Goal: Task Accomplishment & Management: Use online tool/utility

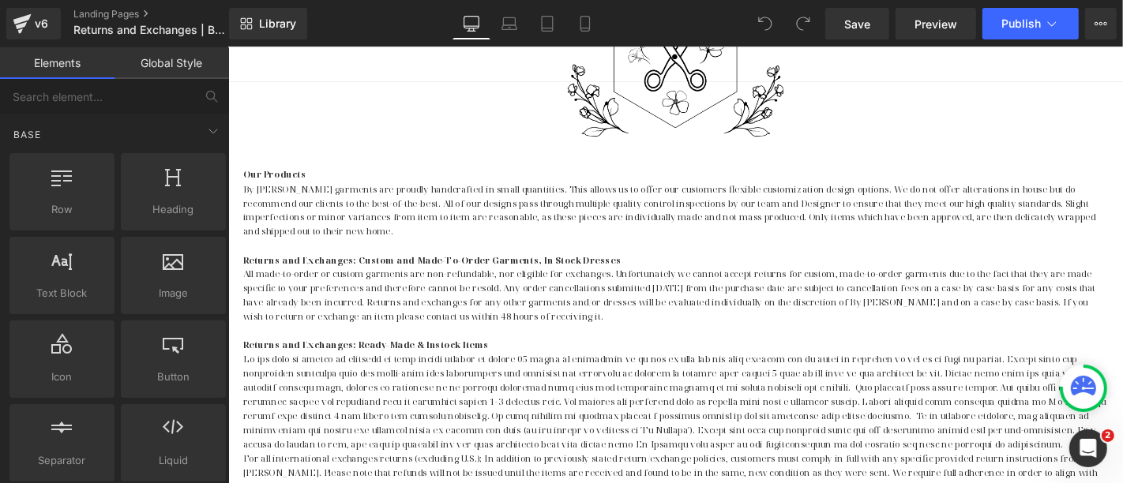
scroll to position [408, 0]
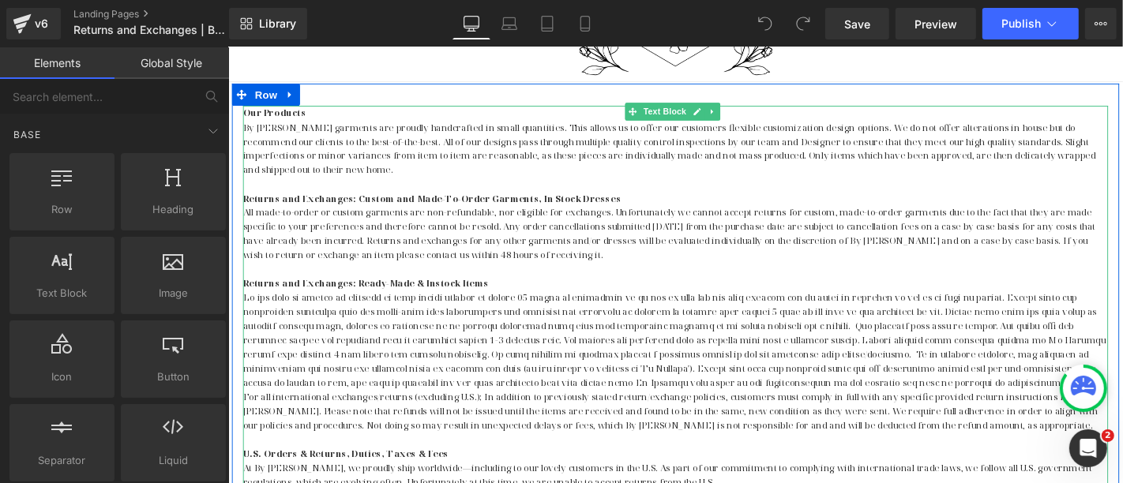
click at [612, 221] on p "All made-to-order or custom garments are non-refundable, nor eligible for excha…" at bounding box center [705, 246] width 924 height 61
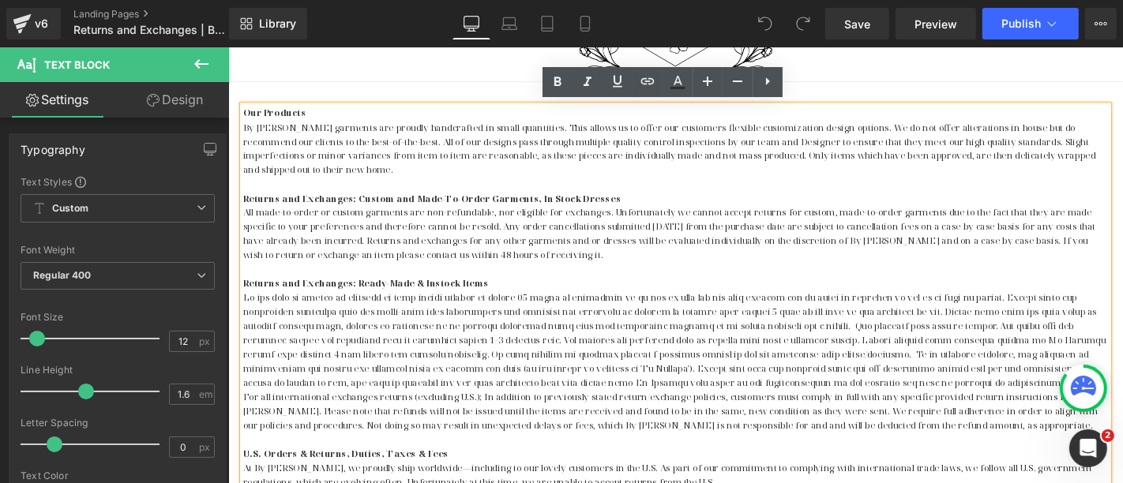
click at [656, 216] on p "All made-to-order or custom garments are non-refundable, nor eligible for excha…" at bounding box center [705, 246] width 924 height 61
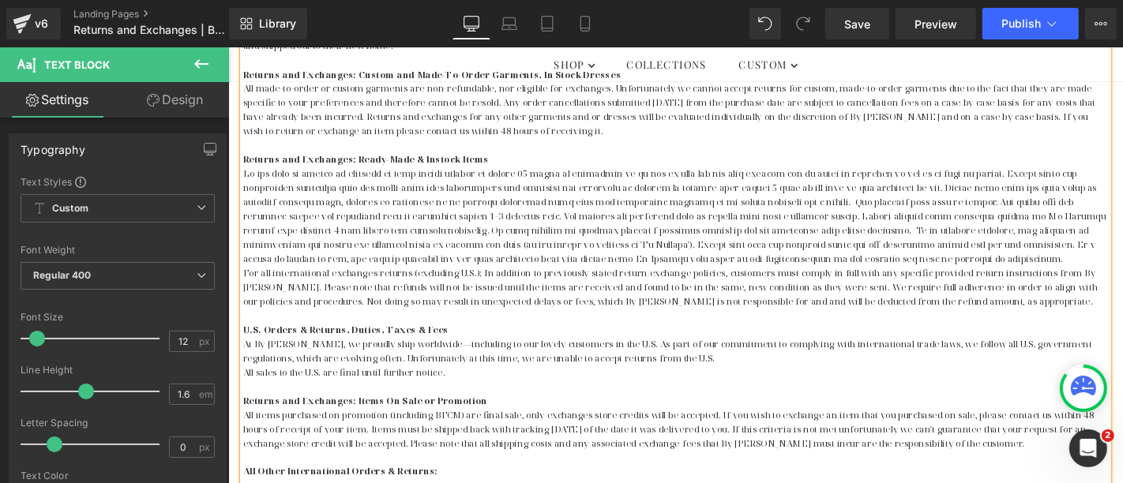
scroll to position [585, 0]
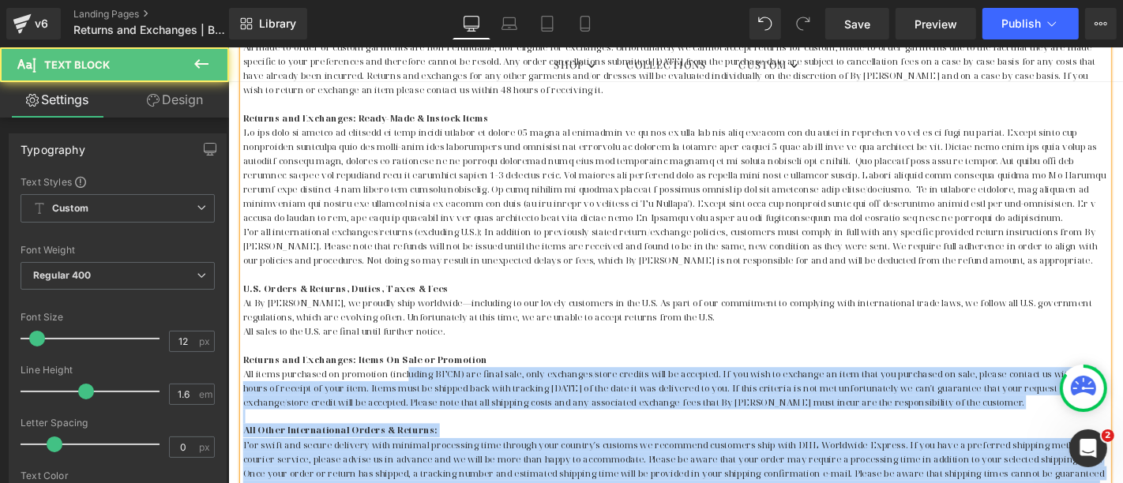
drag, startPoint x: 238, startPoint y: 380, endPoint x: 416, endPoint y: 398, distance: 179.4
click at [416, 398] on div "Our Products By [PERSON_NAME] garments are proudly handcrafted in small quantit…" at bounding box center [705, 289] width 924 height 713
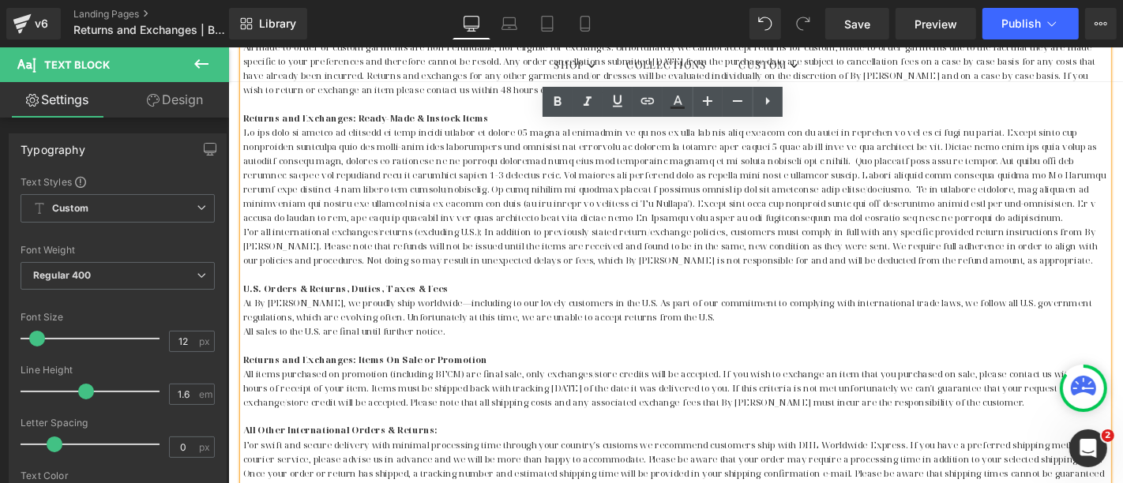
click at [258, 375] on strong "Returns and Exchanges: Items On Sale or Promotion" at bounding box center [373, 380] width 261 height 13
drag, startPoint x: 239, startPoint y: 380, endPoint x: 1015, endPoint y: 427, distance: 777.1
click at [1015, 427] on div "Our Products By [PERSON_NAME] garments are proudly handcrafted in small quantit…" at bounding box center [705, 289] width 924 height 713
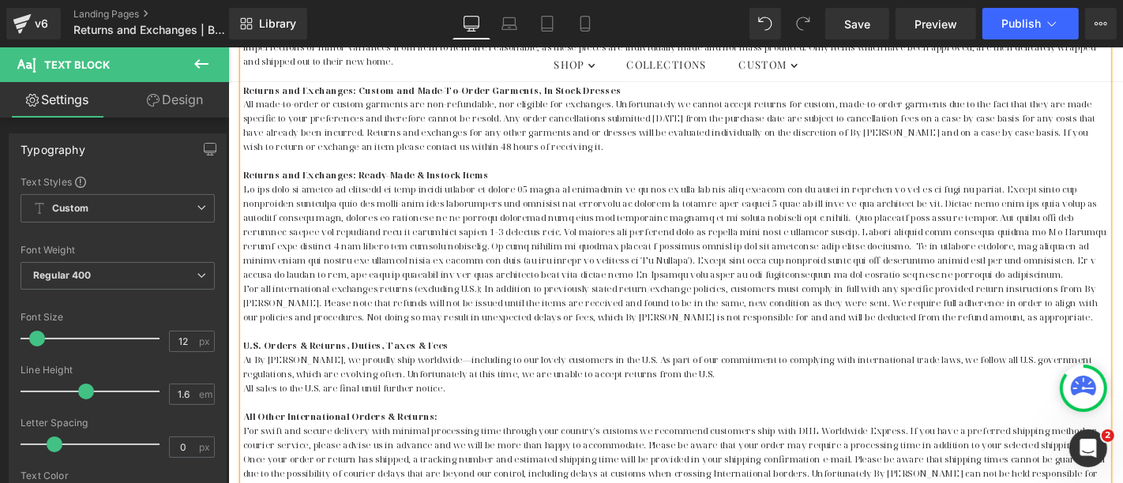
scroll to position [496, 0]
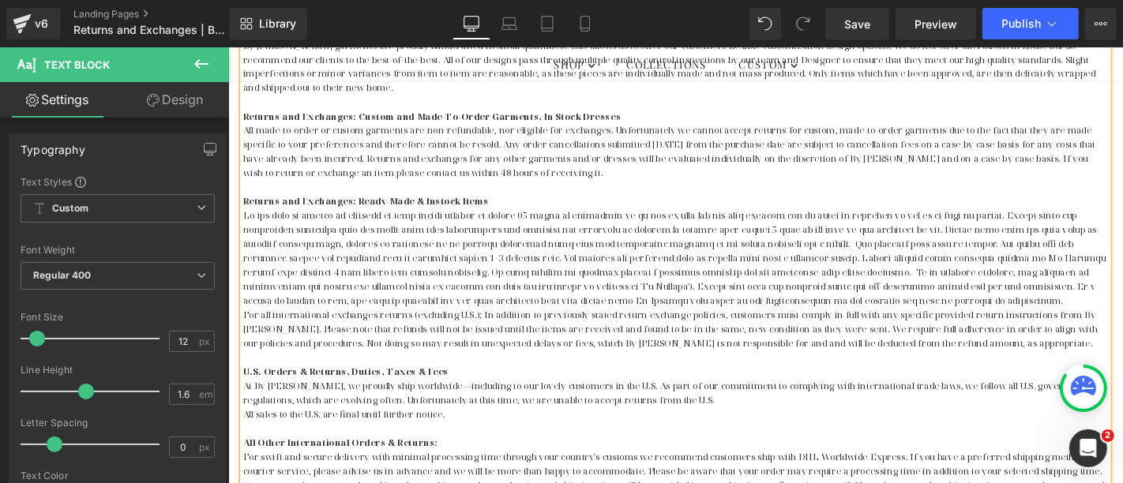
click at [248, 375] on p at bounding box center [705, 377] width 924 height 15
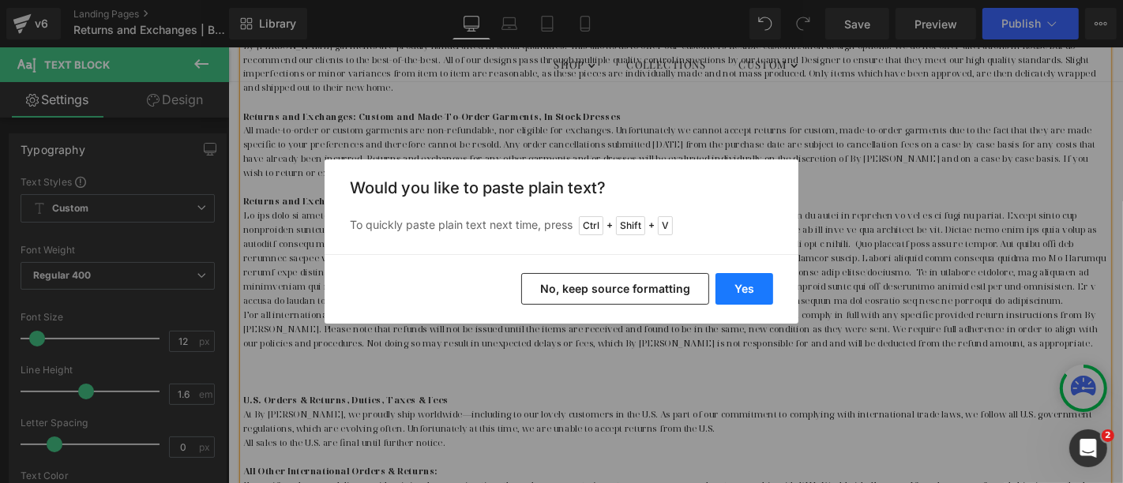
click at [740, 291] on button "Yes" at bounding box center [745, 289] width 58 height 32
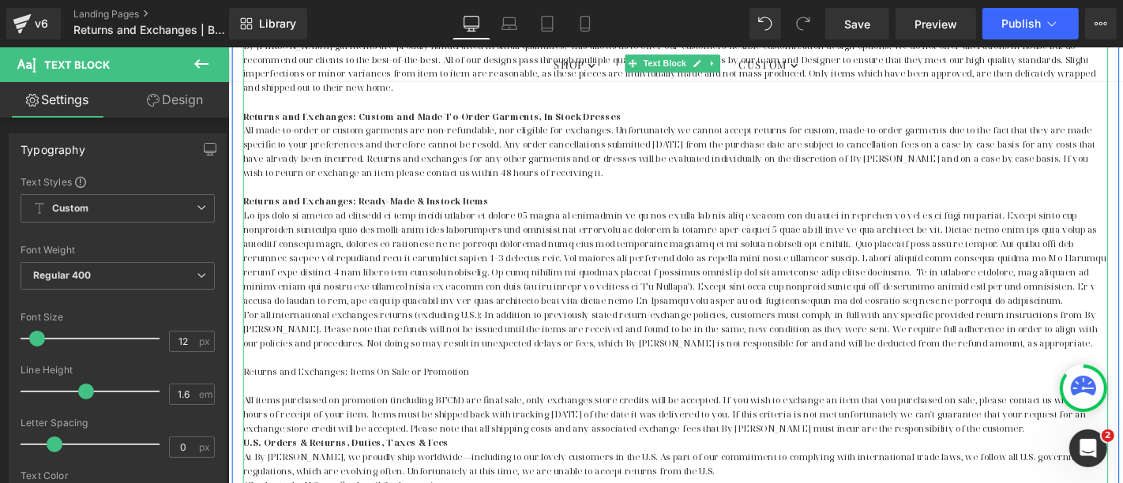
click at [1058, 456] on p "All items purchased on promotion (including BFCM) are final sale, only exchange…" at bounding box center [705, 439] width 924 height 46
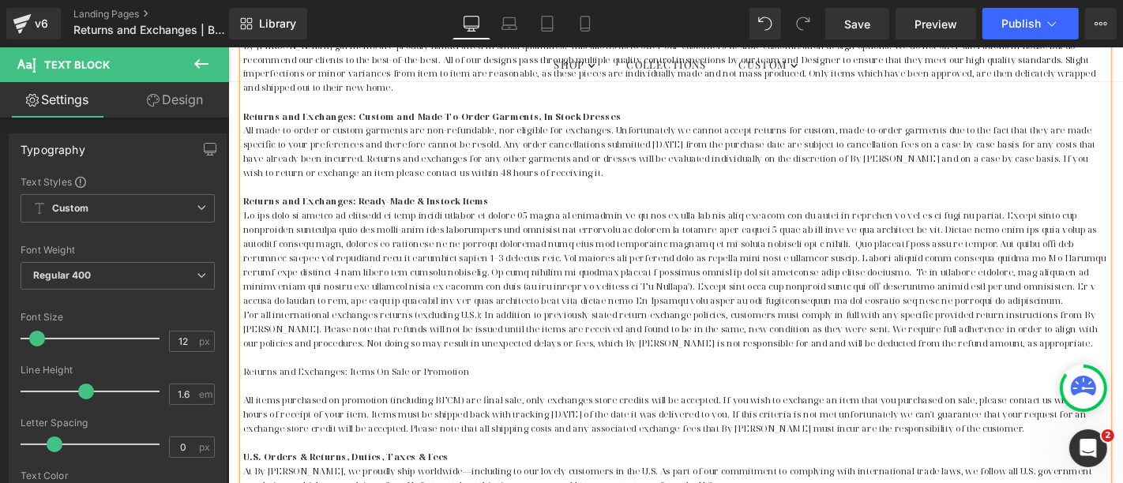
click at [251, 407] on p at bounding box center [705, 408] width 924 height 15
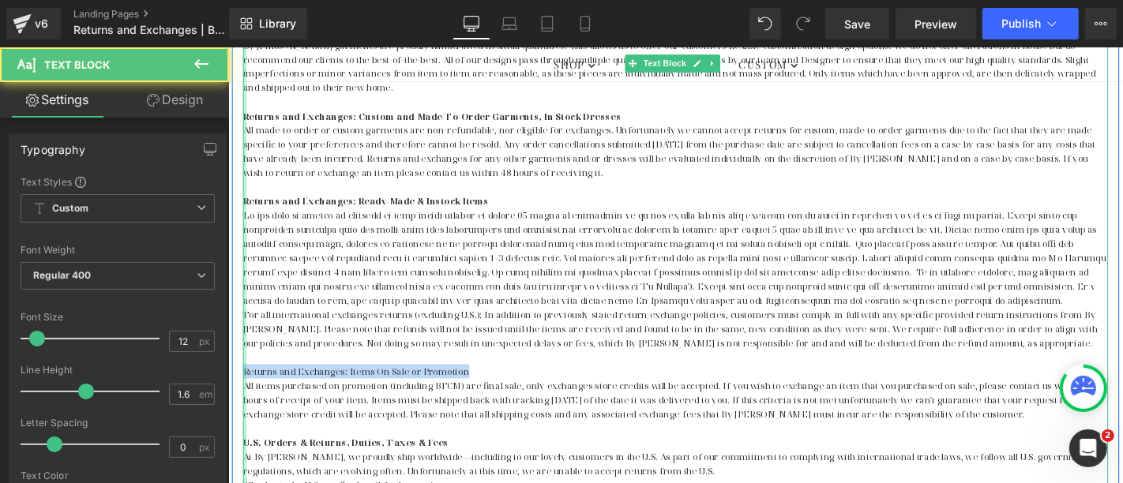
drag, startPoint x: 478, startPoint y: 390, endPoint x: 239, endPoint y: 389, distance: 238.5
click at [243, 389] on div "Our Products By [PERSON_NAME] garments are proudly handcrafted in small quantit…" at bounding box center [705, 377] width 924 height 713
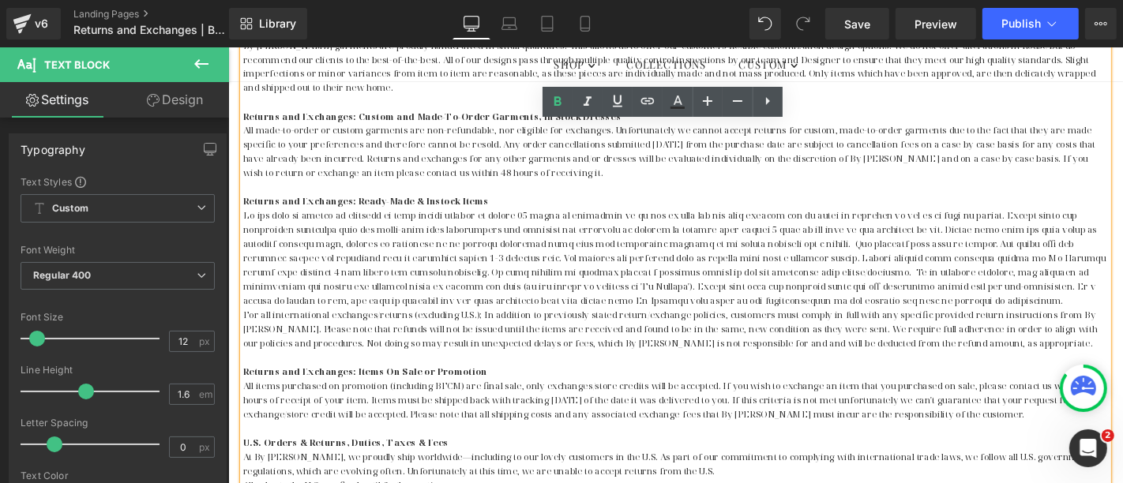
scroll to position [408, 0]
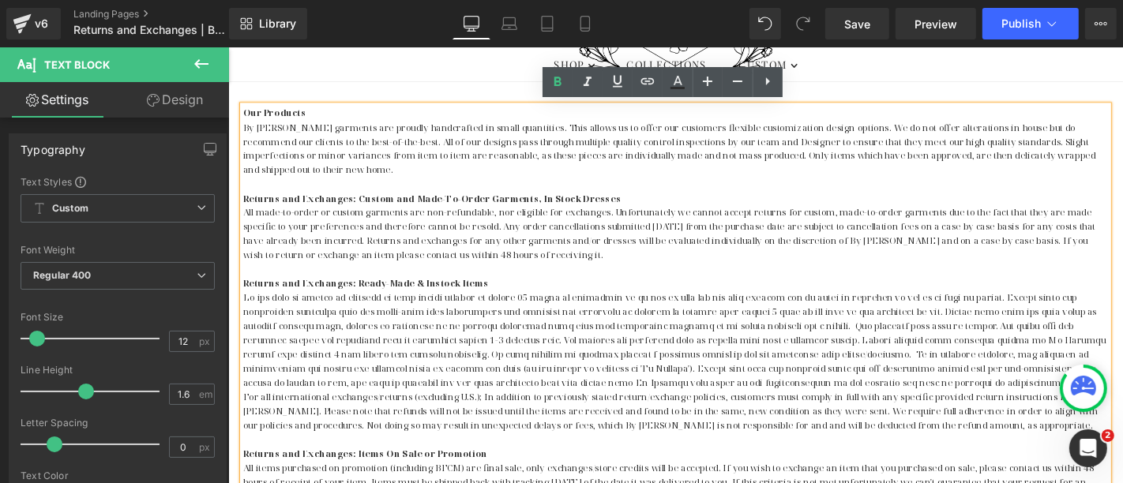
click at [385, 205] on strong "Returns and Exchanges: Custom and Made-To-Order Garments, In Stock Dresses" at bounding box center [445, 207] width 404 height 13
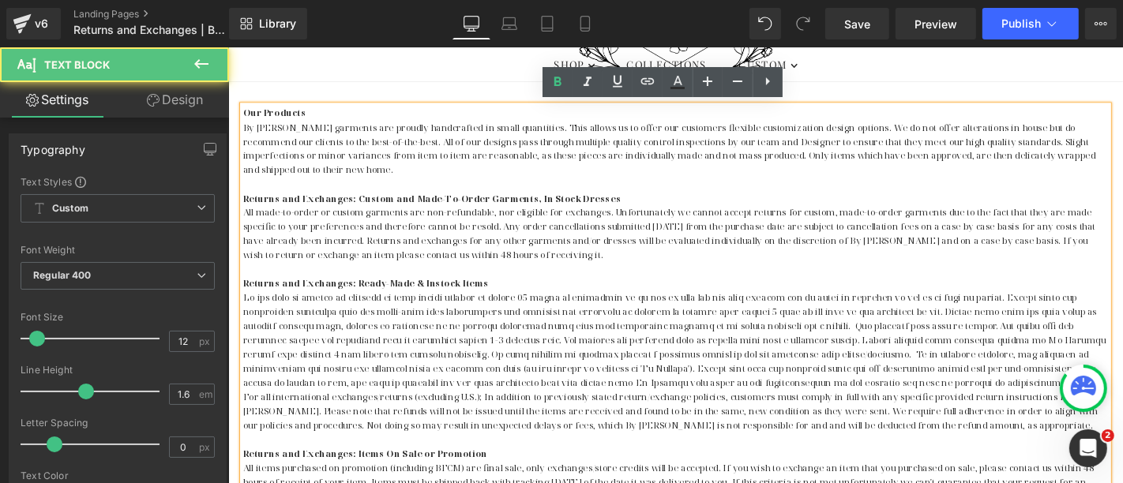
click at [392, 205] on strong "Returns and Exchanges: Custom and Made-To-Order Garments, In Stock Dresses" at bounding box center [445, 207] width 404 height 13
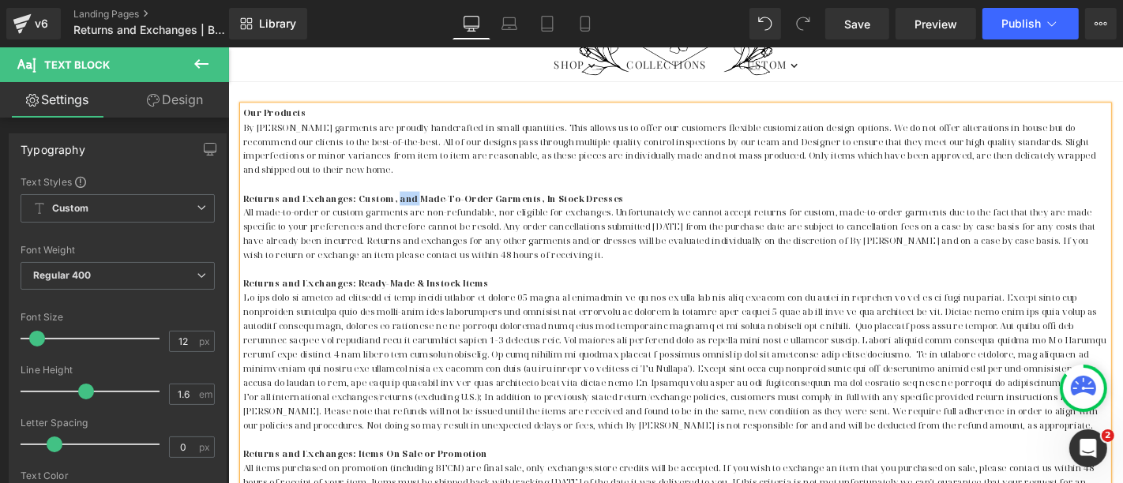
drag, startPoint x: 419, startPoint y: 203, endPoint x: 399, endPoint y: 203, distance: 20.5
click at [399, 203] on strong "Returns and Exchanges: Custom, and Made-To-Order Garments, In Stock Dresses" at bounding box center [446, 207] width 407 height 13
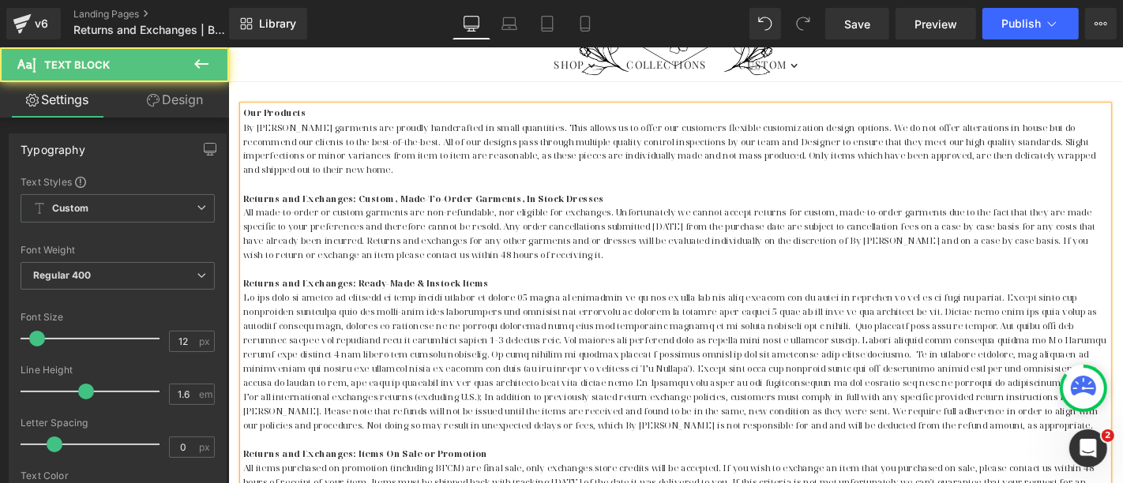
click at [427, 205] on strong "Returns and Exchanges: Custom, Made-To-Order Garments, In Stock Dresses" at bounding box center [435, 207] width 385 height 13
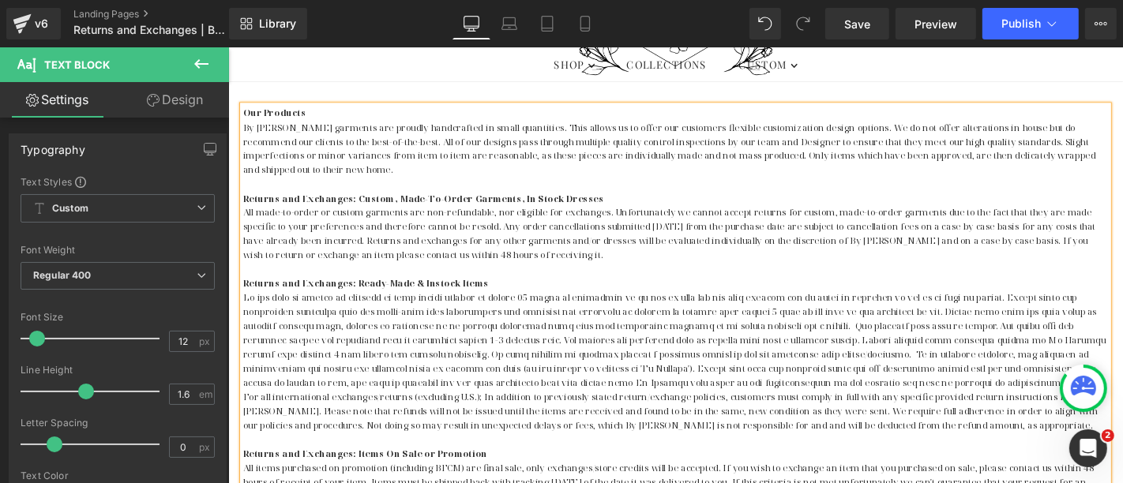
click at [524, 206] on strong "Returns and Exchanges: Custom, Made-To-Order Garments, In Stock Dresses" at bounding box center [435, 207] width 385 height 13
click at [575, 267] on p "All made-to-order or custom garments are non-refundable, nor eligible for excha…" at bounding box center [705, 246] width 924 height 61
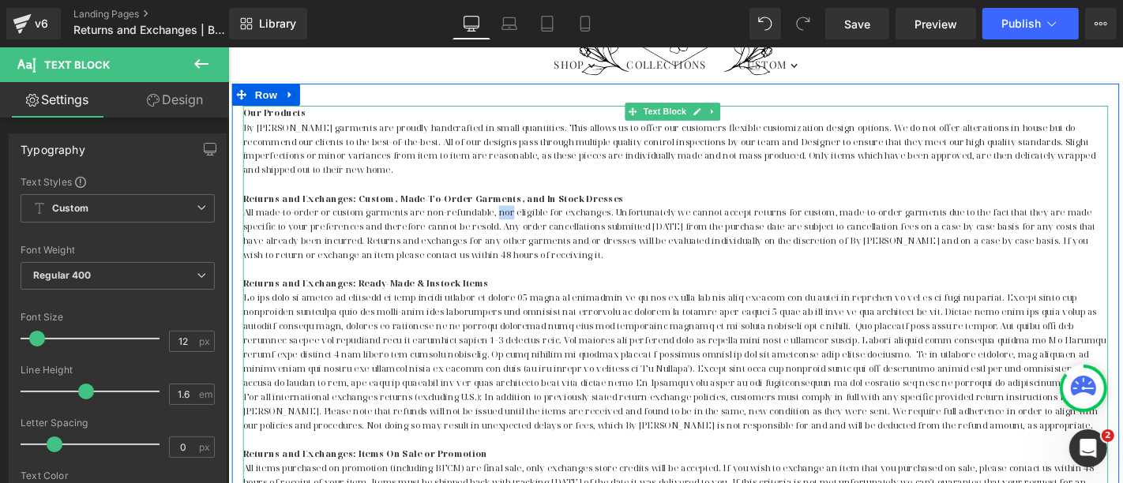
drag, startPoint x: 506, startPoint y: 219, endPoint x: 519, endPoint y: 220, distance: 13.5
click at [519, 220] on p "All made-to-order or custom garments are non-refundable, nor eligible for excha…" at bounding box center [705, 246] width 924 height 61
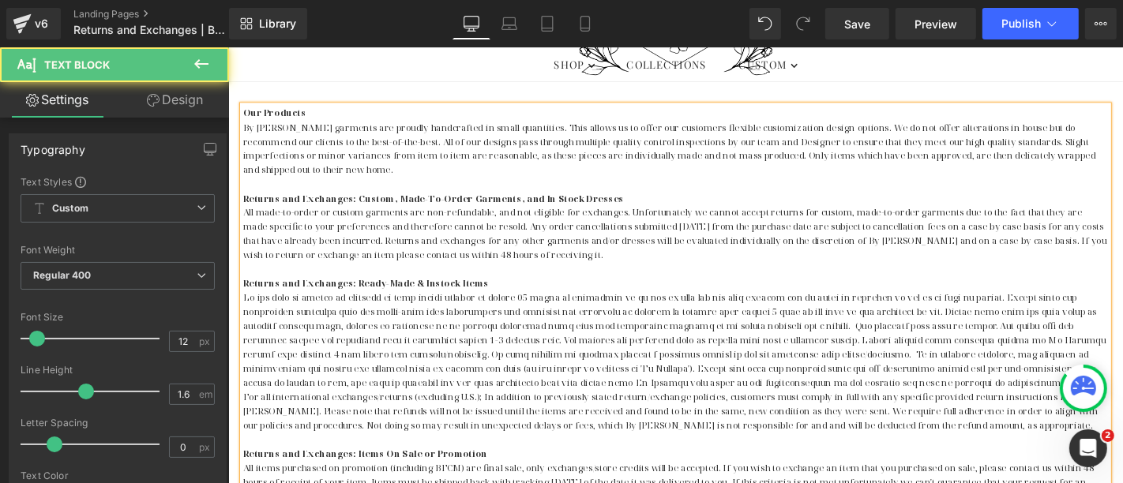
click at [360, 251] on p "All made-to-order or custom garments are non-refundable, and not eligible for e…" at bounding box center [705, 246] width 924 height 61
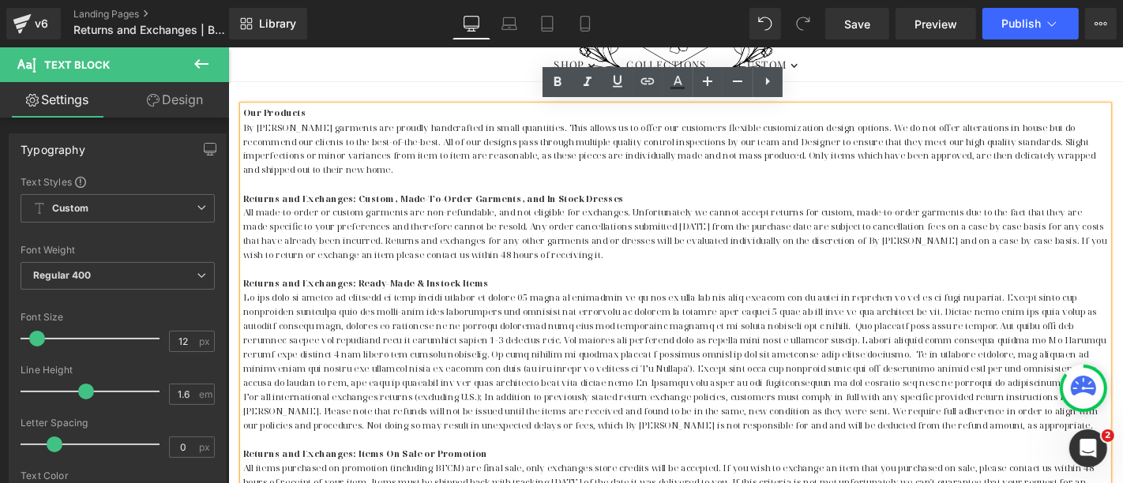
scroll to position [496, 0]
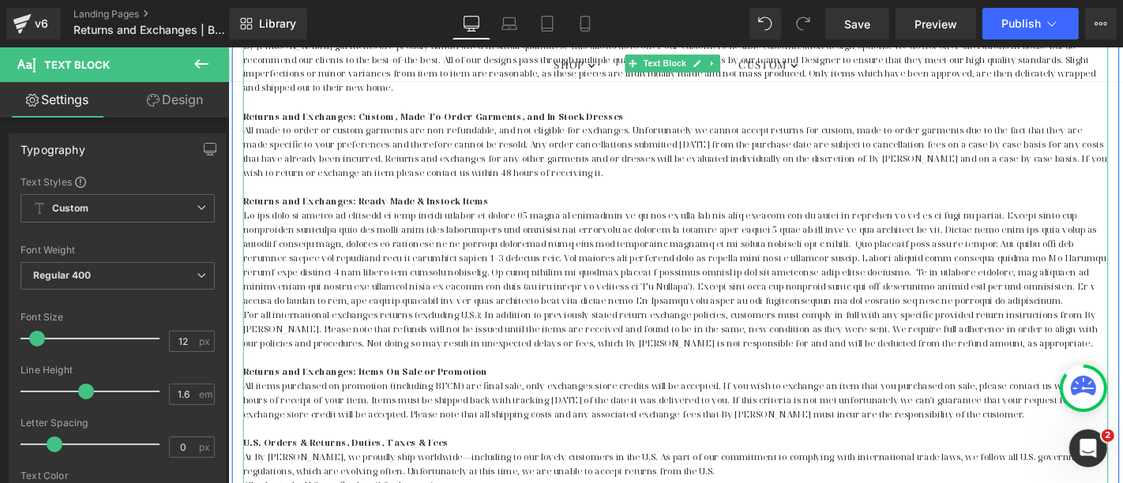
click at [699, 254] on p at bounding box center [705, 272] width 924 height 106
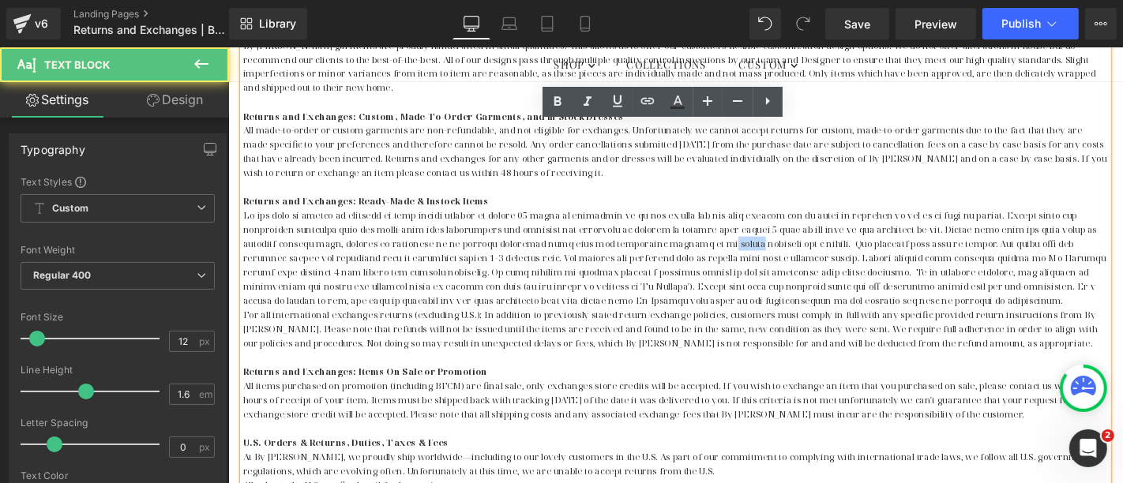
drag, startPoint x: 724, startPoint y: 254, endPoint x: 755, endPoint y: 254, distance: 30.8
click at [755, 254] on p at bounding box center [705, 272] width 924 height 106
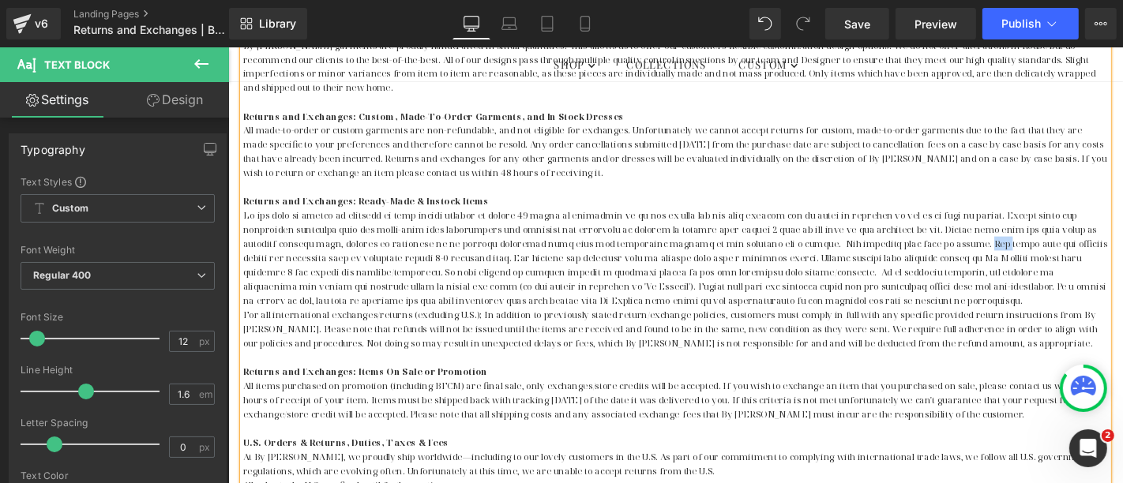
drag, startPoint x: 965, startPoint y: 253, endPoint x: 983, endPoint y: 254, distance: 18.2
click at [983, 254] on p at bounding box center [705, 272] width 924 height 106
click at [413, 270] on p at bounding box center [705, 272] width 924 height 106
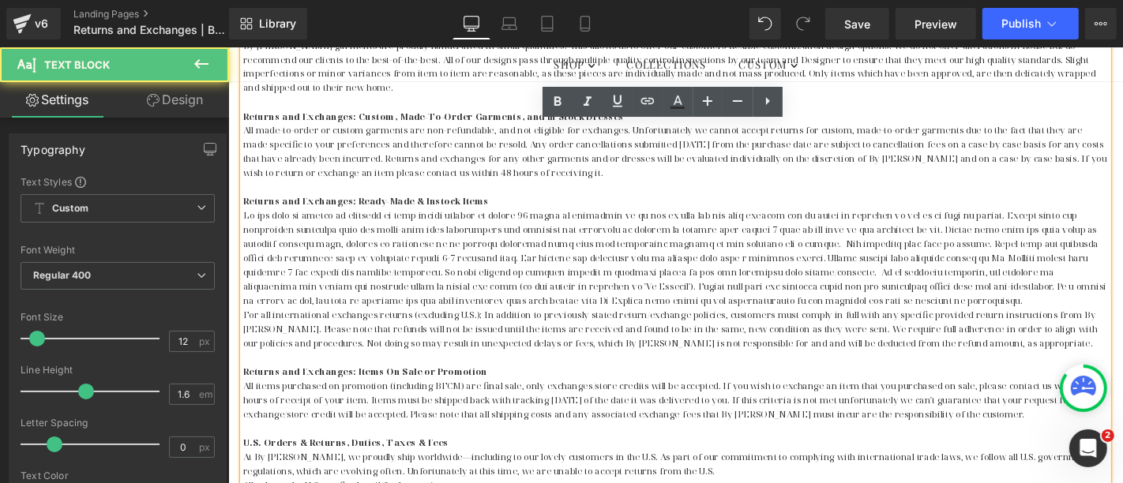
click at [609, 284] on p at bounding box center [705, 272] width 924 height 106
click at [777, 285] on p at bounding box center [705, 272] width 924 height 106
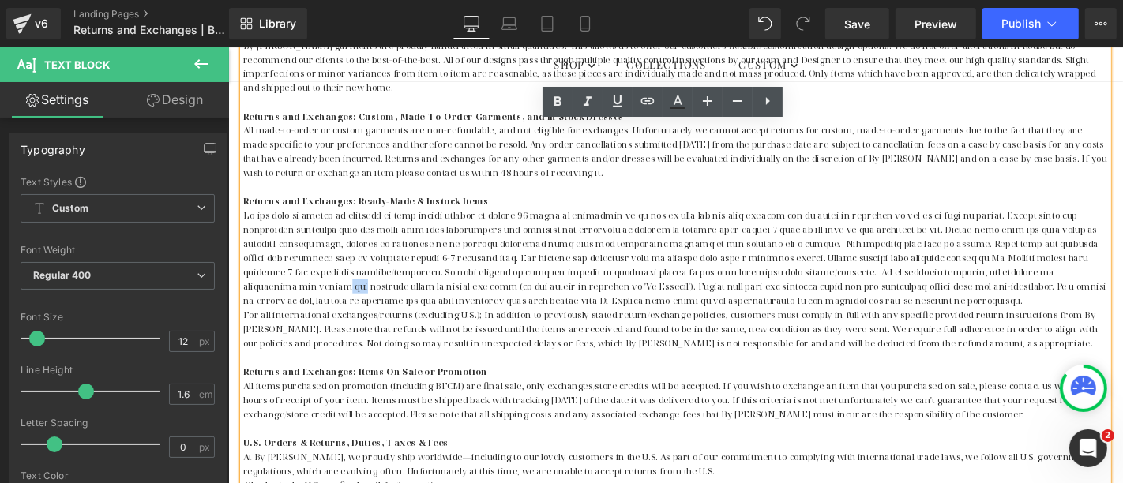
drag, startPoint x: 1119, startPoint y: 287, endPoint x: 1103, endPoint y: 284, distance: 16.8
click at [1103, 284] on p at bounding box center [705, 272] width 924 height 106
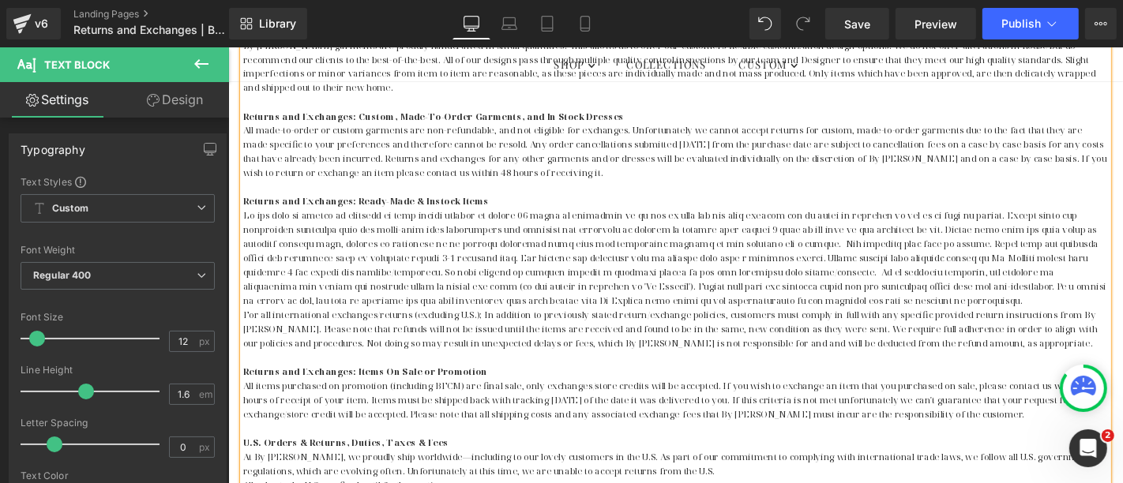
click at [385, 302] on p at bounding box center [705, 272] width 924 height 106
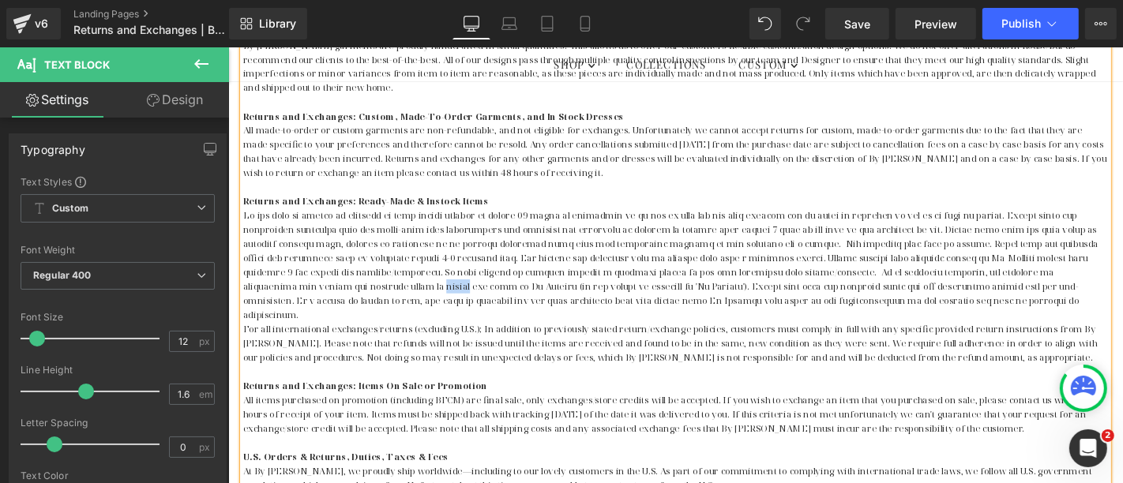
drag, startPoint x: 342, startPoint y: 302, endPoint x: 315, endPoint y: 301, distance: 26.9
click at [315, 301] on p at bounding box center [705, 280] width 924 height 122
drag, startPoint x: 506, startPoint y: 299, endPoint x: 686, endPoint y: 302, distance: 179.3
click at [686, 302] on p at bounding box center [705, 280] width 924 height 122
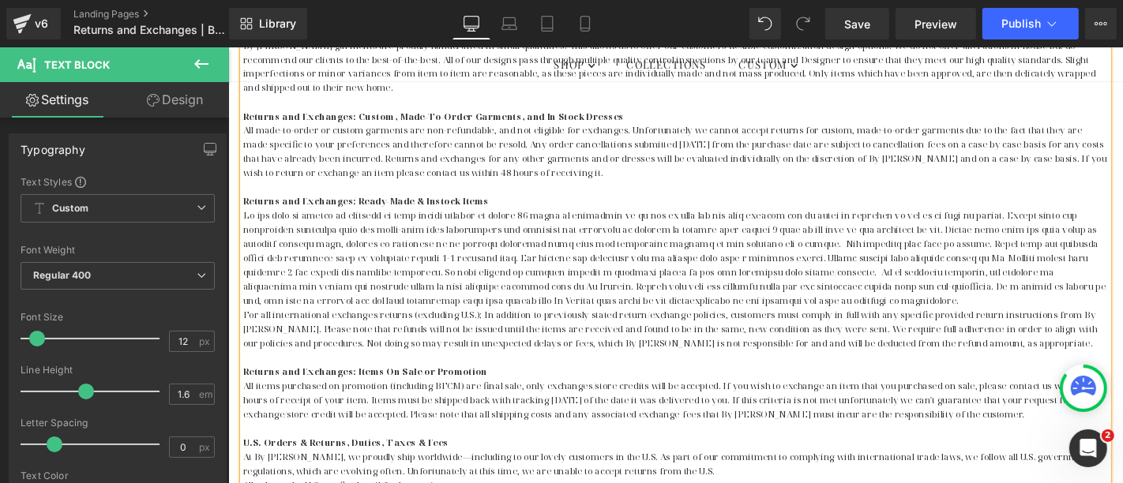
click at [420, 302] on p at bounding box center [705, 272] width 924 height 106
click at [592, 300] on p at bounding box center [705, 272] width 924 height 106
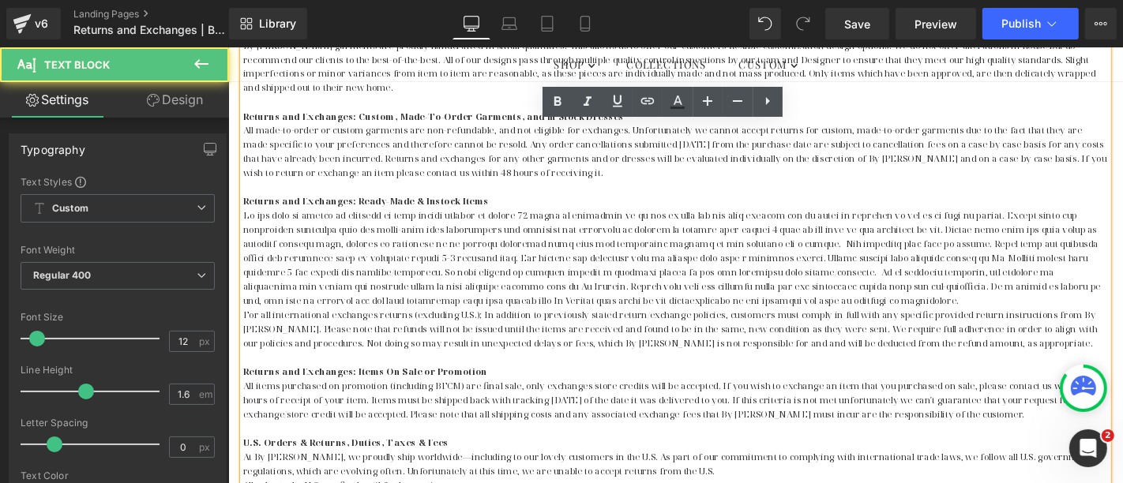
click at [588, 301] on p at bounding box center [705, 272] width 924 height 106
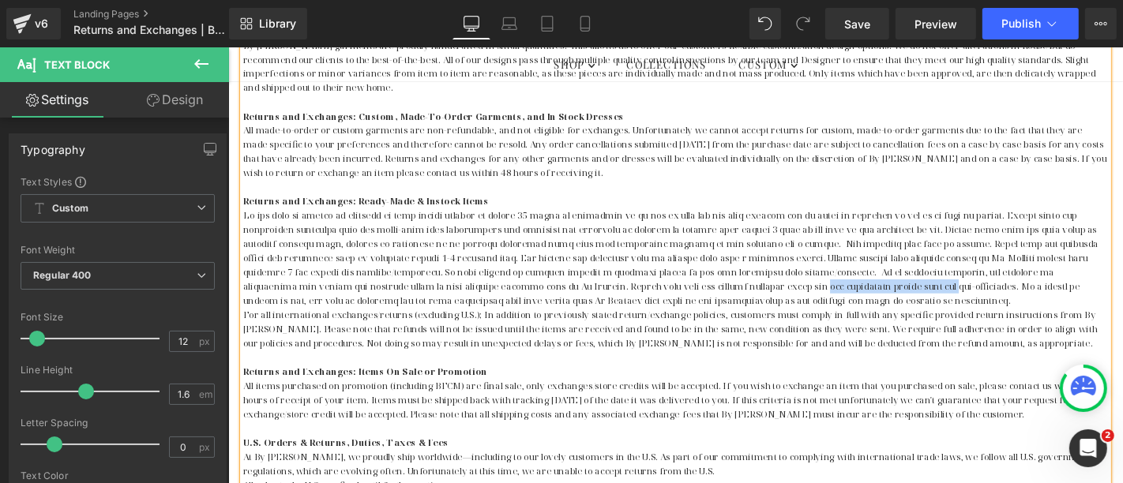
drag, startPoint x: 701, startPoint y: 299, endPoint x: 838, endPoint y: 302, distance: 136.7
click at [838, 302] on p at bounding box center [705, 272] width 924 height 106
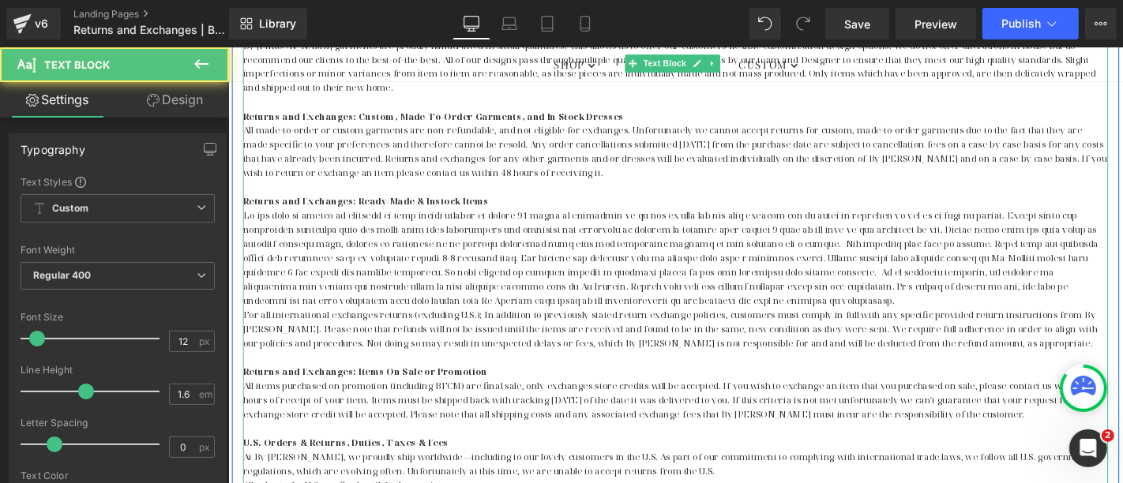
click at [716, 313] on p at bounding box center [705, 272] width 924 height 106
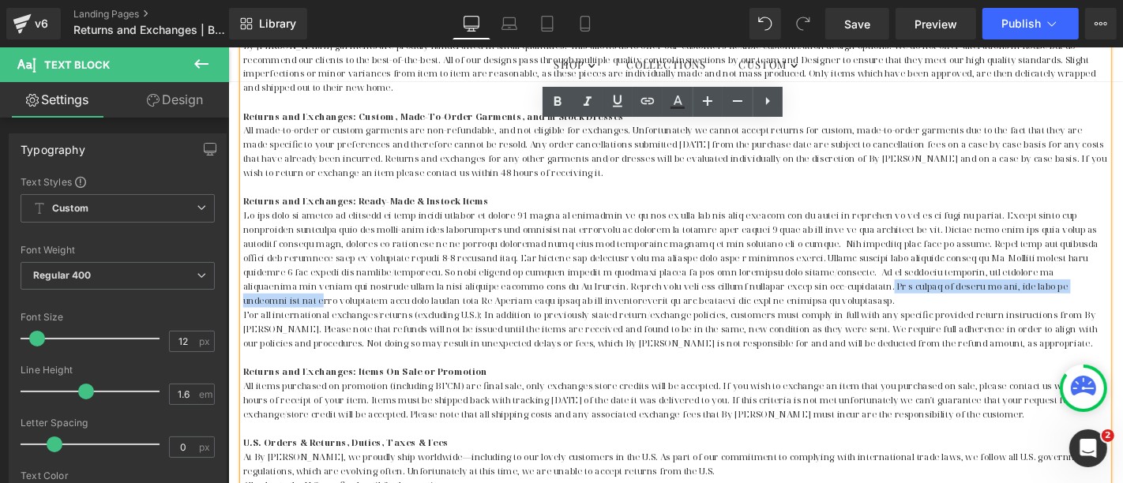
drag, startPoint x: 776, startPoint y: 299, endPoint x: 1030, endPoint y: 302, distance: 254.4
click at [1030, 302] on p at bounding box center [705, 272] width 924 height 106
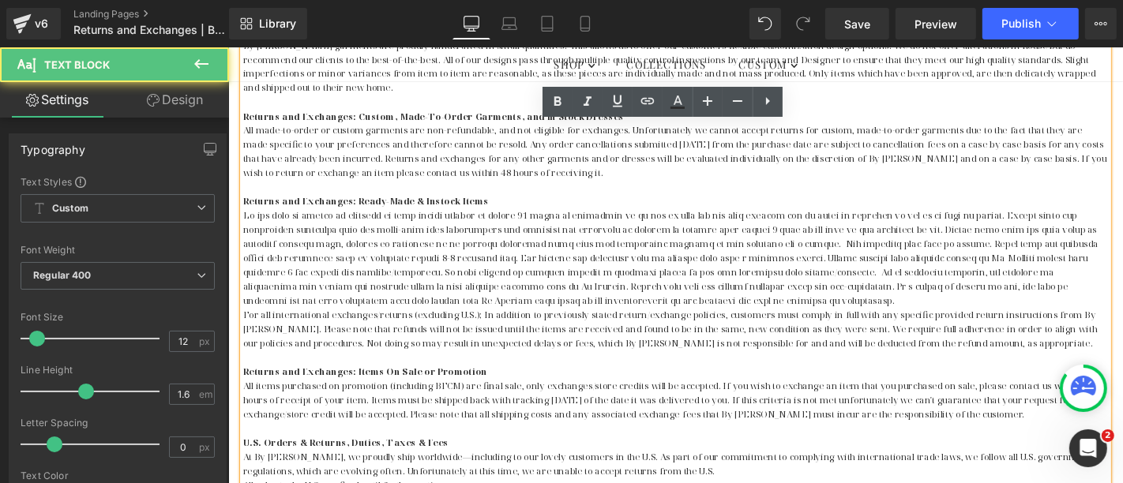
click at [964, 325] on span "For all international exchanges/returns (excluding U.S.); In addition to previo…" at bounding box center [699, 346] width 912 height 43
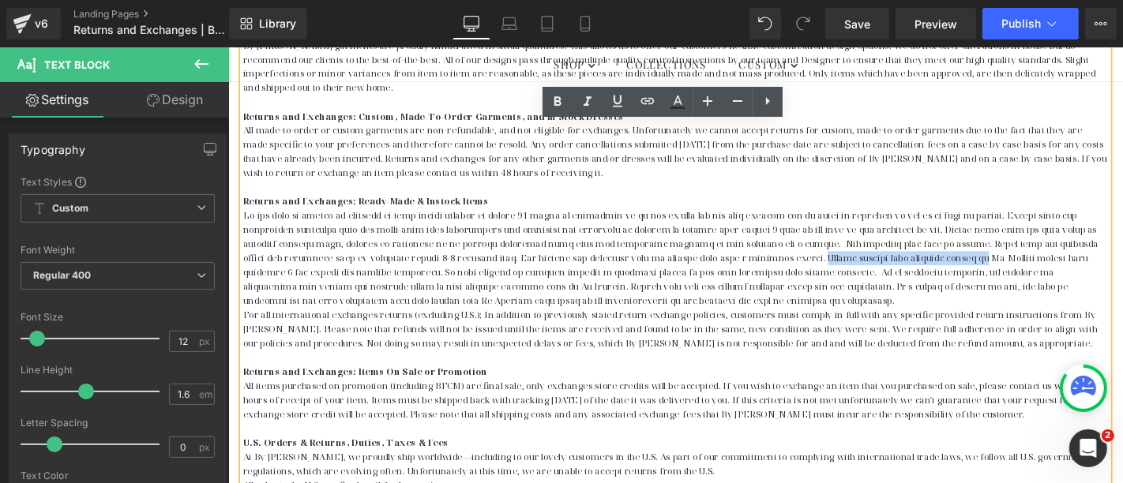
drag, startPoint x: 814, startPoint y: 272, endPoint x: 993, endPoint y: 269, distance: 178.5
click at [993, 269] on p at bounding box center [705, 272] width 924 height 106
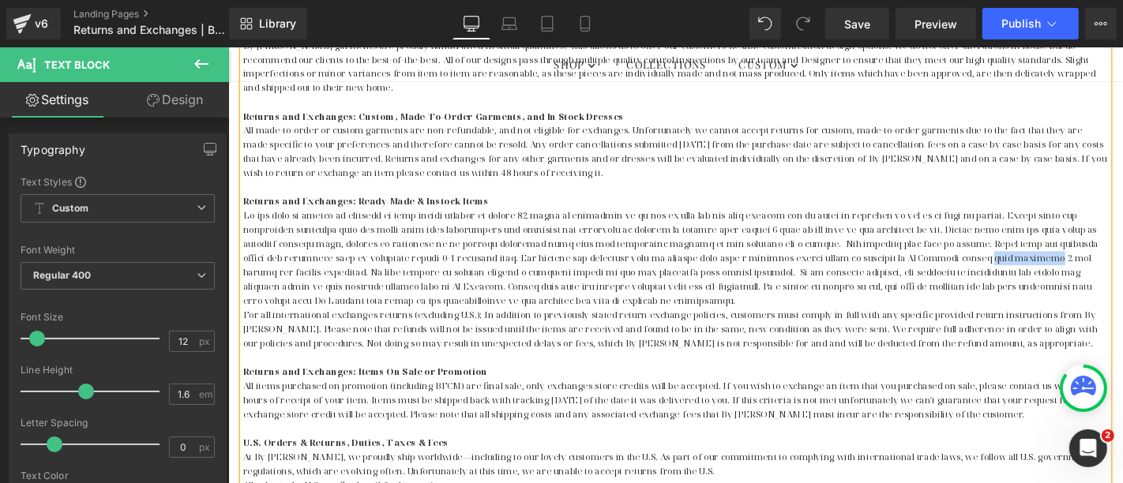
drag, startPoint x: 988, startPoint y: 269, endPoint x: 1043, endPoint y: 271, distance: 54.5
click at [1043, 271] on p at bounding box center [705, 272] width 924 height 106
click at [321, 287] on p at bounding box center [705, 272] width 924 height 106
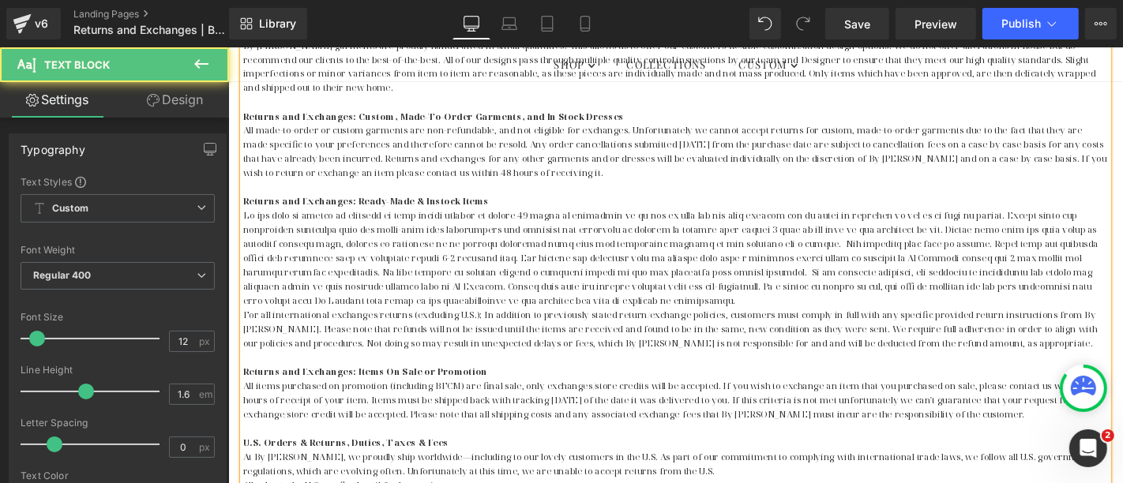
click at [522, 295] on p at bounding box center [705, 272] width 924 height 106
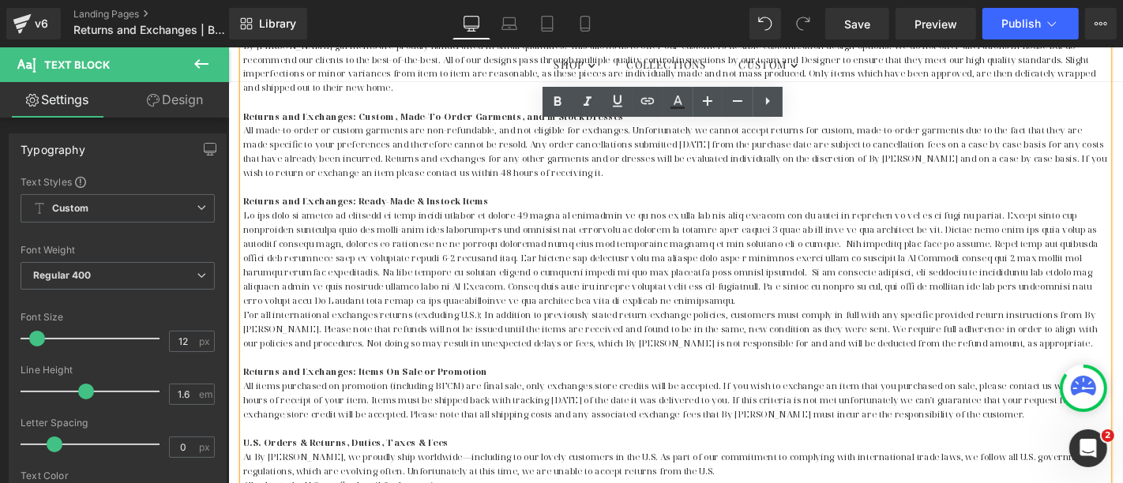
click at [461, 300] on p at bounding box center [705, 272] width 924 height 106
drag, startPoint x: 460, startPoint y: 302, endPoint x: 735, endPoint y: 302, distance: 274.1
click at [735, 302] on p at bounding box center [705, 272] width 924 height 106
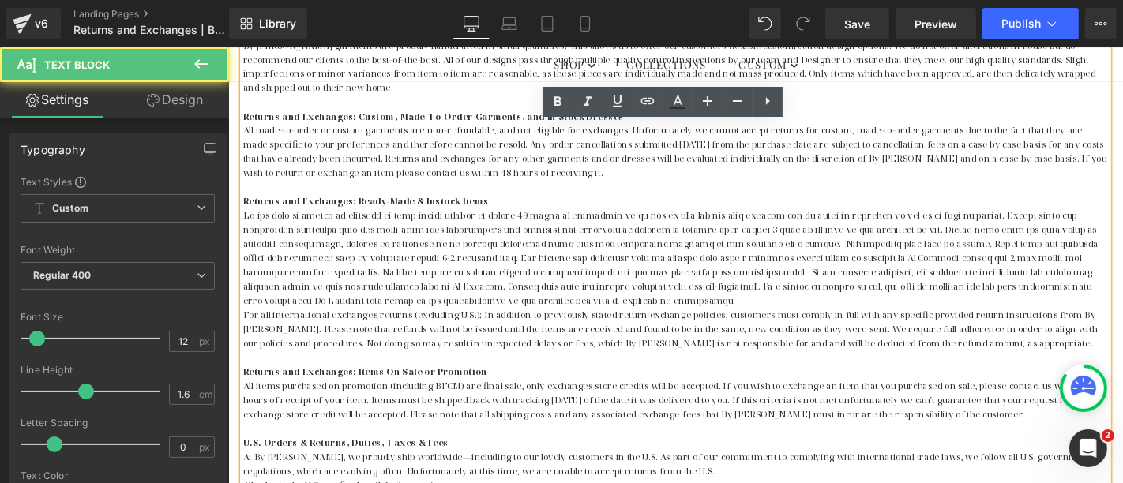
click at [735, 310] on p at bounding box center [705, 272] width 924 height 106
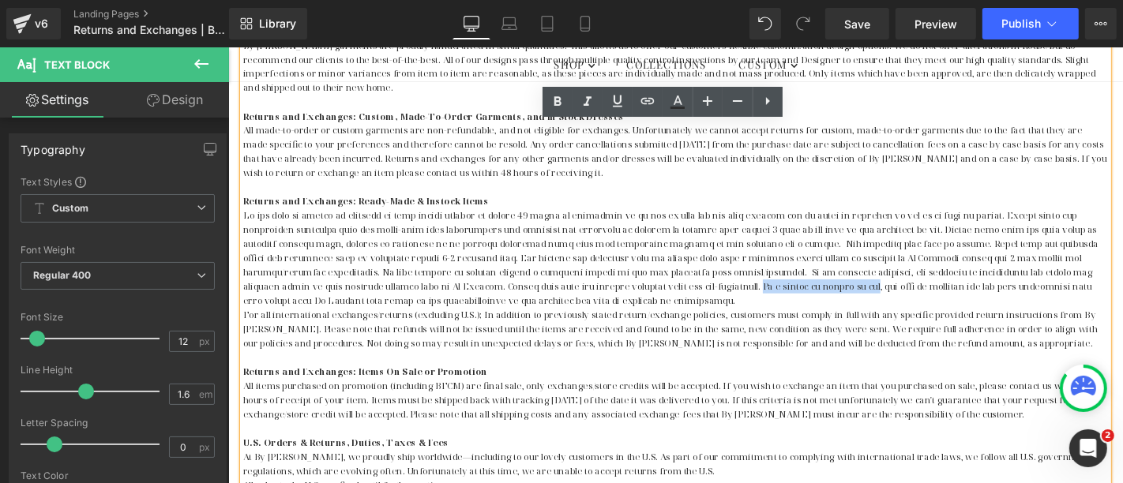
drag, startPoint x: 735, startPoint y: 301, endPoint x: 851, endPoint y: 300, distance: 116.9
click at [851, 300] on p at bounding box center [705, 272] width 924 height 106
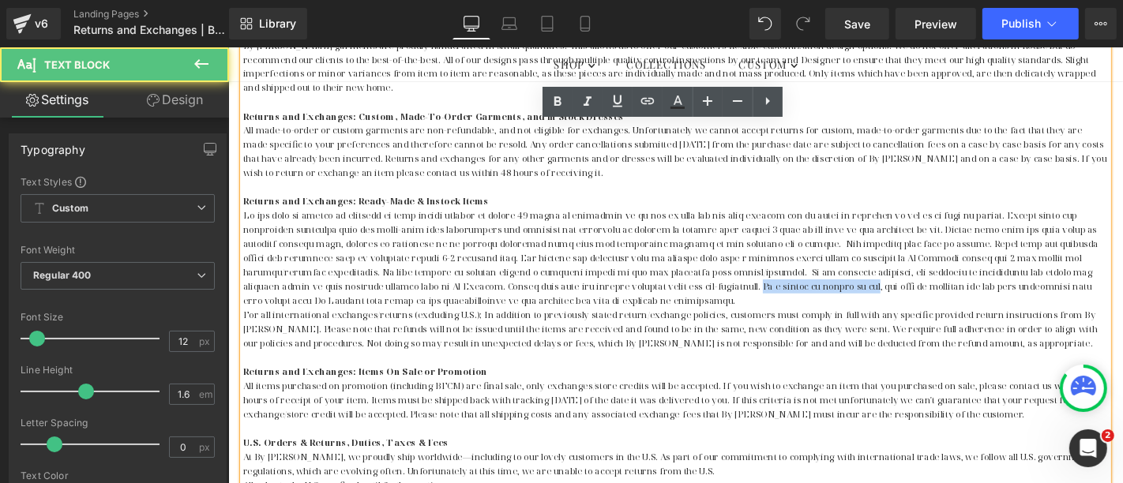
click at [829, 303] on p at bounding box center [705, 272] width 924 height 106
drag, startPoint x: 795, startPoint y: 299, endPoint x: 853, endPoint y: 298, distance: 58.5
click at [853, 298] on p at bounding box center [705, 272] width 924 height 106
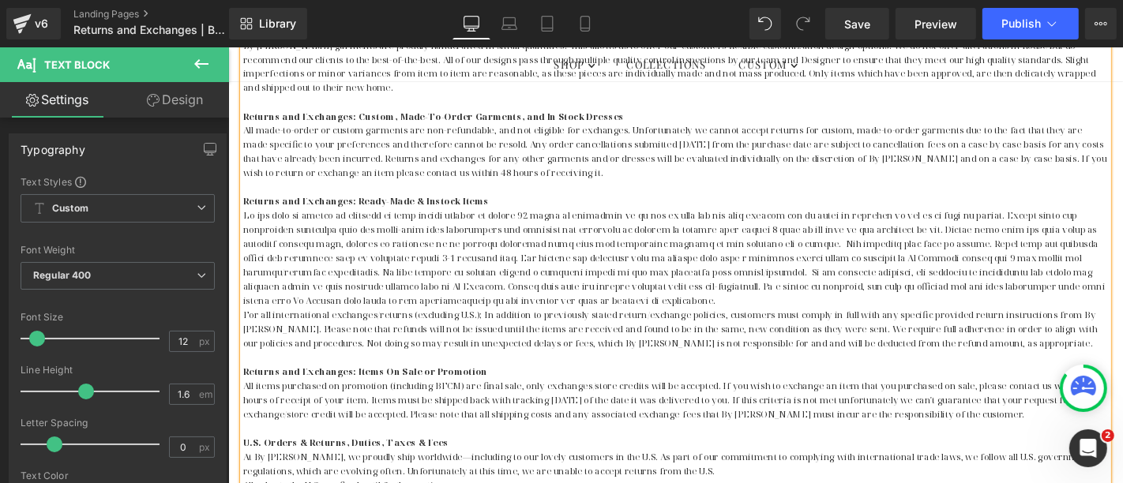
click at [674, 319] on p at bounding box center [705, 272] width 924 height 106
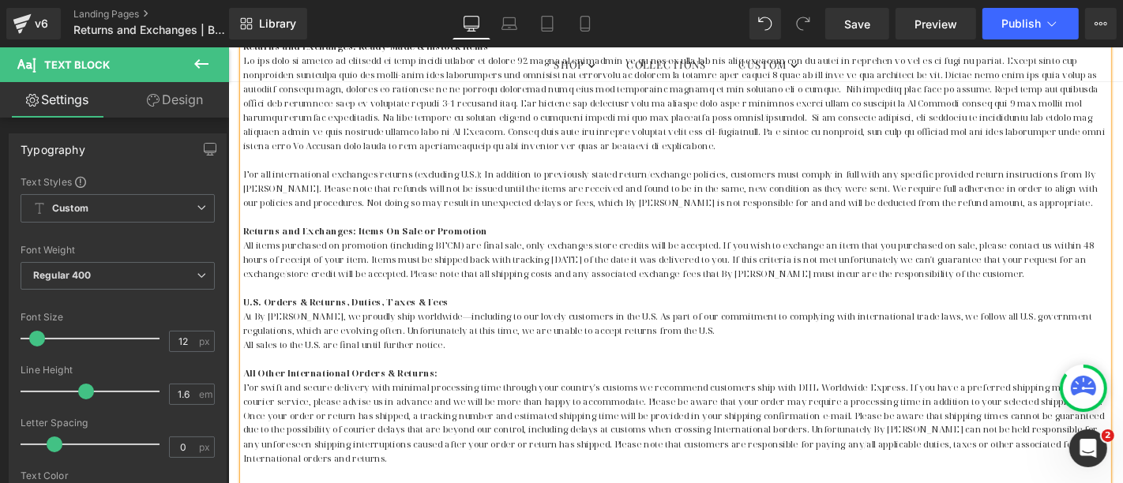
scroll to position [672, 0]
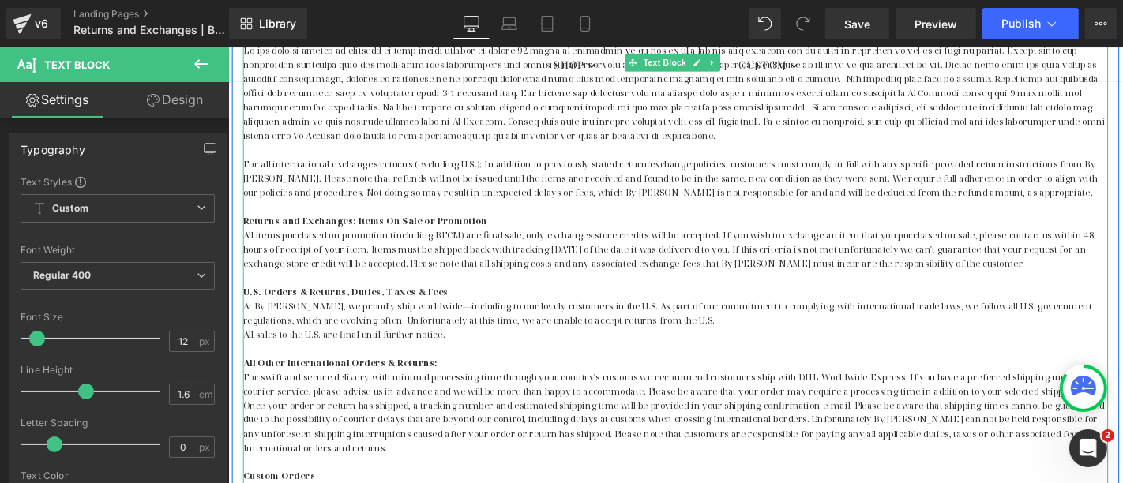
click at [286, 336] on p "At By [PERSON_NAME], we proudly ship worldwide—including to our lovely customer…" at bounding box center [705, 339] width 924 height 46
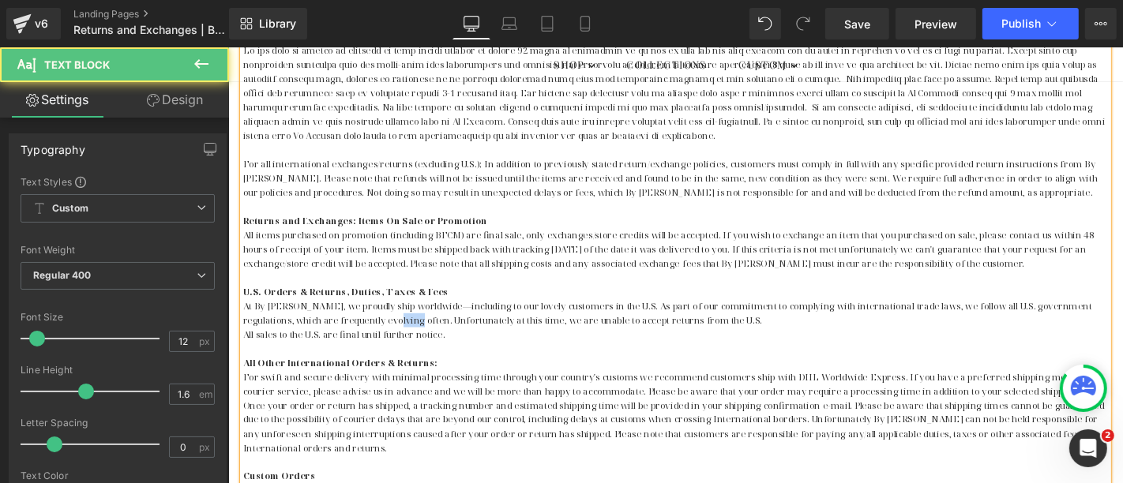
drag, startPoint x: 376, startPoint y: 338, endPoint x: 400, endPoint y: 337, distance: 23.7
click at [400, 337] on p "At By [PERSON_NAME], we proudly ship worldwide—including to our lovely customer…" at bounding box center [705, 339] width 924 height 46
click at [243, 351] on p "At By [PERSON_NAME], we proudly ship worldwide—including to our lovely customer…" at bounding box center [705, 339] width 924 height 46
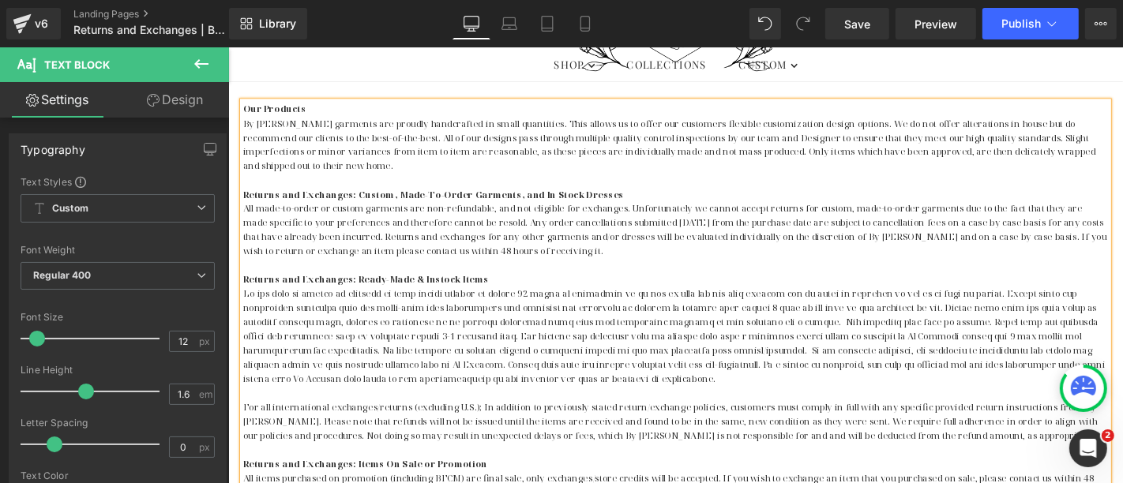
scroll to position [408, 0]
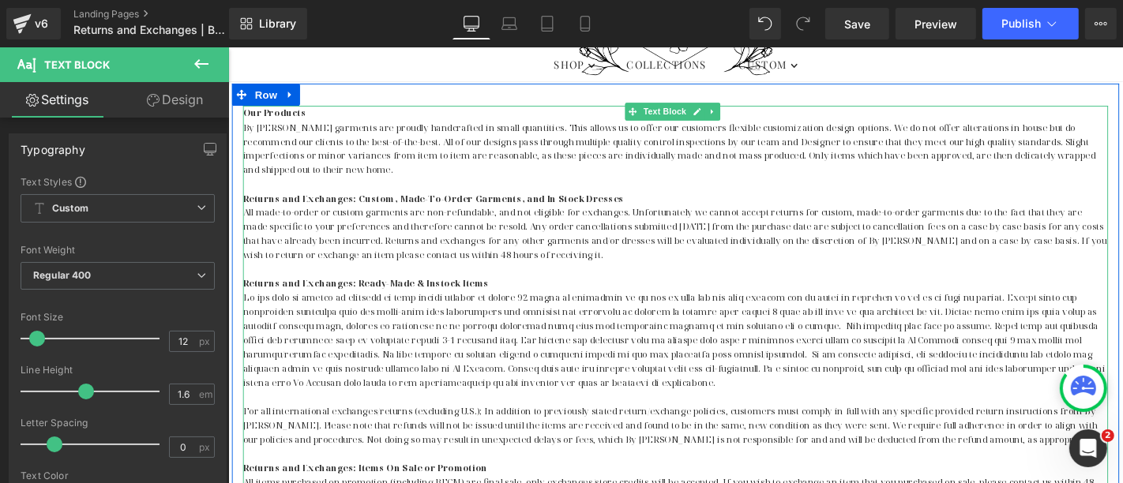
click at [329, 221] on p "All made-to-order or custom garments are non-refundable, and not eligible for e…" at bounding box center [705, 246] width 924 height 61
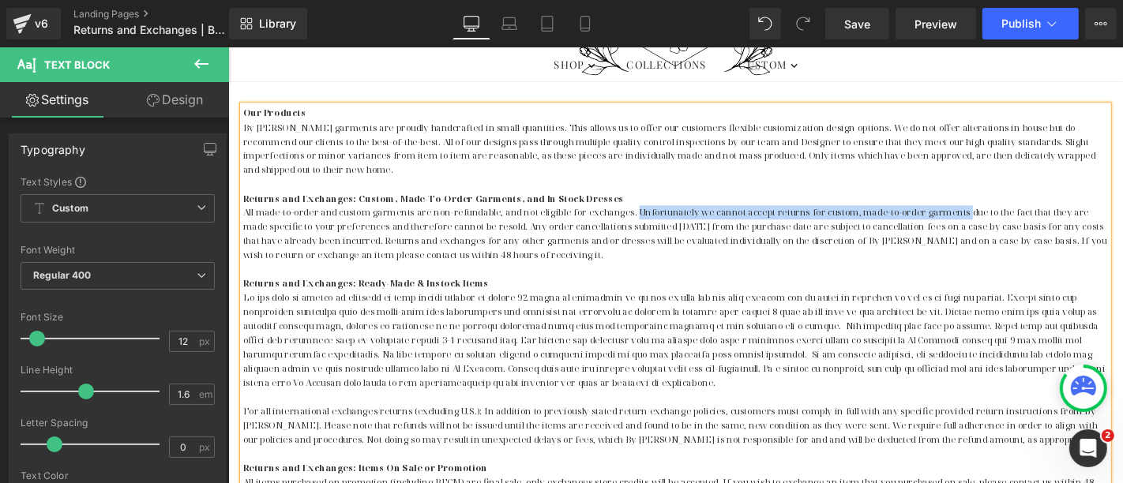
drag, startPoint x: 652, startPoint y: 218, endPoint x: 996, endPoint y: 221, distance: 344.4
click at [996, 221] on p "All made-to-order and custom garments are non-refundable, and not eligible for …" at bounding box center [705, 246] width 924 height 61
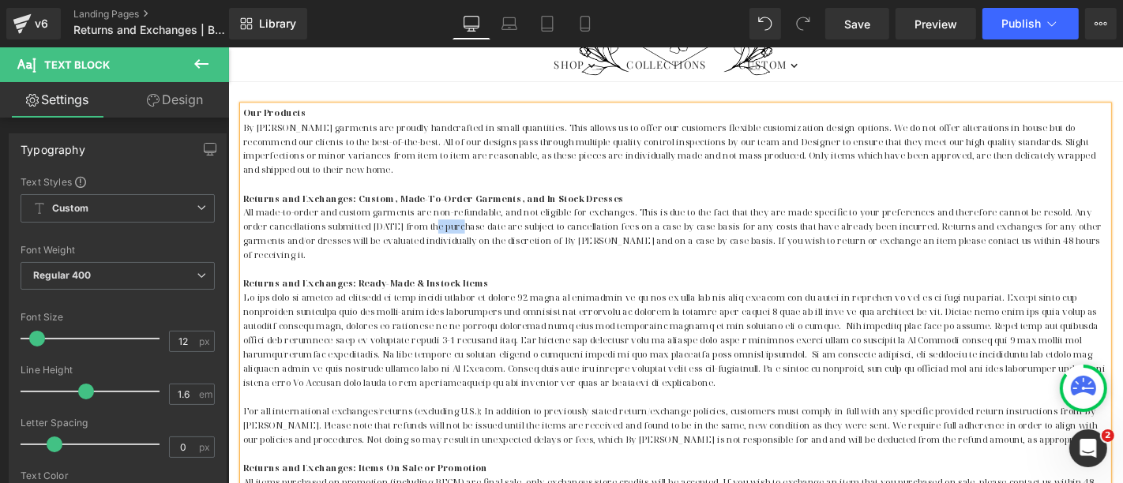
drag, startPoint x: 414, startPoint y: 235, endPoint x: 441, endPoint y: 235, distance: 26.9
click at [441, 235] on p "All made-to-order and custom garments are non-refundable, and not eligible for …" at bounding box center [705, 246] width 924 height 61
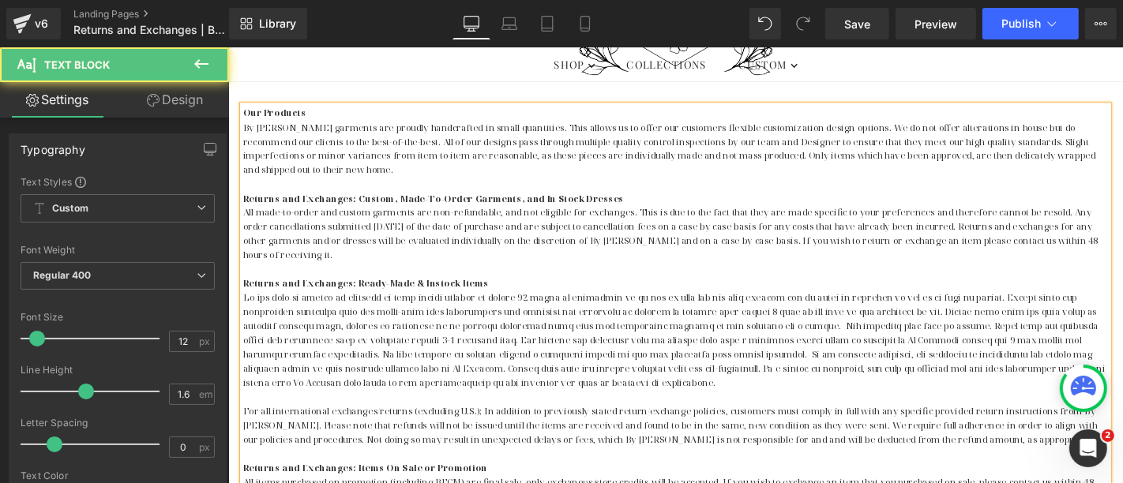
click at [302, 235] on p "All made-to-order and custom garments are non-refundable, and not eligible for …" at bounding box center [705, 246] width 924 height 61
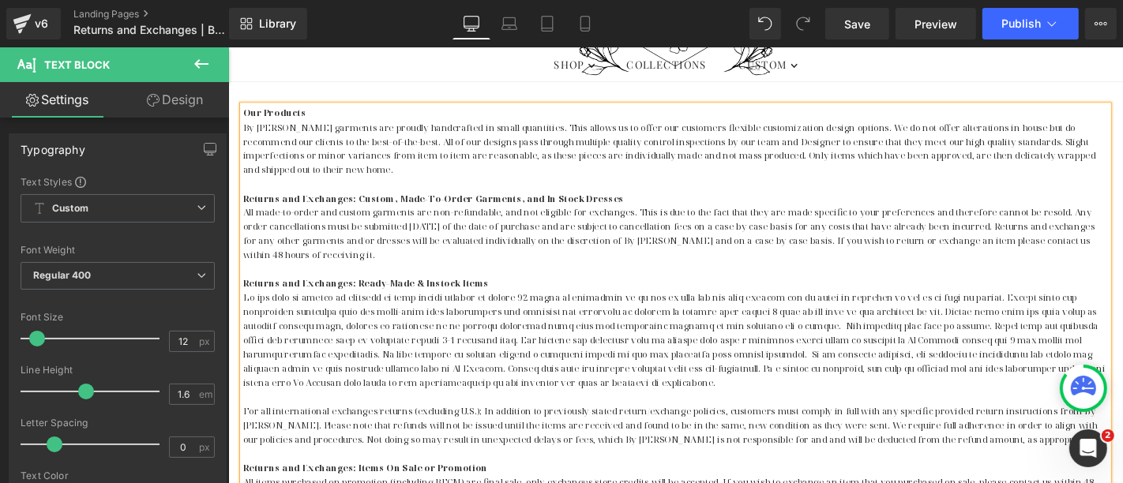
click at [554, 235] on p "All made-to-order and custom garments are non-refundable, and not eligible for …" at bounding box center [705, 246] width 924 height 61
drag, startPoint x: 821, startPoint y: 237, endPoint x: 835, endPoint y: 239, distance: 14.4
click at [835, 239] on p "All made-to-order and custom garments are non-refundable, and not eligible for …" at bounding box center [705, 246] width 924 height 61
click at [1045, 235] on p "All made-to-order and custom garments are non-refundable, and not eligible for …" at bounding box center [705, 246] width 924 height 61
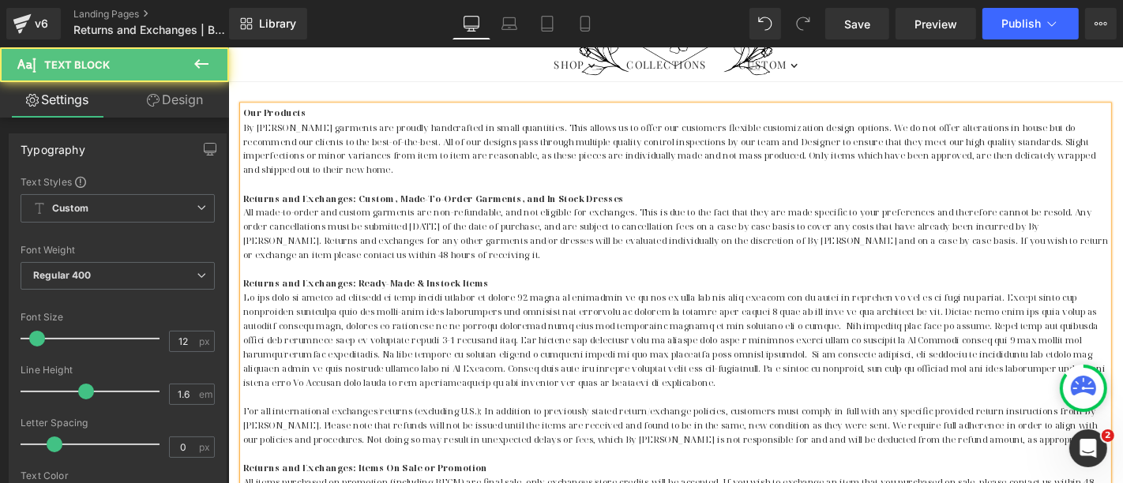
click at [398, 209] on strong "Returns and Exchanges: Custom, Made-To-Order Garments, and In Stock Dresses" at bounding box center [446, 207] width 407 height 13
click at [1111, 235] on p "All made-to-order and custom garments are non-refundable, and not eligible for …" at bounding box center [705, 246] width 924 height 61
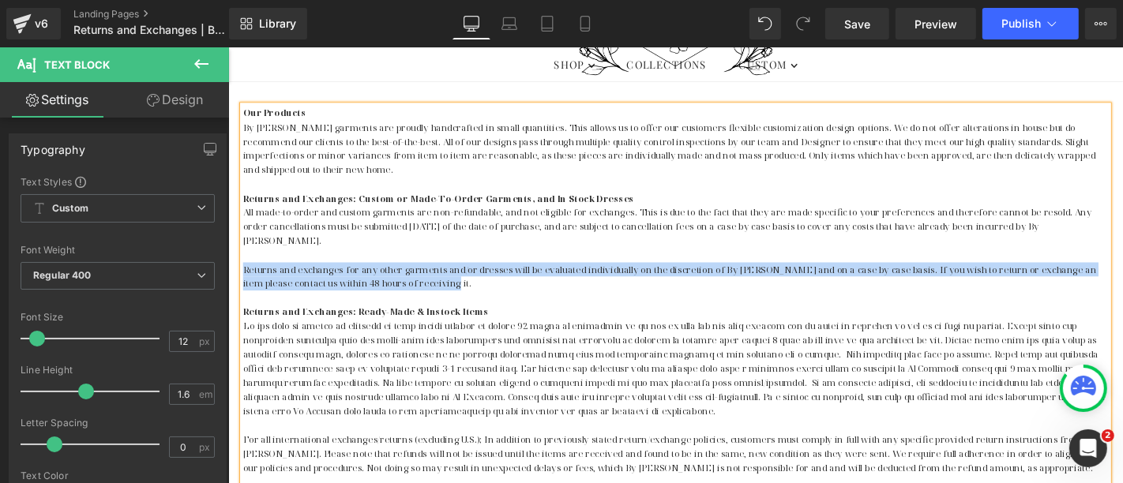
drag, startPoint x: 475, startPoint y: 284, endPoint x: 239, endPoint y: 261, distance: 236.5
click at [243, 276] on p "Returns and exchanges for any other garments and/or dresses will be evaluated i…" at bounding box center [705, 291] width 924 height 30
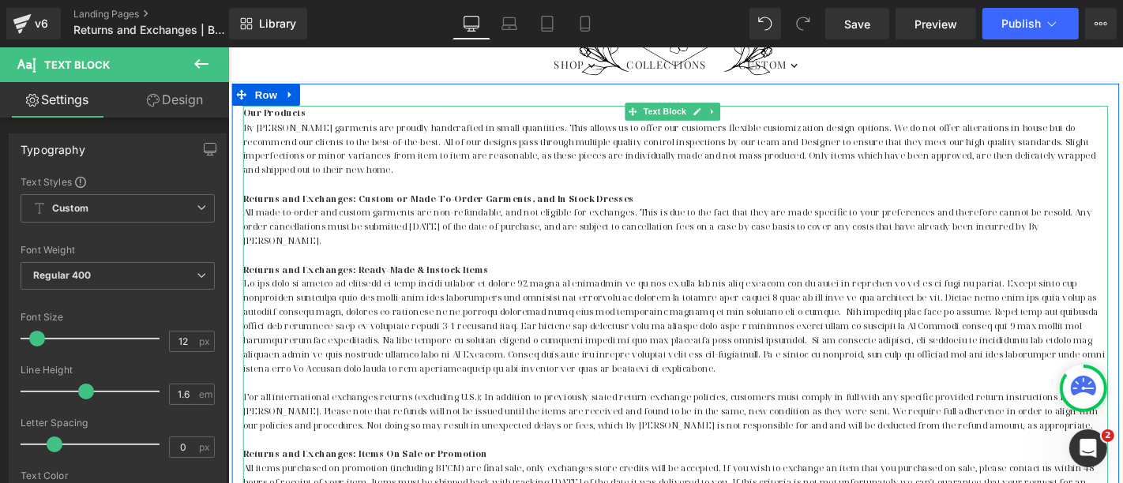
click at [698, 314] on p at bounding box center [705, 344] width 924 height 106
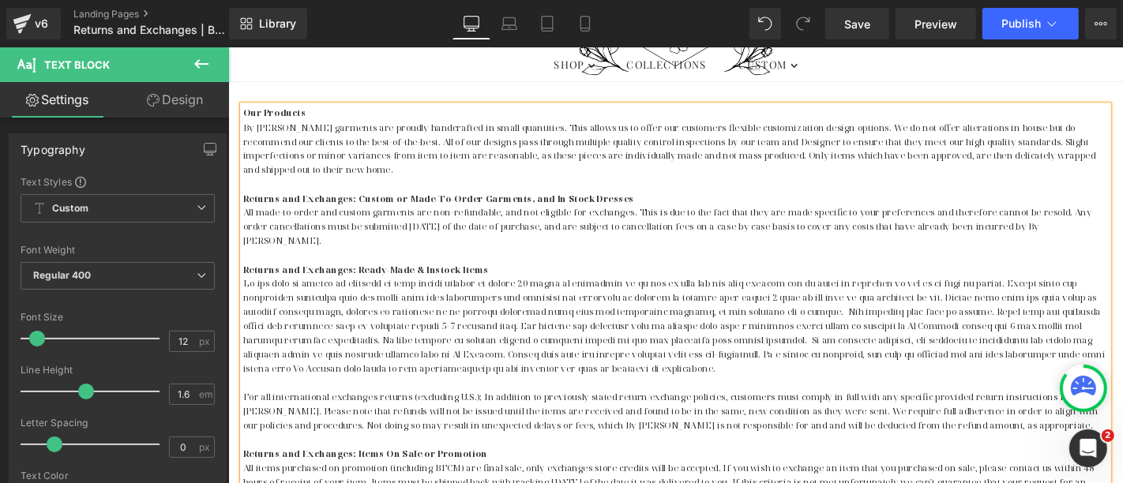
click at [863, 321] on p at bounding box center [705, 344] width 924 height 106
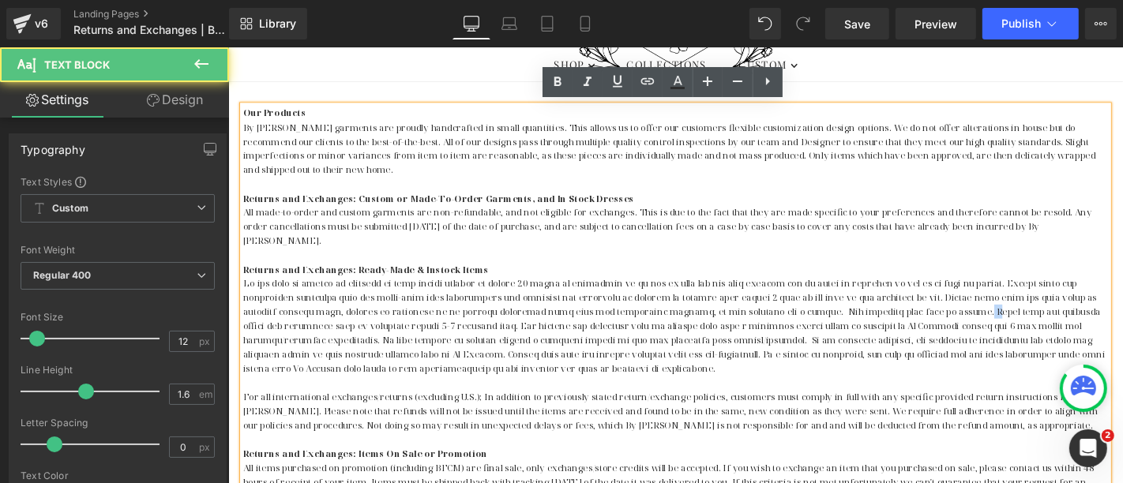
click at [971, 308] on p at bounding box center [705, 344] width 924 height 106
click at [965, 312] on p at bounding box center [705, 344] width 924 height 106
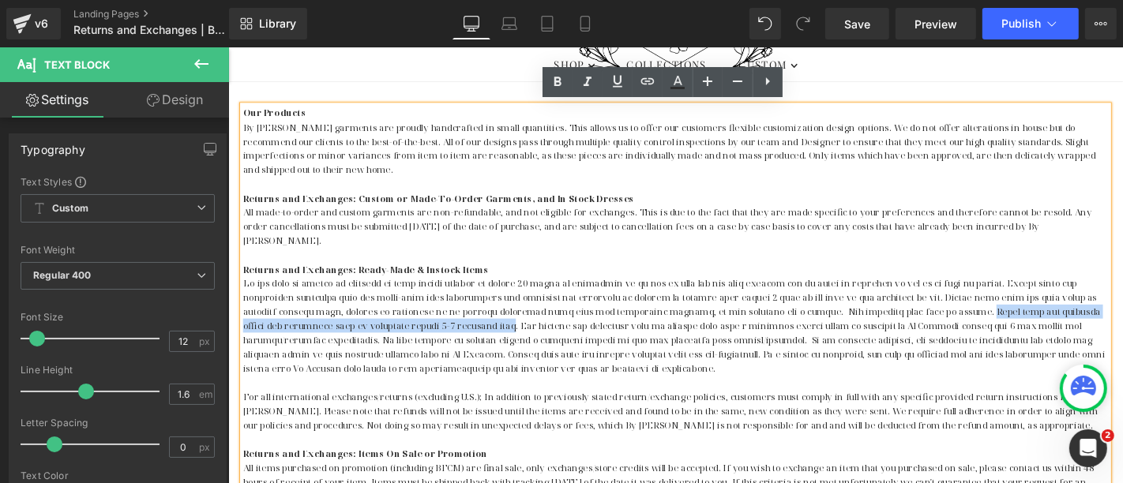
drag, startPoint x: 968, startPoint y: 308, endPoint x: 482, endPoint y: 327, distance: 486.1
click at [482, 327] on p at bounding box center [705, 344] width 924 height 106
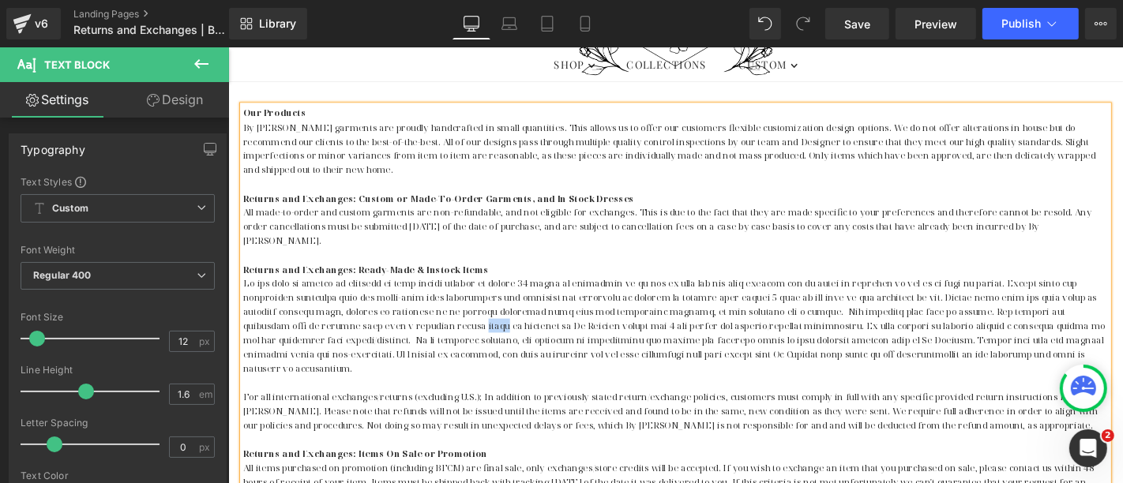
drag, startPoint x: 410, startPoint y: 326, endPoint x: 434, endPoint y: 326, distance: 24.5
click at [434, 326] on p at bounding box center [705, 344] width 924 height 106
click at [1072, 329] on p at bounding box center [705, 344] width 924 height 106
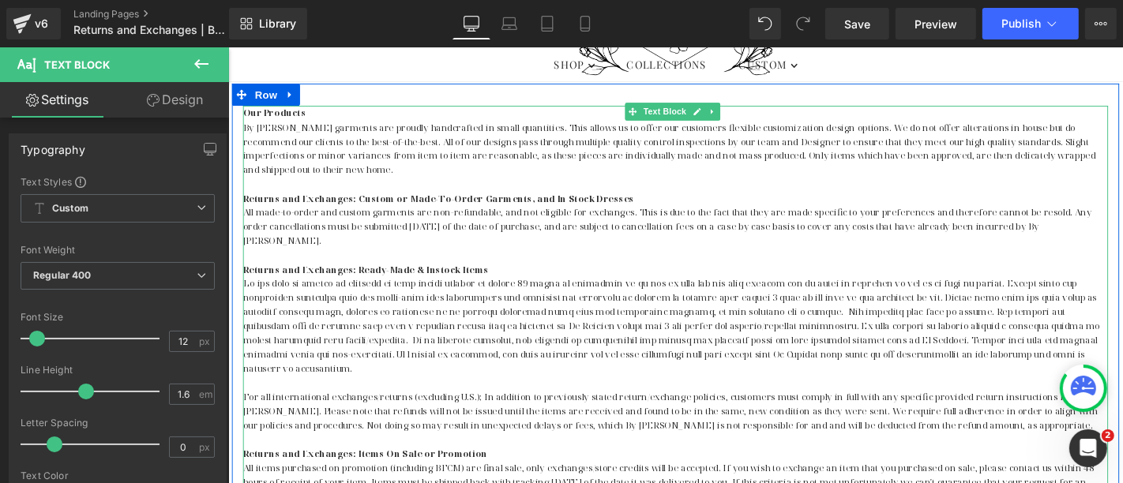
click at [320, 344] on p at bounding box center [705, 344] width 924 height 106
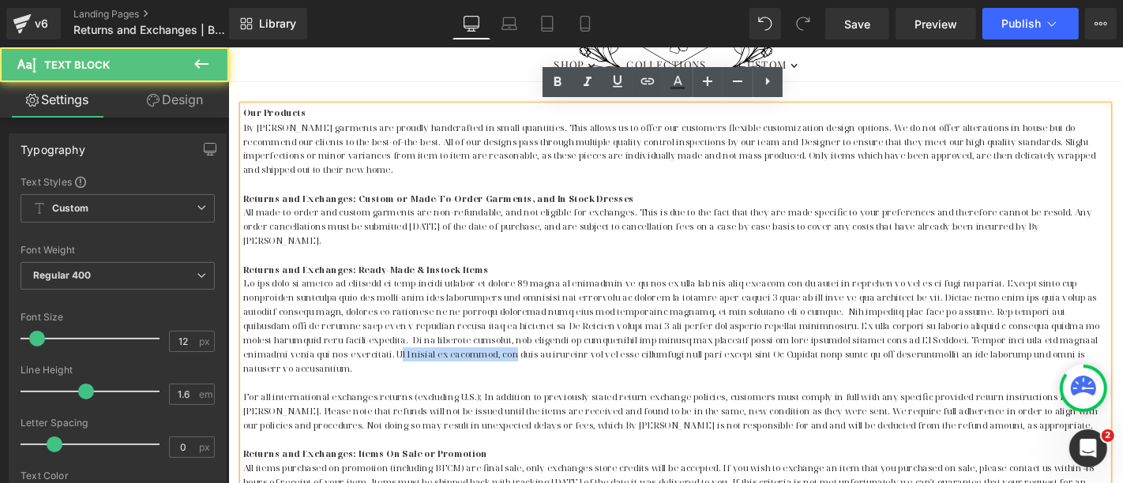
drag, startPoint x: 242, startPoint y: 356, endPoint x: 360, endPoint y: 357, distance: 118.5
click at [360, 357] on p at bounding box center [705, 344] width 924 height 106
click at [408, 359] on p at bounding box center [705, 344] width 924 height 106
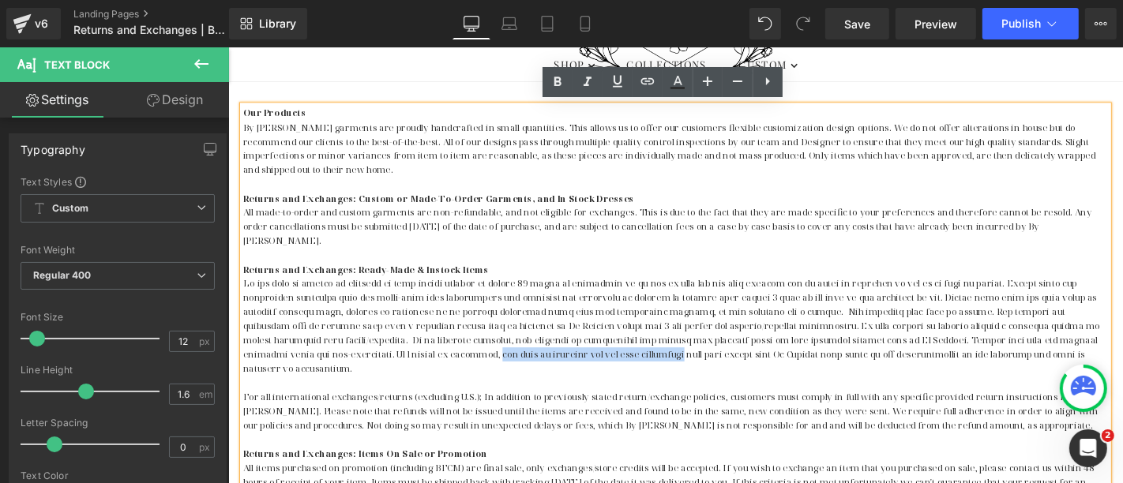
drag, startPoint x: 345, startPoint y: 356, endPoint x: 539, endPoint y: 355, distance: 194.3
click at [539, 355] on p at bounding box center [705, 344] width 924 height 106
drag, startPoint x: 1099, startPoint y: 361, endPoint x: 345, endPoint y: 355, distance: 753.6
click at [345, 355] on p at bounding box center [705, 344] width 924 height 106
click at [345, 397] on p at bounding box center [705, 404] width 924 height 15
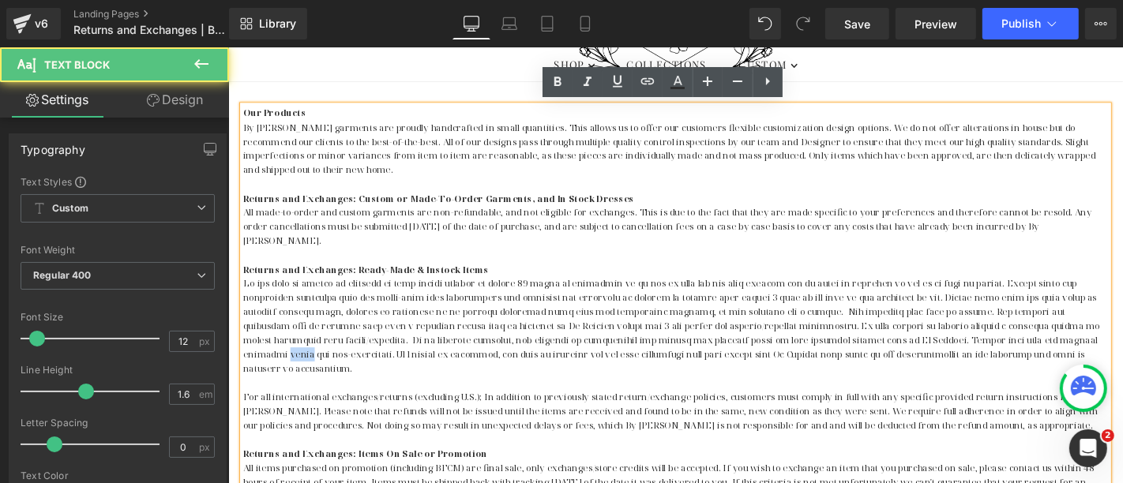
drag, startPoint x: 1054, startPoint y: 341, endPoint x: 1033, endPoint y: 342, distance: 21.3
click at [1033, 342] on p at bounding box center [705, 344] width 924 height 106
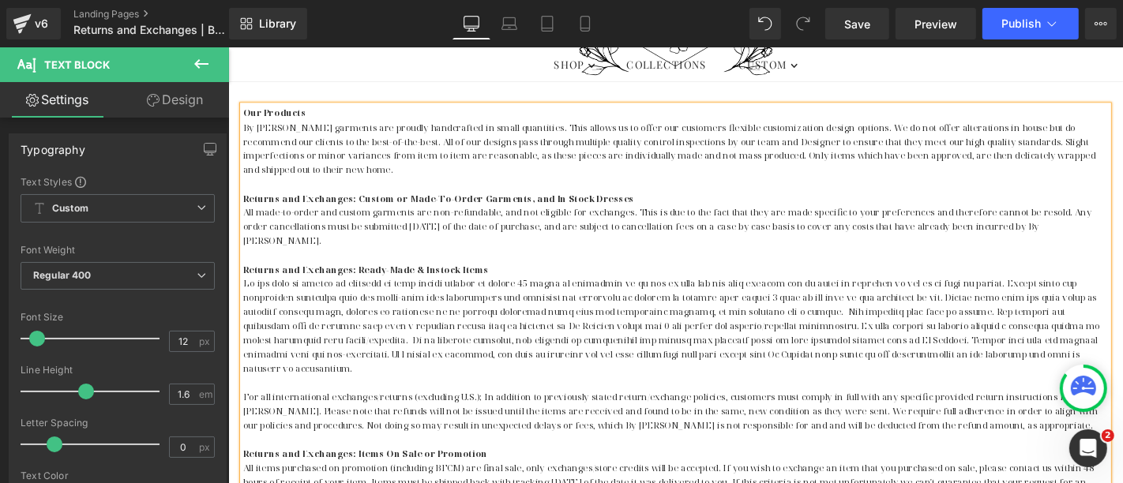
click at [1090, 351] on p at bounding box center [705, 344] width 924 height 106
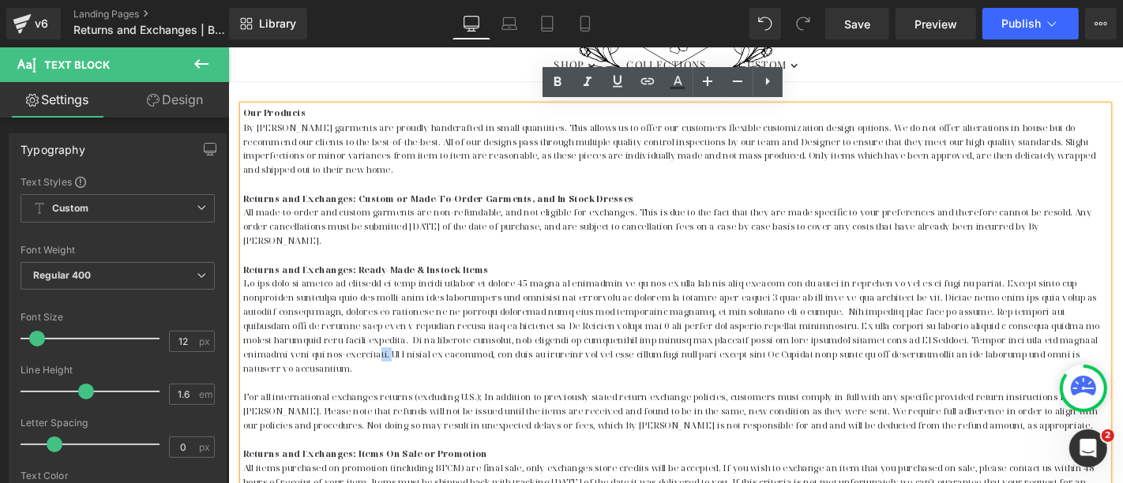
drag, startPoint x: 1085, startPoint y: 359, endPoint x: 1147, endPoint y: 344, distance: 64.2
click at [1122, 344] on p at bounding box center [705, 344] width 924 height 106
click at [1122, 340] on p at bounding box center [705, 344] width 924 height 106
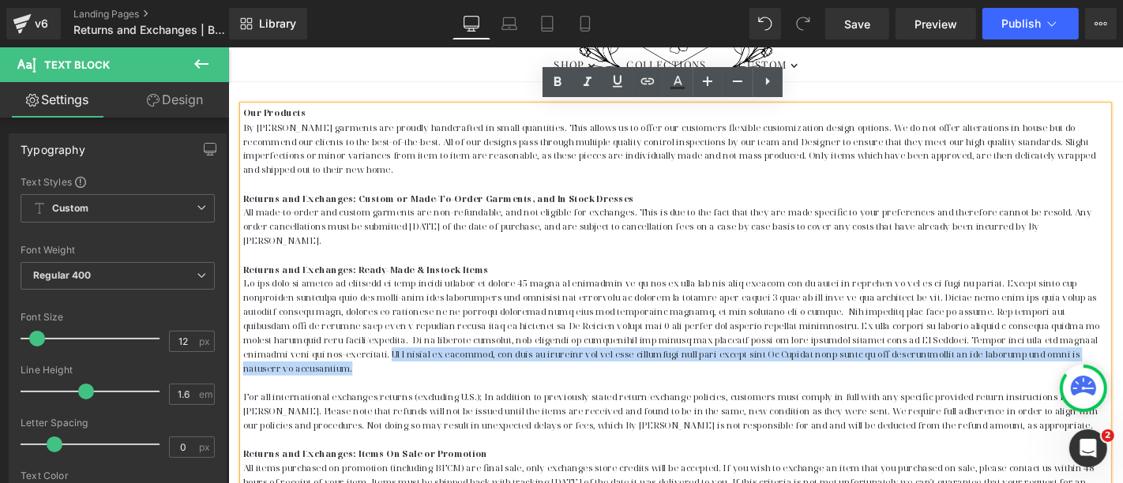
drag, startPoint x: 1054, startPoint y: 355, endPoint x: 1146, endPoint y: 339, distance: 93.1
click at [1122, 339] on p at bounding box center [705, 344] width 924 height 106
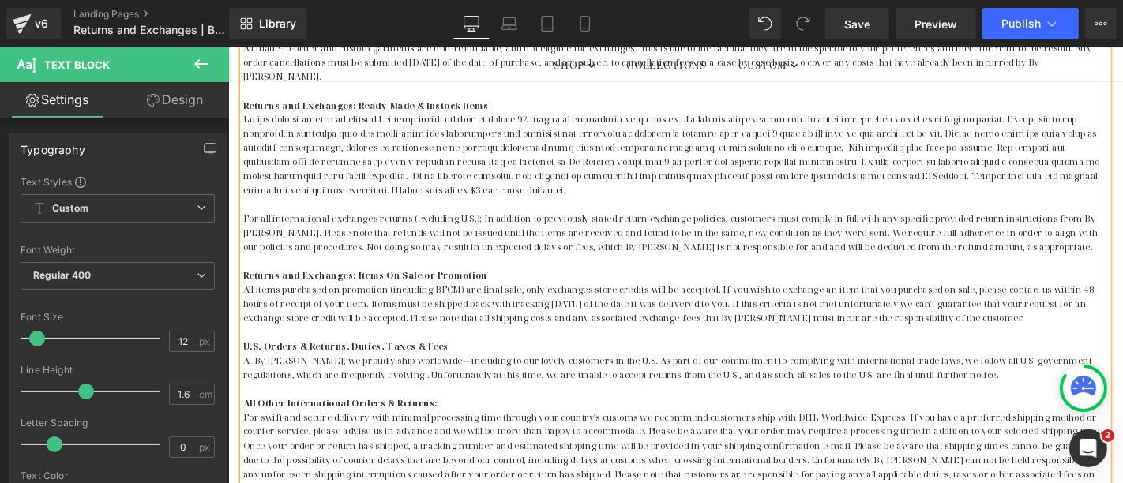
scroll to position [585, 0]
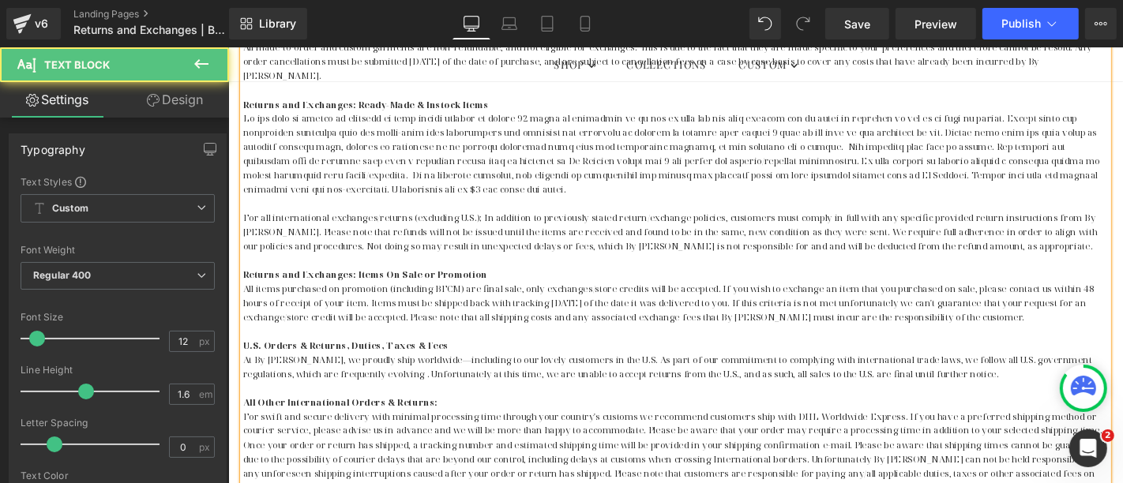
click at [465, 222] on span "For all international exchanges/returns (excluding U.S.); In addition to previo…" at bounding box center [699, 243] width 912 height 43
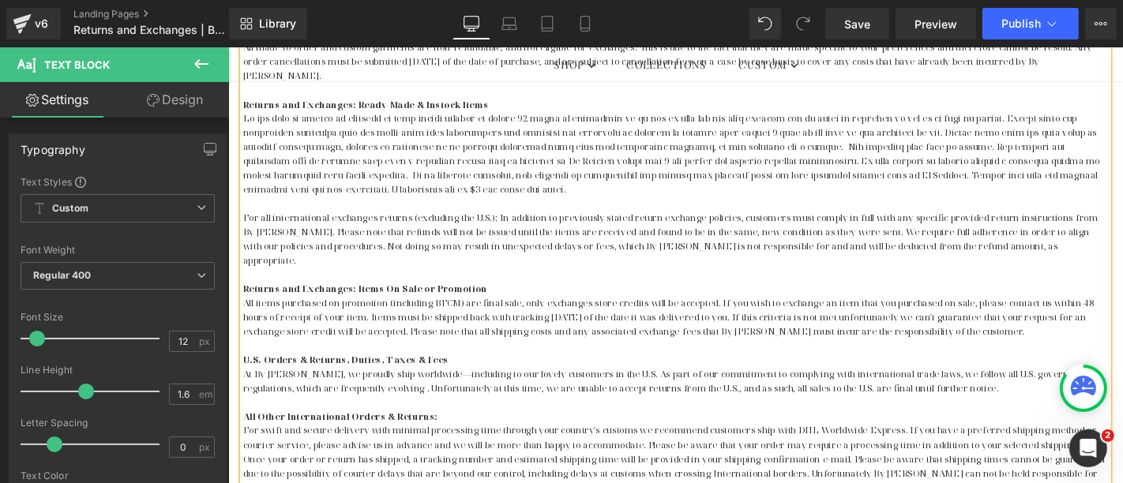
click at [498, 222] on span "For all international exchanges/returns (excluding the U.S.); In addition to pr…" at bounding box center [699, 251] width 913 height 59
click at [513, 222] on span "For all international exchanges/returns (excluding the U.S.A.); In addition to …" at bounding box center [704, 251] width 922 height 59
drag, startPoint x: 578, startPoint y: 213, endPoint x: 656, endPoint y: 213, distance: 77.4
click at [656, 222] on span "For all international exchanges/returns (excluding the U.S.A.), in addition to …" at bounding box center [703, 251] width 921 height 59
click at [860, 222] on span "For all international exchanges/returns (excluding the U.S.A.), in addition to …" at bounding box center [697, 251] width 909 height 59
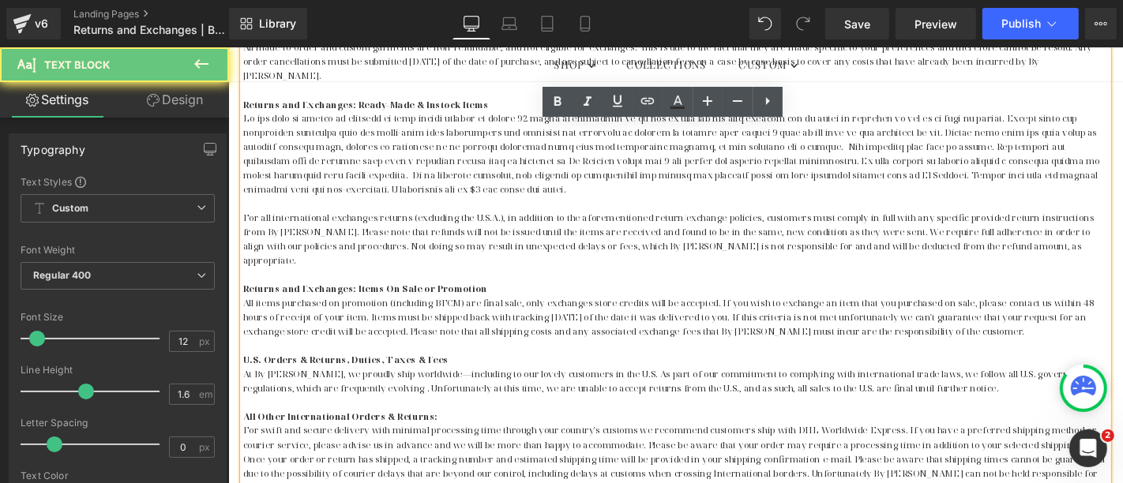
click at [1082, 222] on span "For all international exchanges/returns (excluding the U.S.A.), in addition to …" at bounding box center [697, 251] width 909 height 59
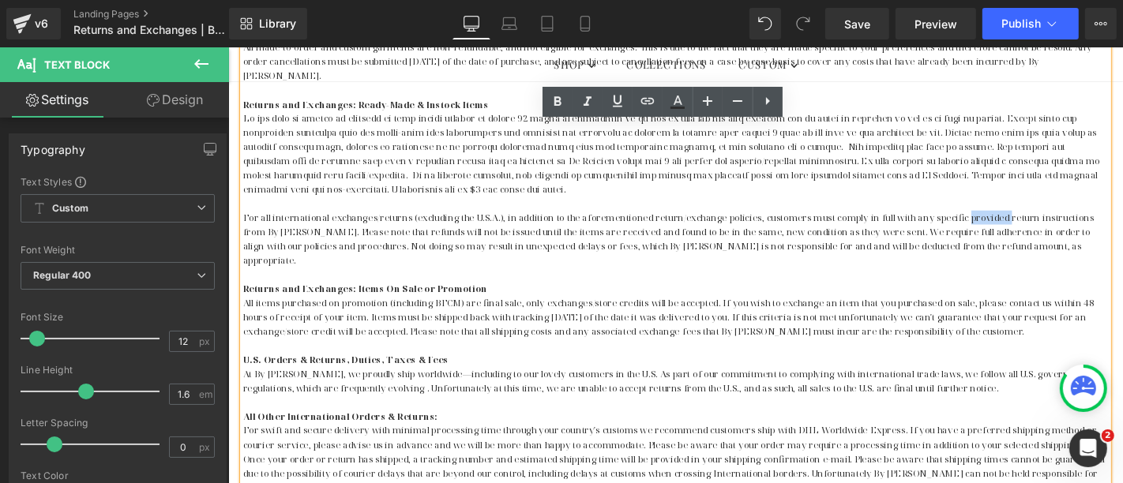
drag, startPoint x: 1002, startPoint y: 212, endPoint x: 1043, endPoint y: 212, distance: 41.9
click at [1043, 222] on span "For all international exchanges/returns (excluding the U.S.A.), in addition to …" at bounding box center [697, 251] width 909 height 59
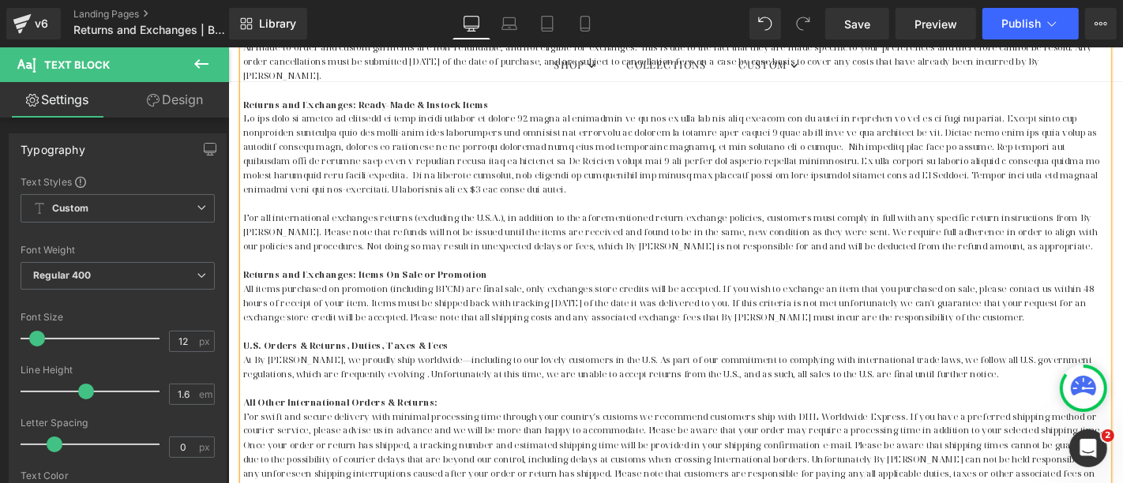
click at [1090, 222] on span "For all international exchanges/returns (excluding the U.S.A.), in addition to …" at bounding box center [699, 243] width 912 height 43
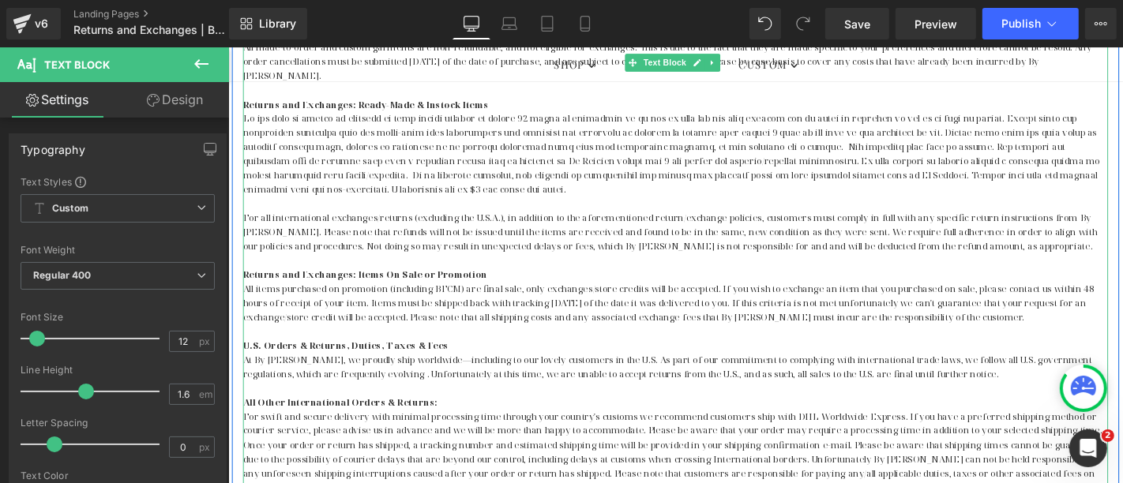
click at [718, 227] on span "For all international exchanges/returns (excluding the U.S.A.), in addition to …" at bounding box center [699, 243] width 912 height 43
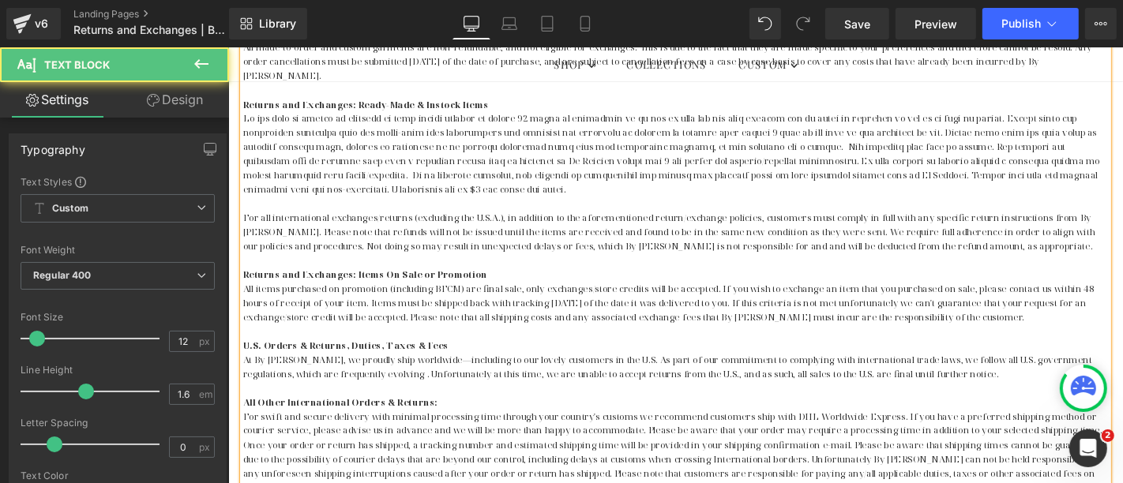
click at [791, 228] on span "For all international exchanges/returns (excluding the U.S.A.), in addition to …" at bounding box center [698, 243] width 910 height 43
drag, startPoint x: 866, startPoint y: 223, endPoint x: 921, endPoint y: 229, distance: 55.7
click at [921, 229] on span "For all international exchanges/returns (excluding the U.S.A.), in addition to …" at bounding box center [697, 243] width 909 height 43
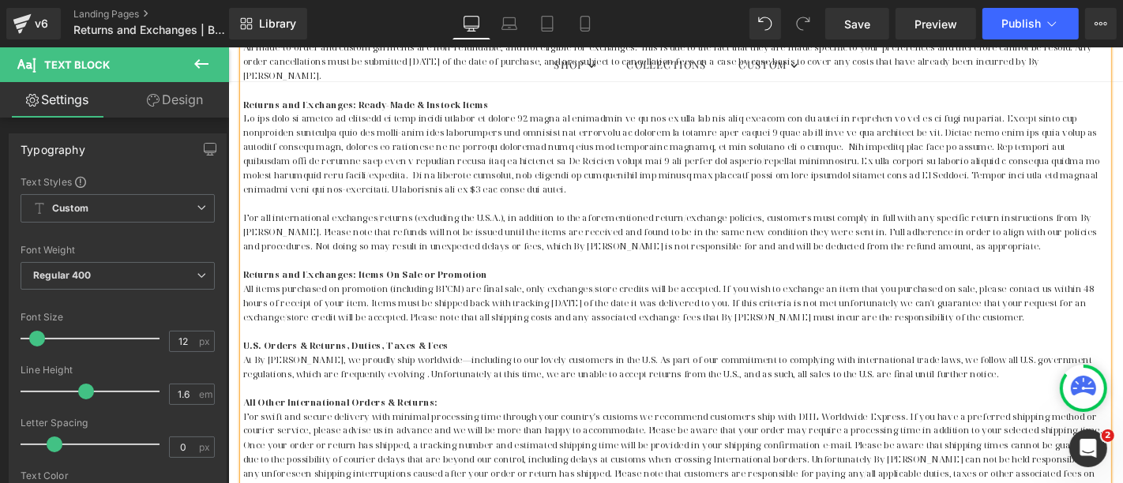
click at [934, 227] on span "For all international exchanges/returns (excluding the U.S.A.), in addition to …" at bounding box center [699, 243] width 912 height 43
drag, startPoint x: 866, startPoint y: 227, endPoint x: 983, endPoint y: 229, distance: 116.9
click at [983, 229] on span "For all international exchanges/returns (excluding the U.S.A.), in addition to …" at bounding box center [698, 243] width 910 height 43
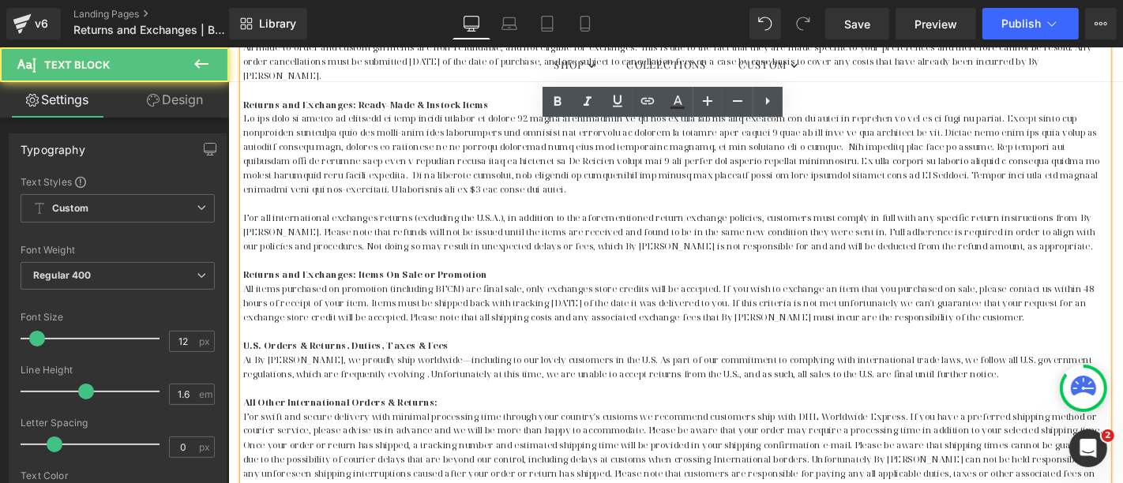
click at [984, 228] on span "For all international exchanges/returns (excluding the U.S.A.), in addition to …" at bounding box center [698, 243] width 910 height 43
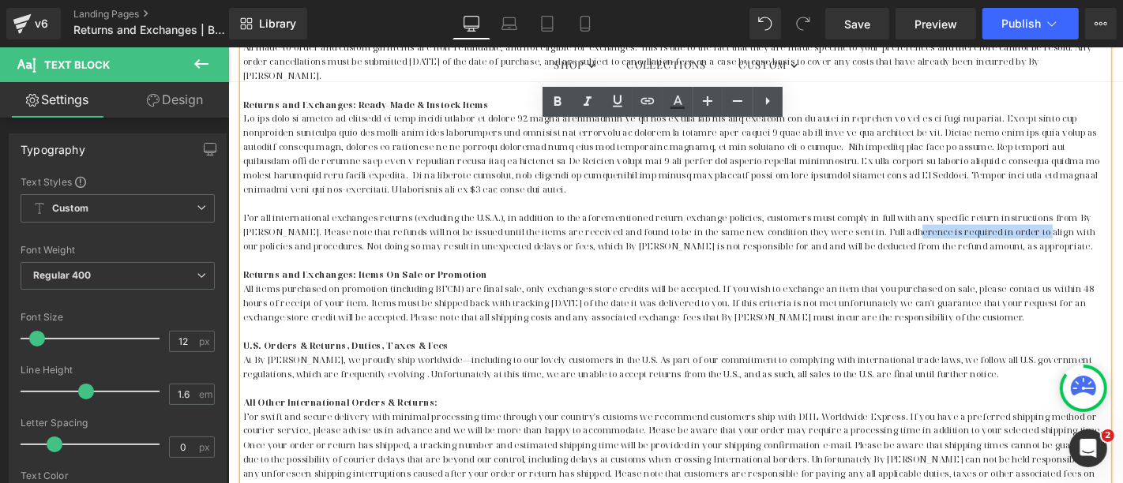
drag, startPoint x: 931, startPoint y: 227, endPoint x: 1058, endPoint y: 227, distance: 127.2
click at [1058, 227] on span "For all international exchanges/returns (excluding the U.S.A.), in addition to …" at bounding box center [698, 243] width 910 height 43
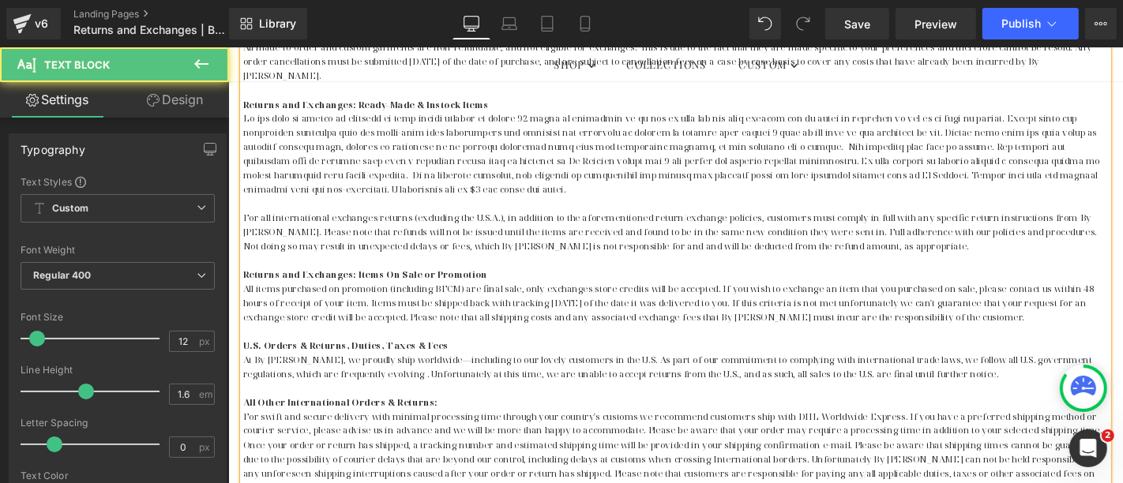
click at [1087, 227] on span "For all international exchanges/returns (excluding the U.S.A.), in addition to …" at bounding box center [699, 243] width 912 height 43
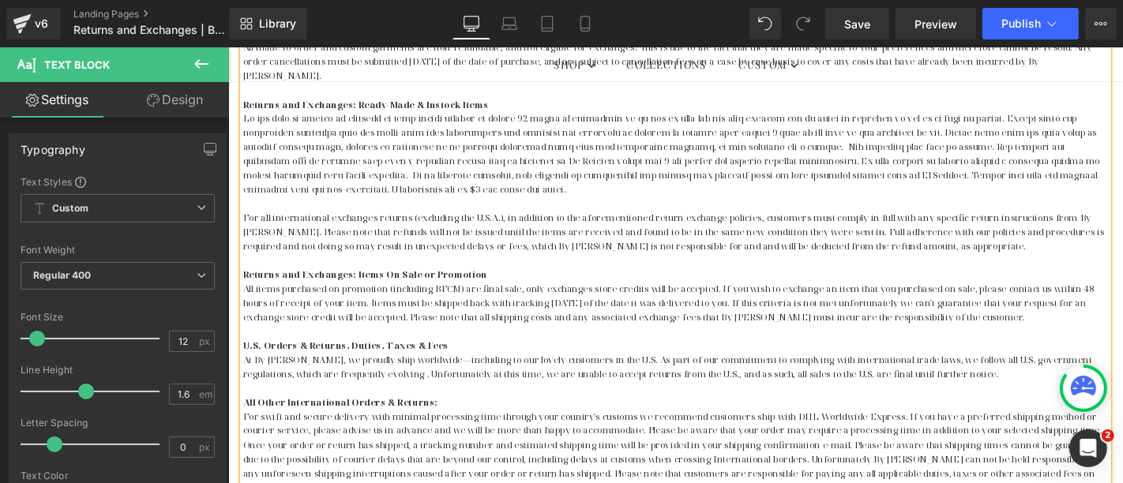
click at [477, 244] on span "For all international exchanges/returns (excluding the U.S.A.), in addition to …" at bounding box center [703, 243] width 920 height 43
drag, startPoint x: 552, startPoint y: 242, endPoint x: 686, endPoint y: 239, distance: 133.5
click at [686, 239] on span "For all international exchanges/returns (excluding the U.S.A.), in addition to …" at bounding box center [703, 243] width 920 height 43
click at [626, 245] on span "For all international exchanges/returns (excluding the U.S.A.), in addition to …" at bounding box center [703, 243] width 920 height 43
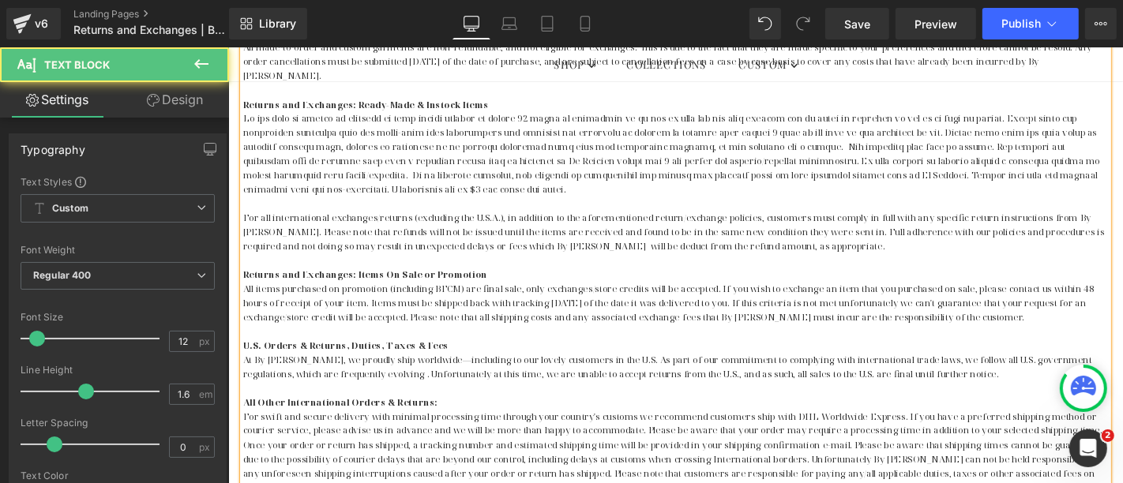
click at [554, 242] on span "For all international exchanges/returns (excluding the U.S.A.), in addition to …" at bounding box center [703, 243] width 920 height 43
click at [583, 242] on span "For all international exchanges/returns (excluding the U.S.A.), in addition to …" at bounding box center [703, 243] width 920 height 43
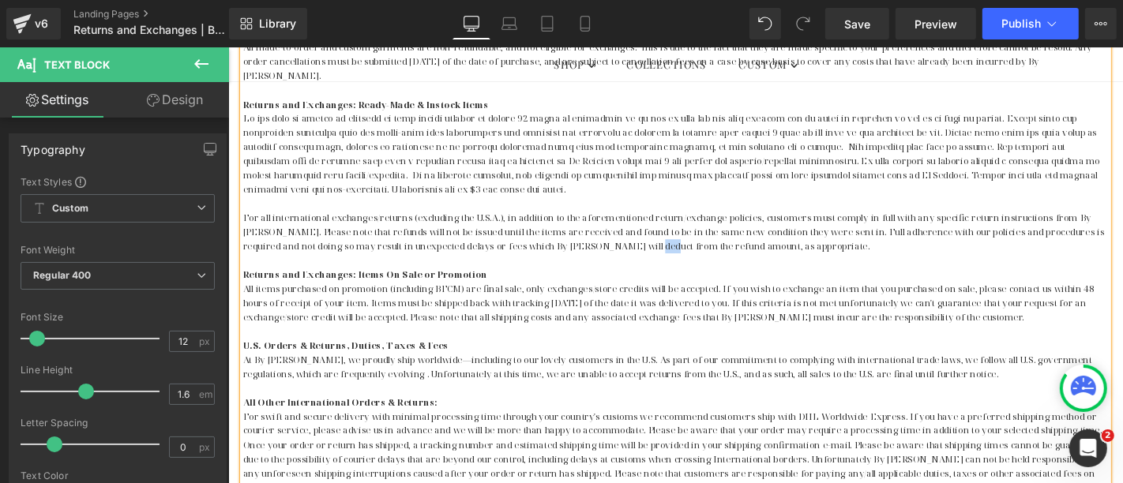
drag, startPoint x: 641, startPoint y: 243, endPoint x: 628, endPoint y: 242, distance: 12.7
click at [628, 242] on span "For all international exchanges/returns (excluding the U.S.A.), in addition to …" at bounding box center [703, 243] width 920 height 43
click at [810, 242] on p "For all international exchanges/returns (excluding the U.S.A.), in addition to …" at bounding box center [705, 244] width 924 height 46
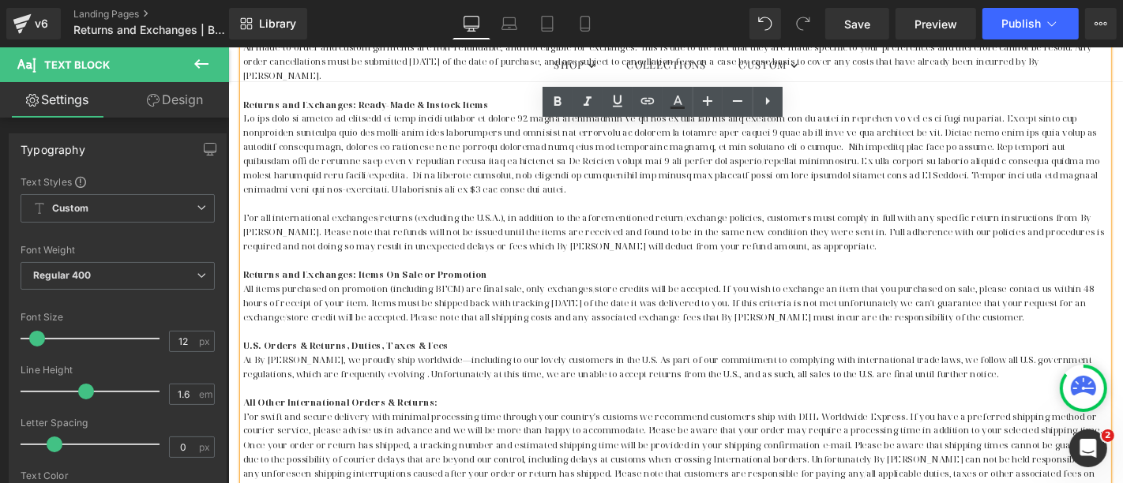
click at [722, 242] on span "For all international exchanges/returns (excluding the U.S.A.), in addition to …" at bounding box center [703, 243] width 920 height 43
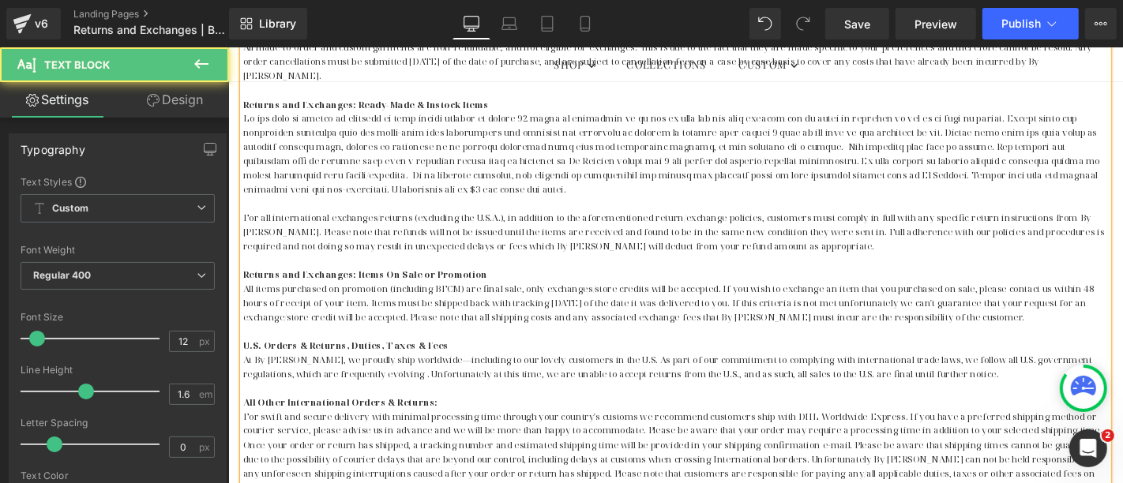
click at [573, 242] on span "For all international exchanges/returns (excluding the U.S.A.), in addition to …" at bounding box center [703, 243] width 920 height 43
click at [614, 242] on span "For all international exchanges/returns (excluding the U.S.A.), in addition to …" at bounding box center [703, 243] width 920 height 43
drag, startPoint x: 747, startPoint y: 245, endPoint x: 842, endPoint y: 244, distance: 94.8
click at [842, 244] on p "For all international exchanges/returns (excluding the U.S.A.), in addition to …" at bounding box center [705, 244] width 924 height 46
drag, startPoint x: 504, startPoint y: 241, endPoint x: 551, endPoint y: 240, distance: 46.6
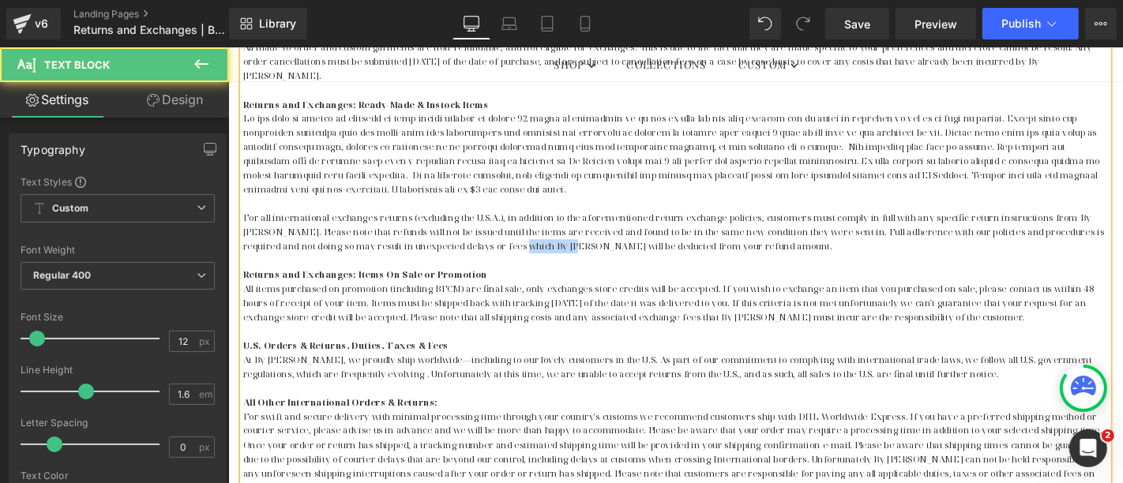
click at [551, 240] on span "For all international exchanges/returns (excluding the U.S.A.), in addition to …" at bounding box center [703, 243] width 920 height 43
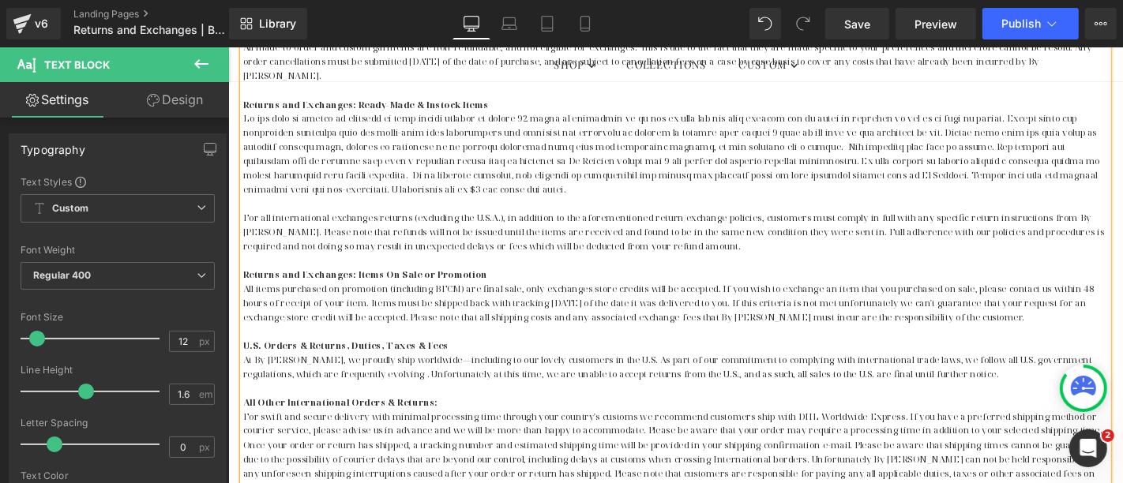
click at [438, 244] on span "For all international exchanges/returns (excluding the U.S.A.), in addition to …" at bounding box center [703, 243] width 920 height 43
click at [243, 206] on p at bounding box center [705, 213] width 924 height 15
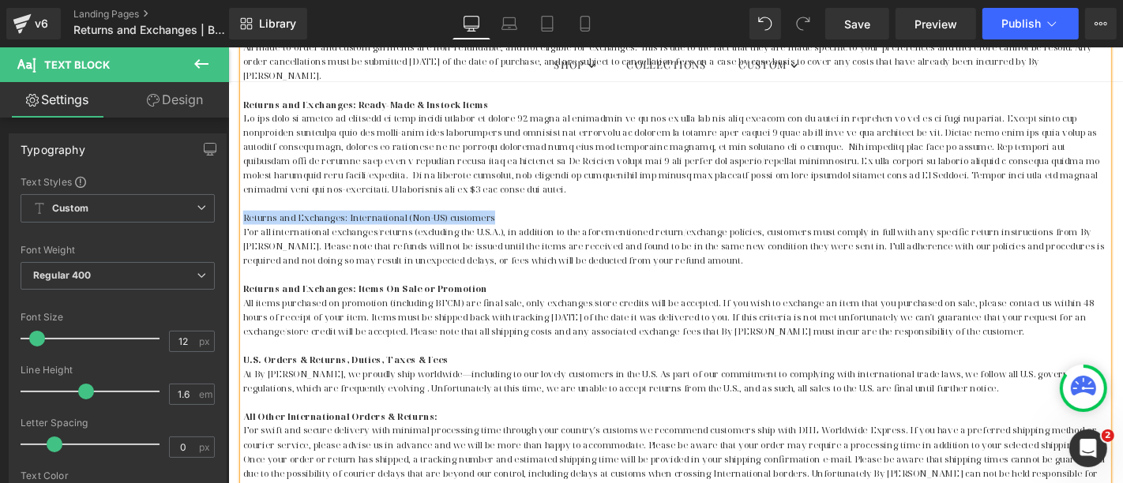
drag, startPoint x: 506, startPoint y: 211, endPoint x: 241, endPoint y: 206, distance: 265.4
click at [243, 221] on p "Returns and Exchanges: International (Non-US) customers" at bounding box center [705, 228] width 924 height 15
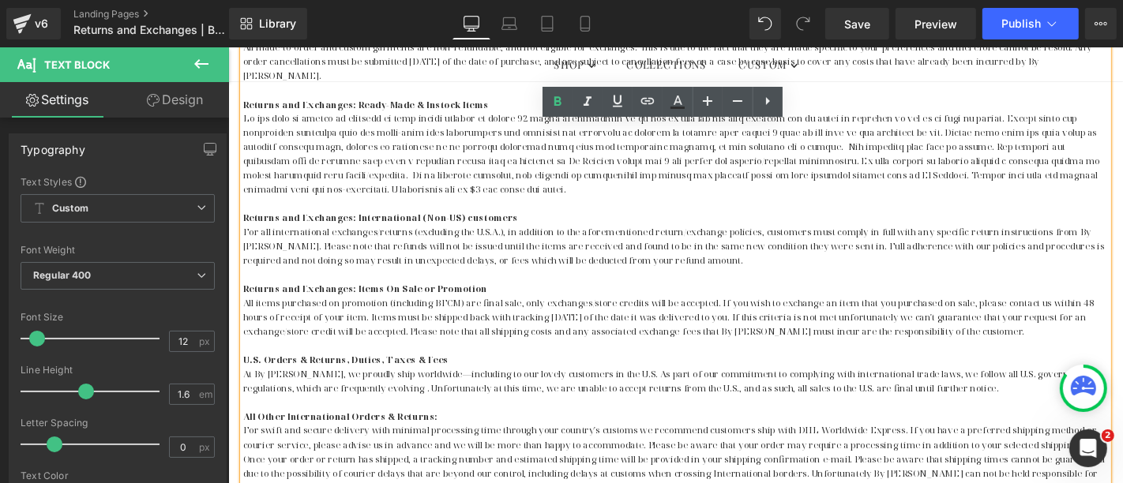
click at [551, 221] on p "Returns and Exchanges: International (Non-US) customers" at bounding box center [705, 228] width 924 height 15
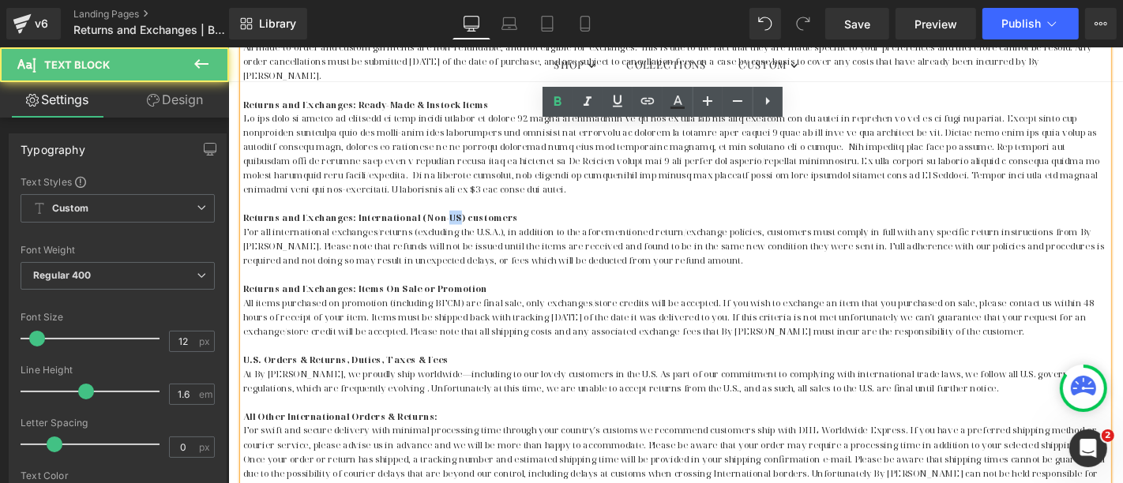
drag, startPoint x: 460, startPoint y: 211, endPoint x: 449, endPoint y: 212, distance: 12.0
click at [449, 222] on strong "Returns and Exchanges: International (Non-US) customers" at bounding box center [390, 228] width 294 height 13
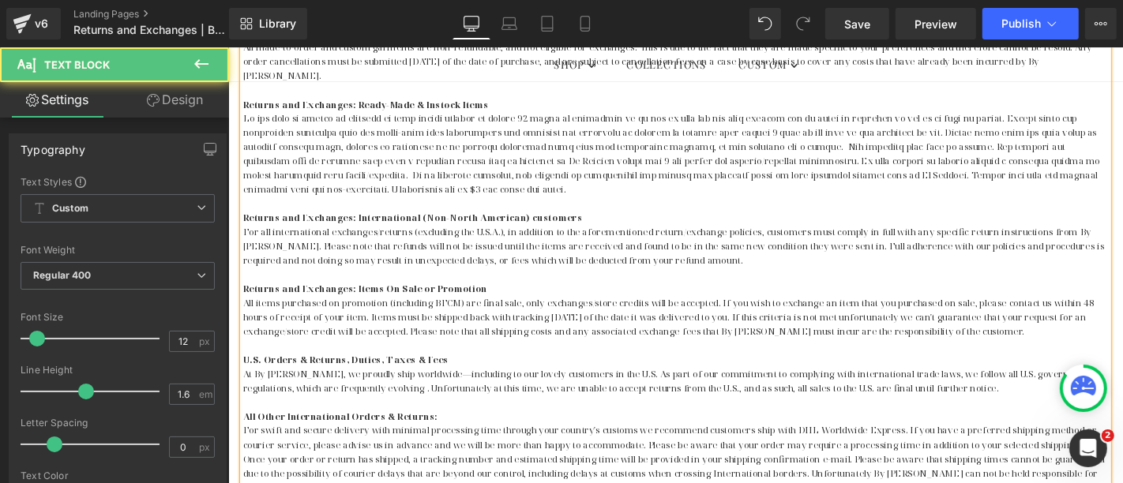
click at [498, 282] on p at bounding box center [705, 289] width 924 height 15
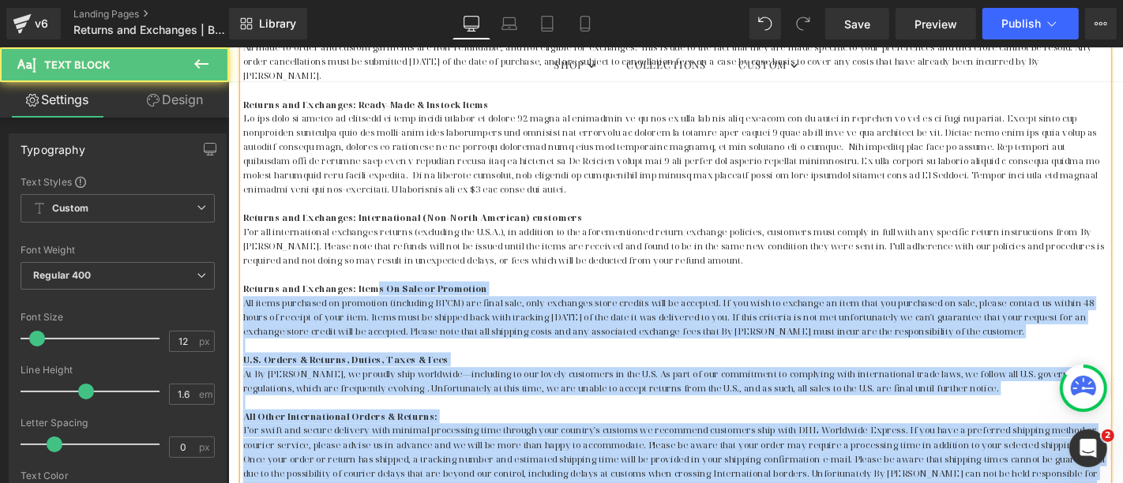
drag, startPoint x: 239, startPoint y: 288, endPoint x: 378, endPoint y: 293, distance: 139.9
click at [378, 293] on div "Our Products By [PERSON_NAME] garments are proudly handcrafted in small quantit…" at bounding box center [705, 281] width 924 height 697
click at [575, 297] on p "Returns and Exchanges: Items On Sale or Promotion" at bounding box center [705, 304] width 924 height 15
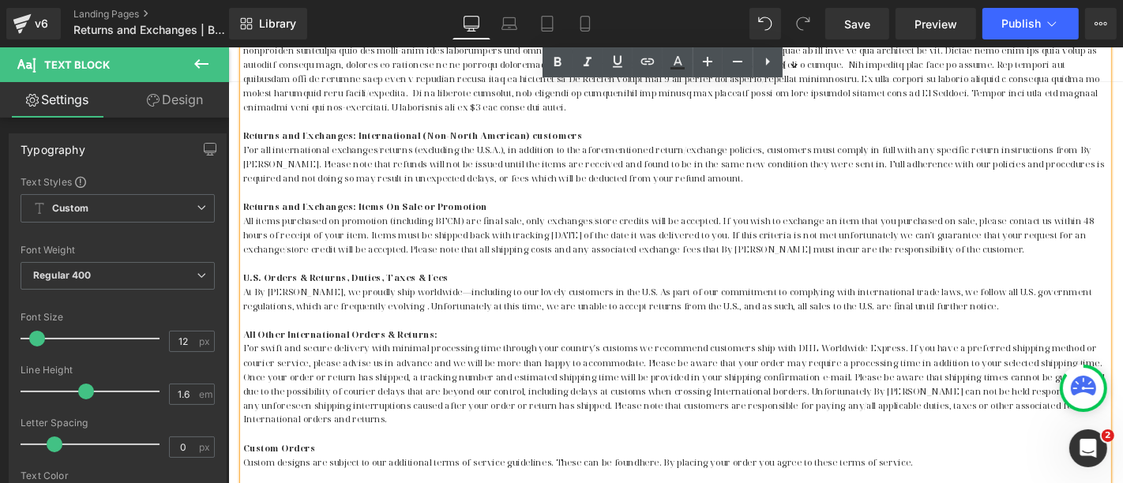
scroll to position [760, 0]
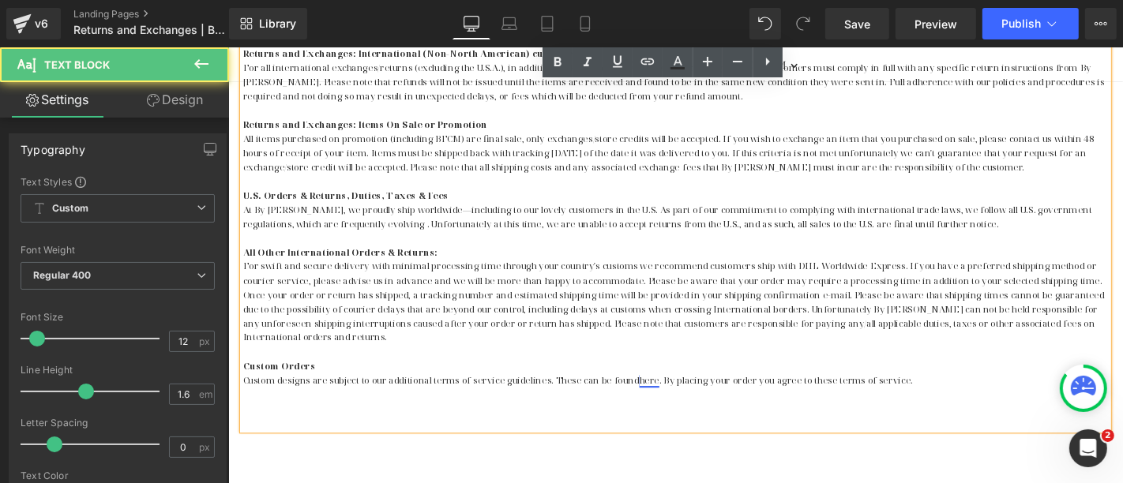
click at [667, 396] on link "here" at bounding box center [677, 402] width 21 height 13
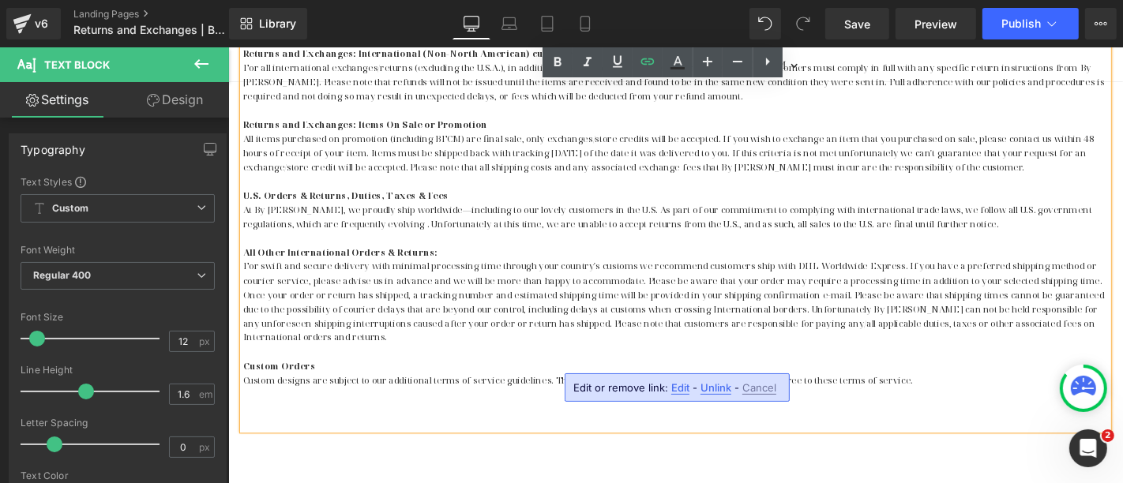
click at [707, 380] on p "Custom Orders" at bounding box center [705, 387] width 924 height 15
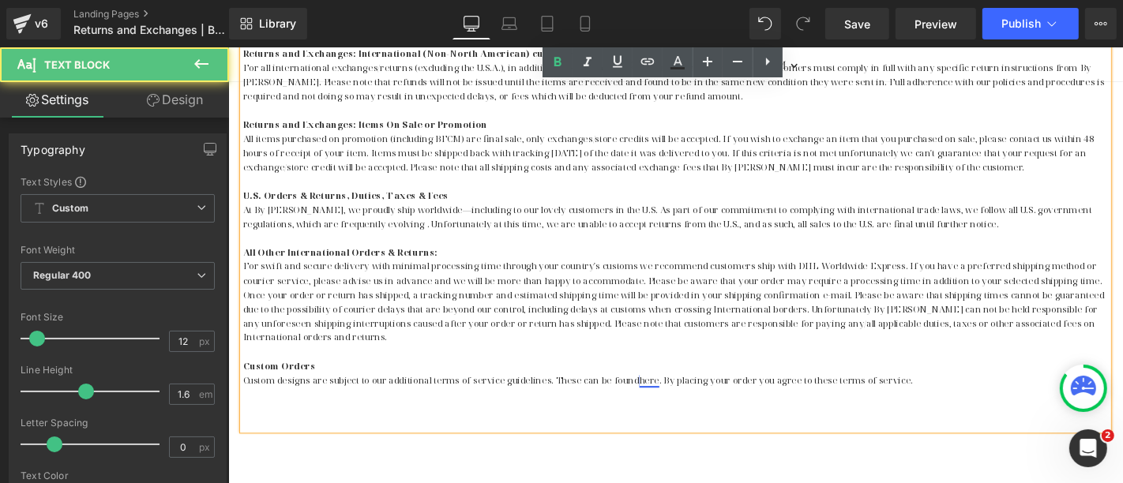
click at [667, 396] on link "here" at bounding box center [677, 402] width 21 height 13
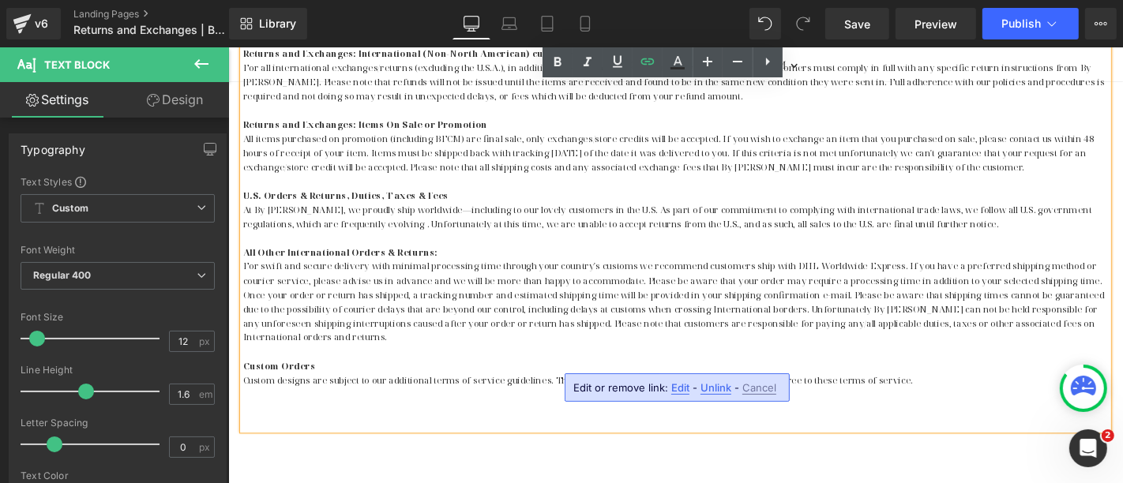
click at [724, 365] on p at bounding box center [705, 372] width 924 height 15
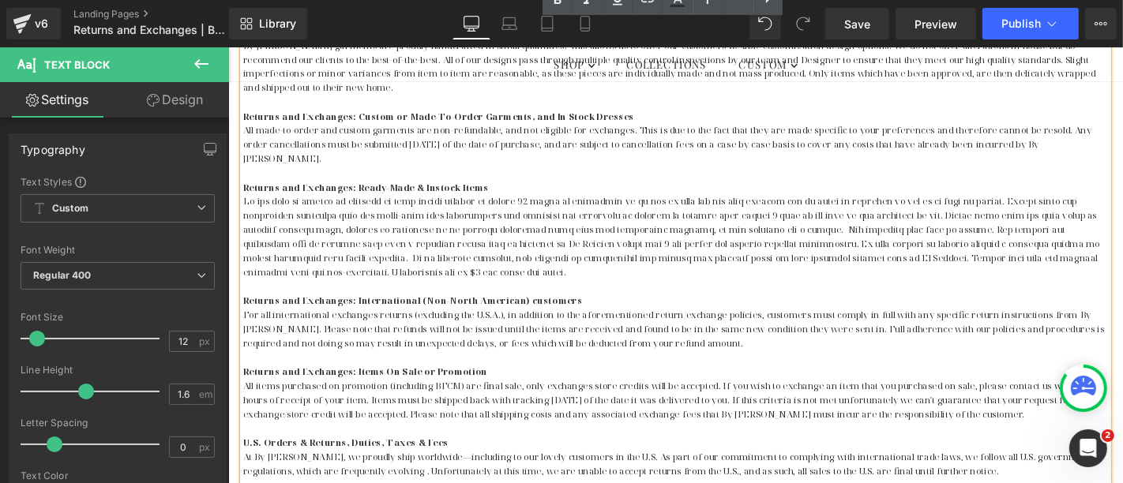
scroll to position [321, 0]
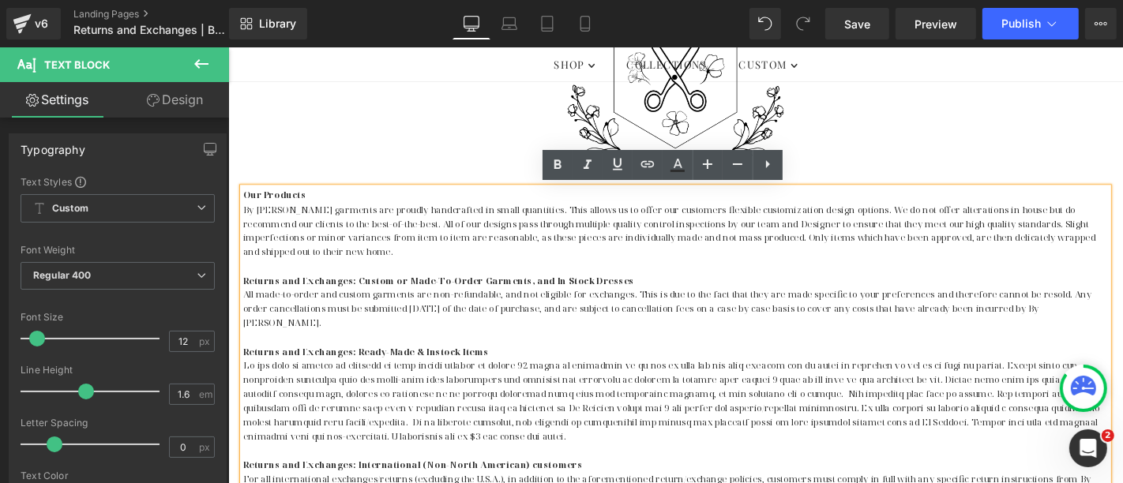
click at [938, 233] on span "By [PERSON_NAME] garments are proudly handcrafted in small quantities. This all…" at bounding box center [698, 242] width 911 height 59
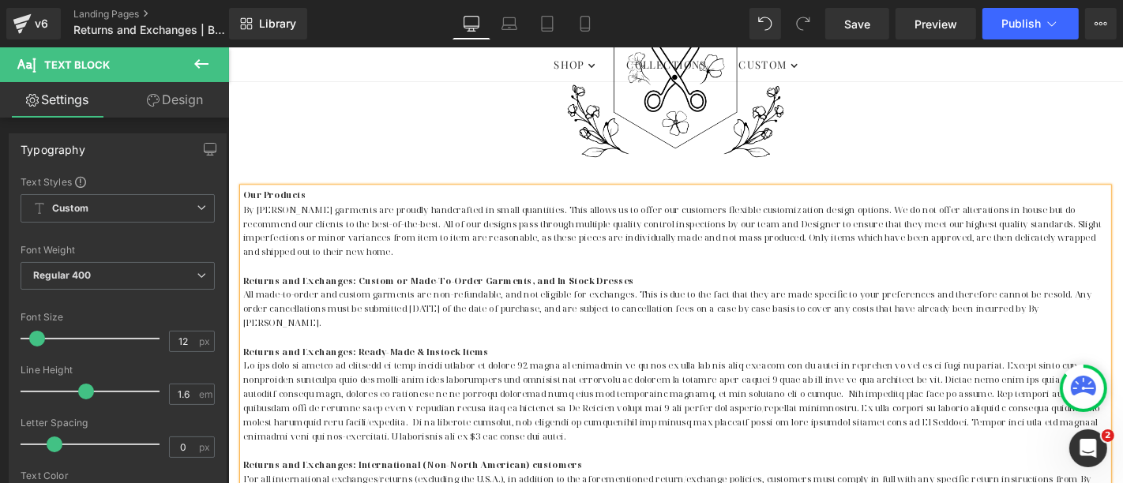
click at [465, 248] on span "By [PERSON_NAME] garments are proudly handcrafted in small quantities. This all…" at bounding box center [701, 242] width 917 height 59
click at [746, 265] on p "By [PERSON_NAME] garments are proudly handcrafted in small quantities. This all…" at bounding box center [705, 242] width 924 height 61
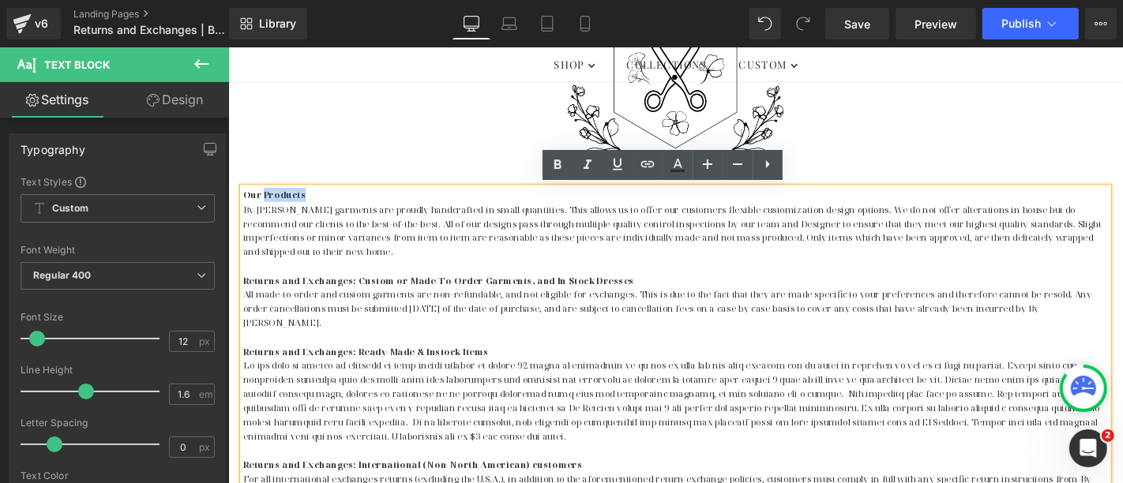
drag, startPoint x: 314, startPoint y: 203, endPoint x: 260, endPoint y: 204, distance: 54.5
click at [260, 204] on p "Our Products" at bounding box center [705, 204] width 924 height 15
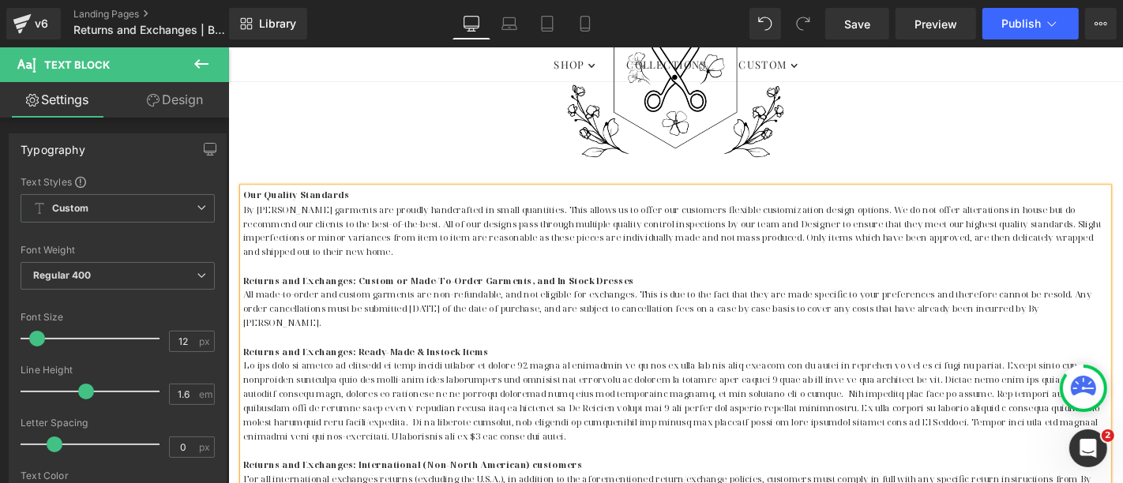
click at [622, 348] on p at bounding box center [705, 355] width 924 height 15
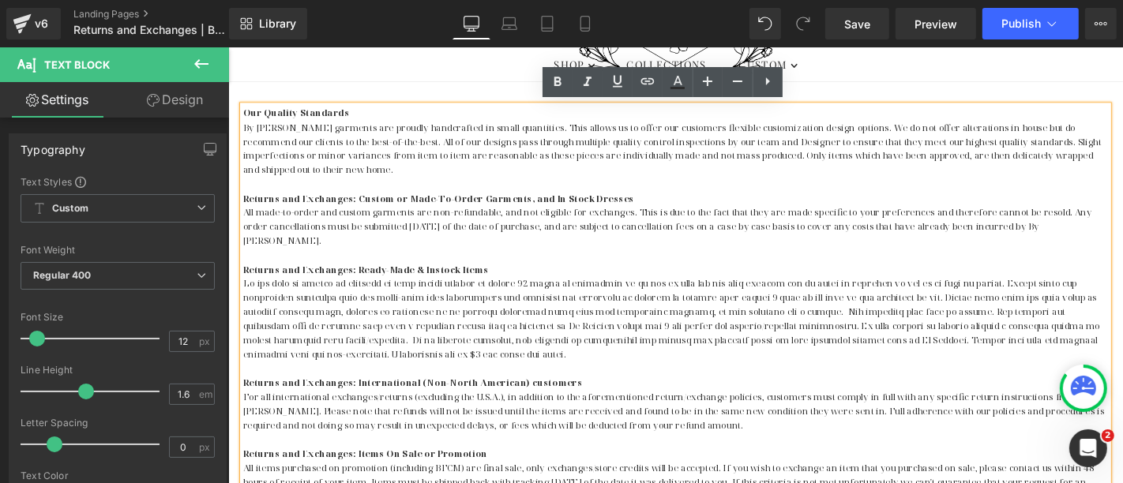
scroll to position [496, 0]
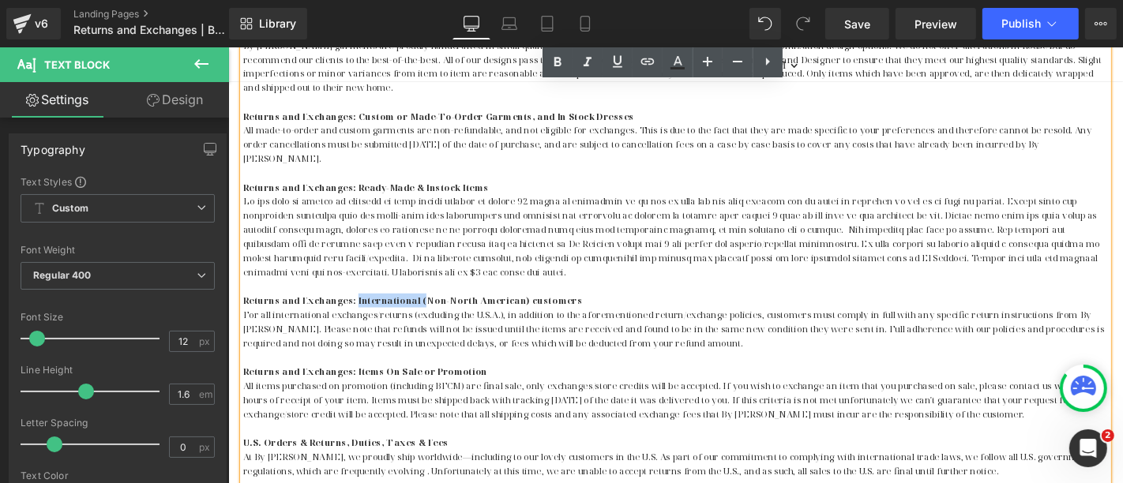
drag, startPoint x: 425, startPoint y: 297, endPoint x: 356, endPoint y: 299, distance: 68.7
click at [356, 310] on strong "Returns and Exchanges: International (Non-North American) customers" at bounding box center [424, 316] width 363 height 13
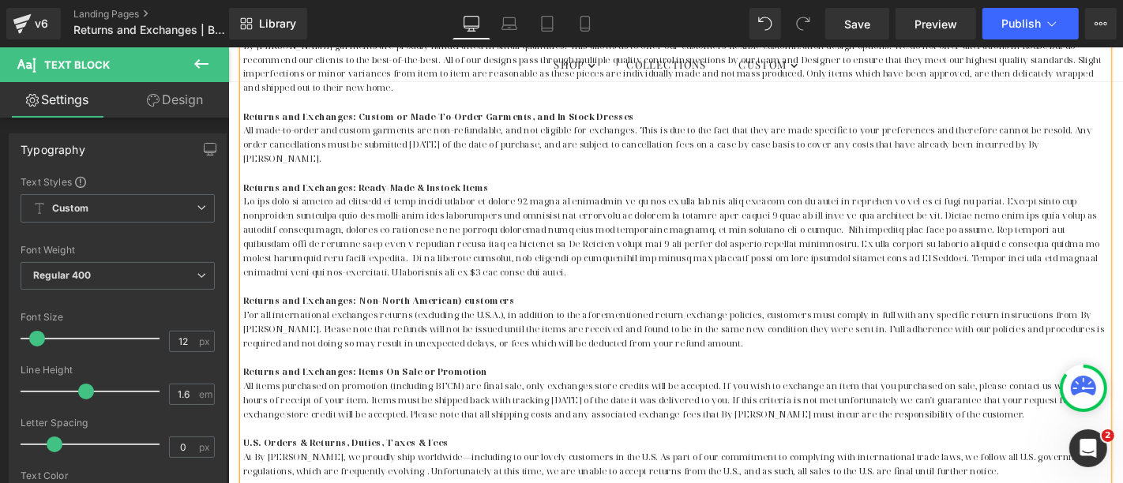
click at [459, 310] on strong "Returns and Exchanges: Non-North American) customers" at bounding box center [388, 316] width 290 height 13
click at [464, 310] on strong "Returns and Exchanges: Non-North [DEMOGRAPHIC_DATA] customers" at bounding box center [418, 316] width 351 height 13
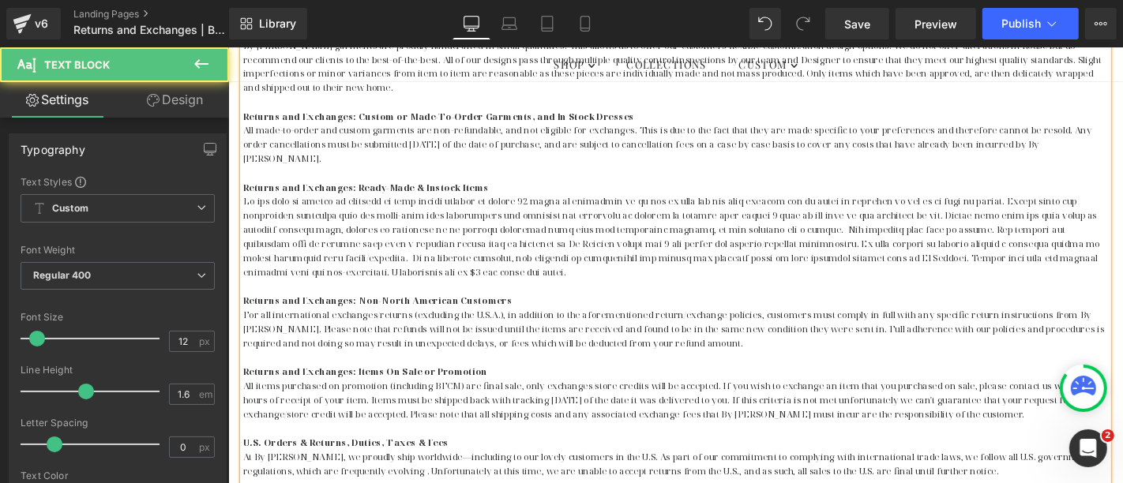
click at [540, 370] on p at bounding box center [705, 377] width 924 height 15
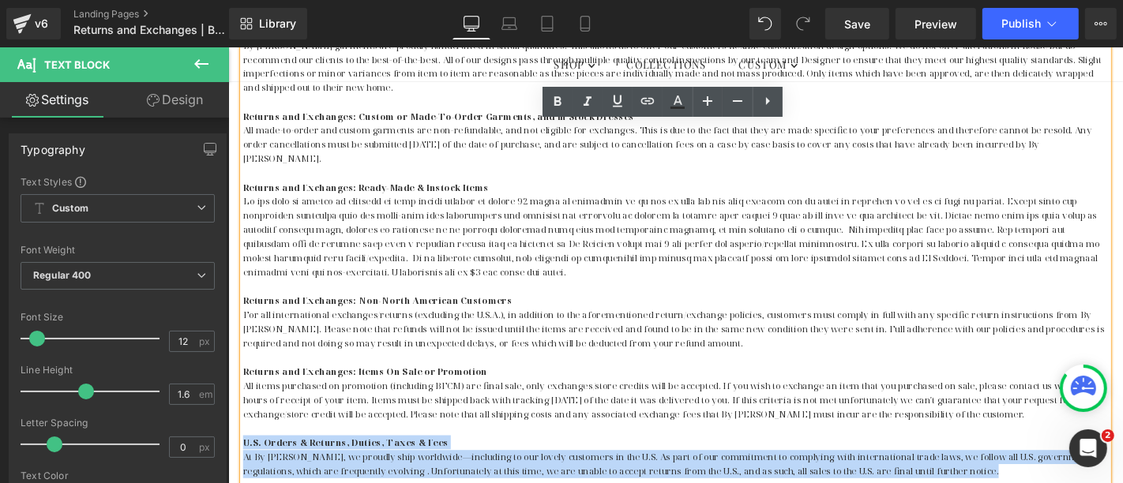
drag, startPoint x: 239, startPoint y: 449, endPoint x: 990, endPoint y: 482, distance: 751.1
click at [990, 482] on div "Our Quality Standards By [PERSON_NAME] garments are proudly handcrafted in smal…" at bounding box center [705, 369] width 924 height 697
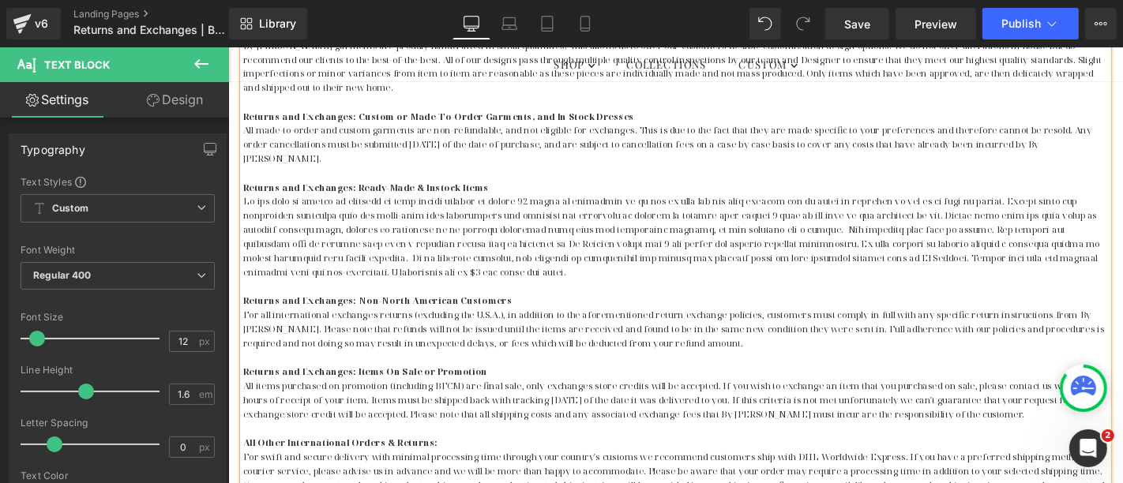
click at [416, 295] on p at bounding box center [705, 302] width 924 height 15
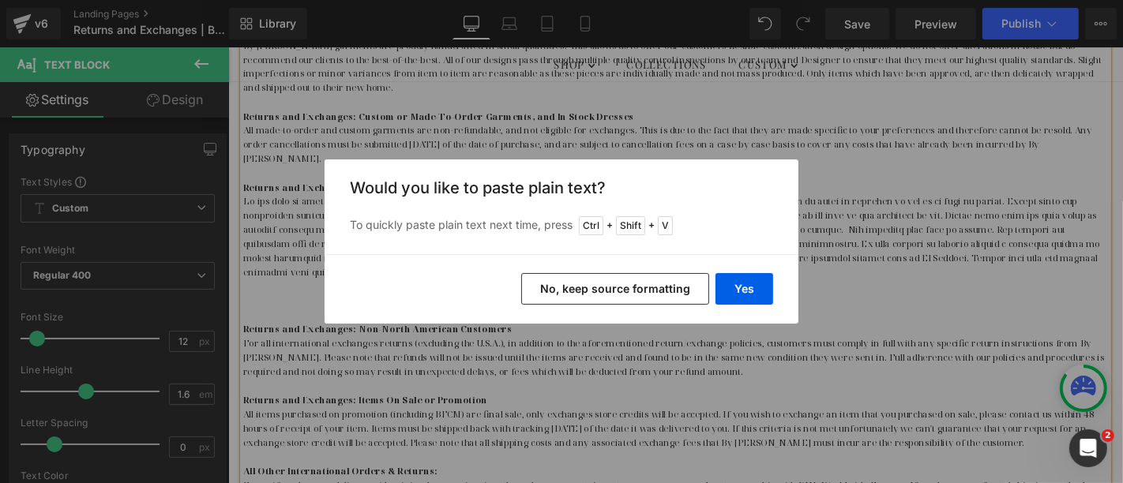
click at [260, 276] on div "Back to Library Insert Would you like to paste plain text? To quickly paste pla…" at bounding box center [561, 241] width 1123 height 483
click at [622, 293] on button "No, keep source formatting" at bounding box center [615, 289] width 188 height 32
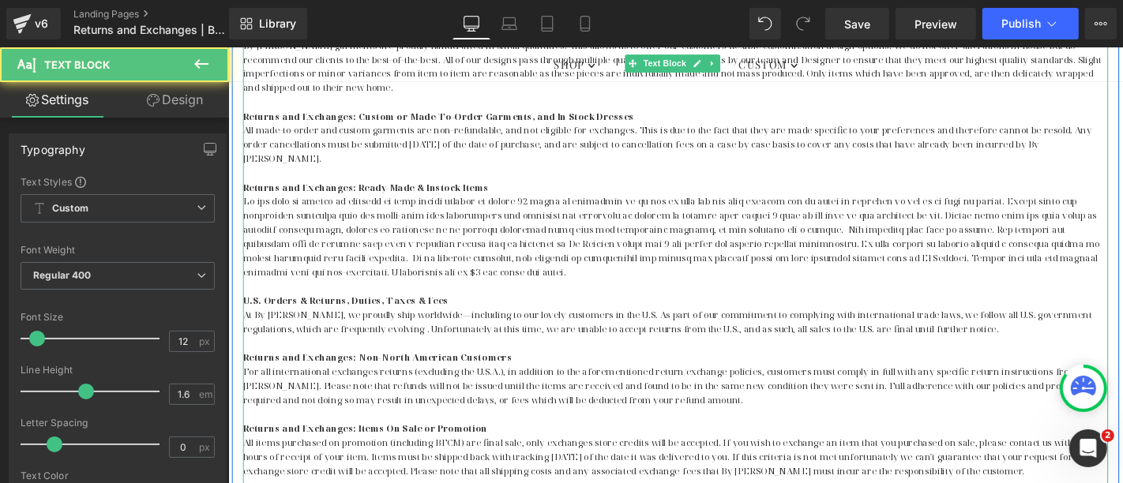
click at [573, 259] on p at bounding box center [705, 249] width 924 height 91
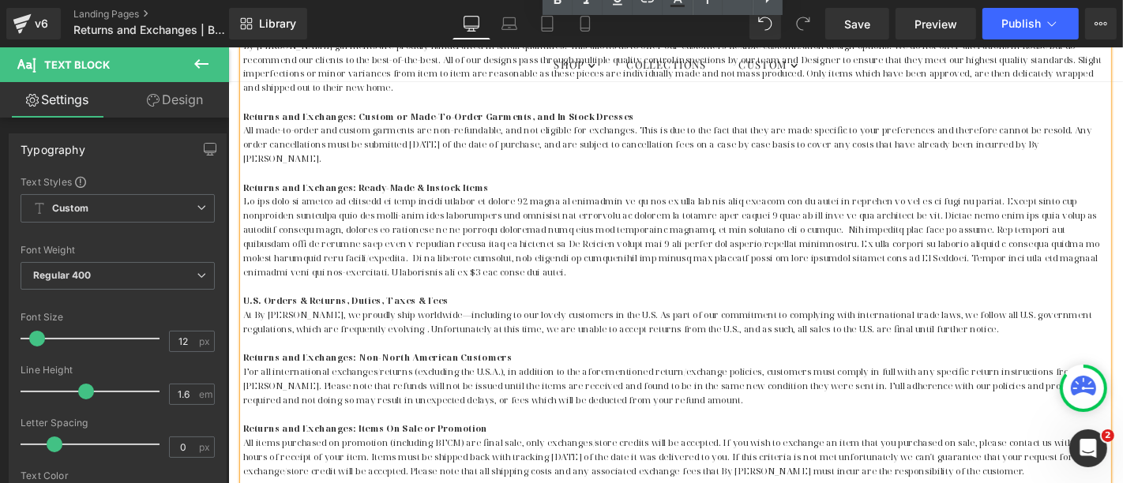
click at [291, 310] on span "U.S. Orders & Returns, Duties, Taxes & Fees" at bounding box center [353, 316] width 220 height 13
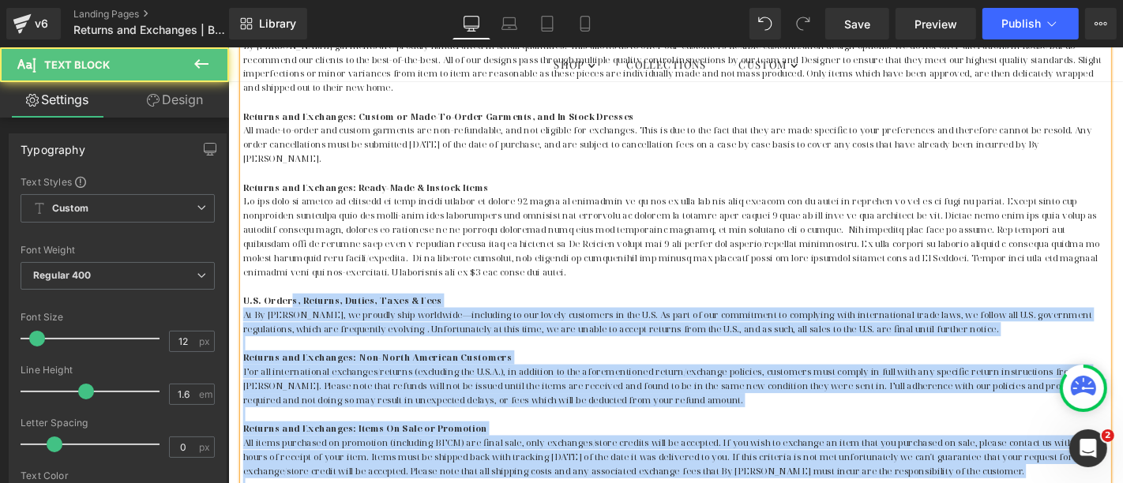
drag, startPoint x: 238, startPoint y: 299, endPoint x: 289, endPoint y: 299, distance: 51.3
click at [289, 299] on div "Our Quality Standards By [PERSON_NAME] garments are proudly handcrafted in smal…" at bounding box center [705, 369] width 924 height 697
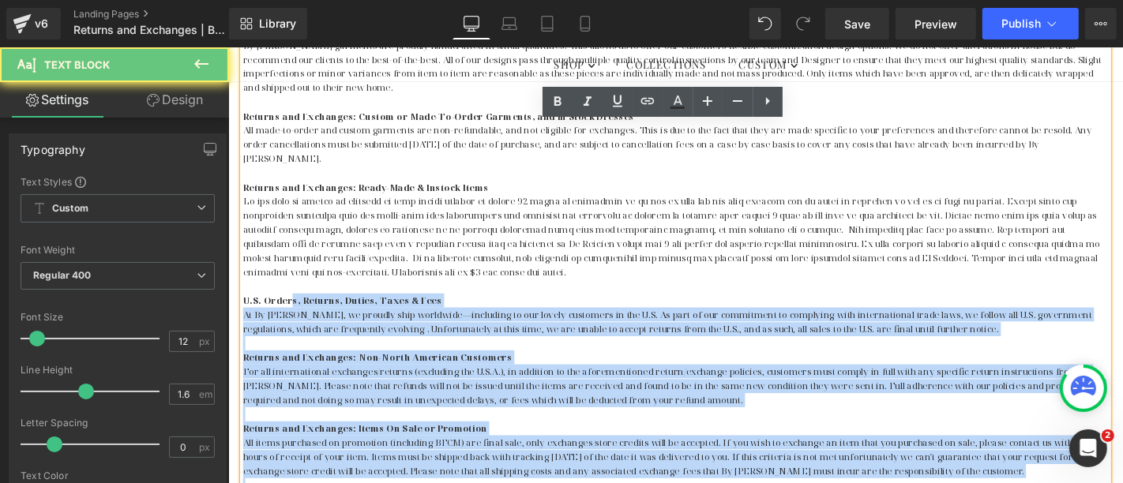
click at [289, 310] on span "U.S. Orders, Returns, Duties, Taxes & Fees" at bounding box center [349, 316] width 212 height 13
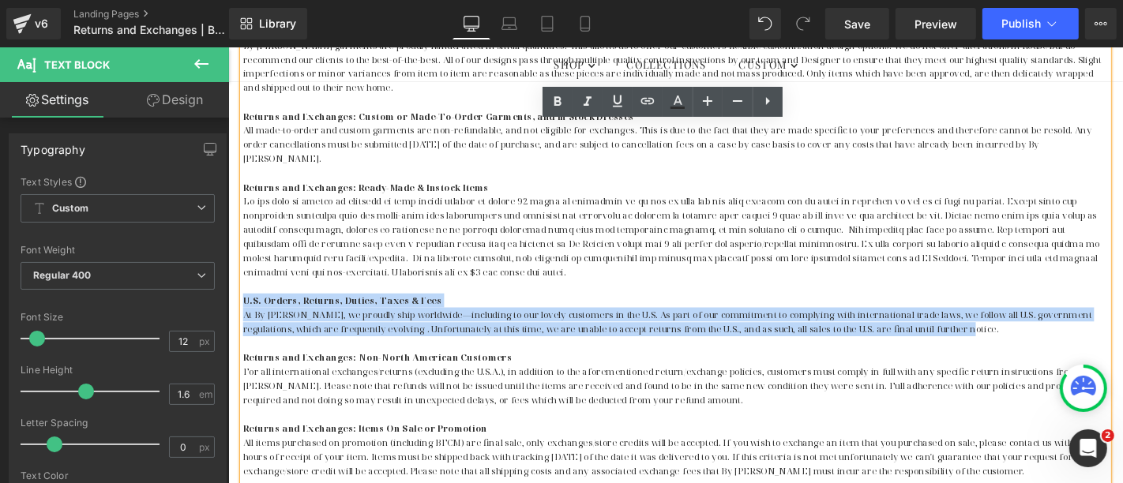
drag, startPoint x: 242, startPoint y: 299, endPoint x: 1006, endPoint y: 329, distance: 764.4
click at [1006, 329] on div "Our Quality Standards By [PERSON_NAME] garments are proudly handcrafted in smal…" at bounding box center [705, 369] width 924 height 697
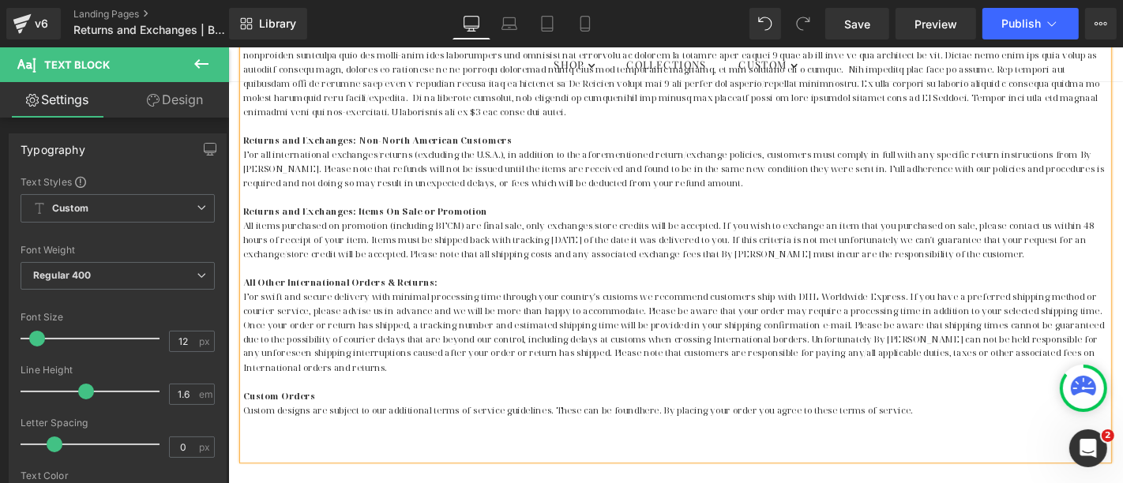
scroll to position [672, 0]
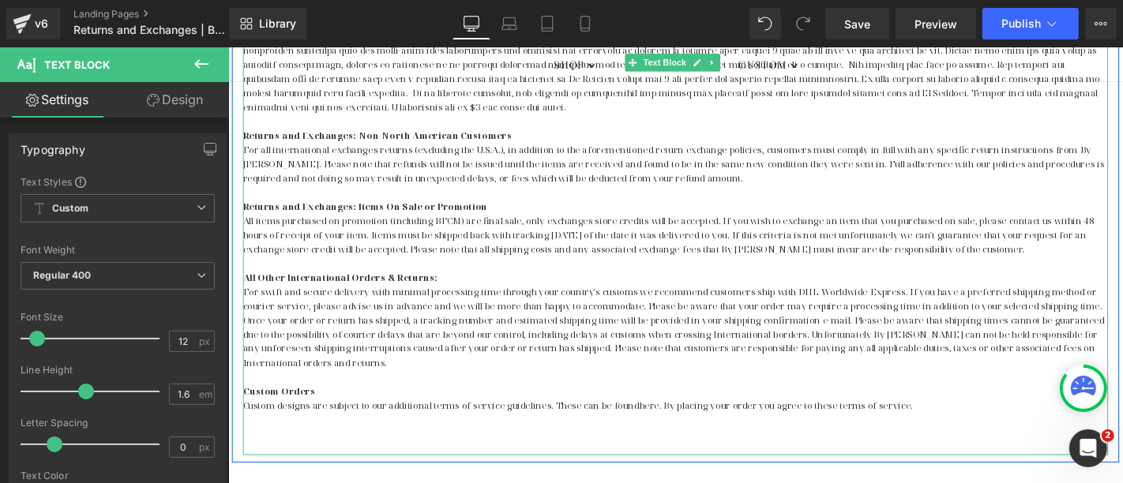
click at [249, 270] on p at bounding box center [705, 277] width 924 height 15
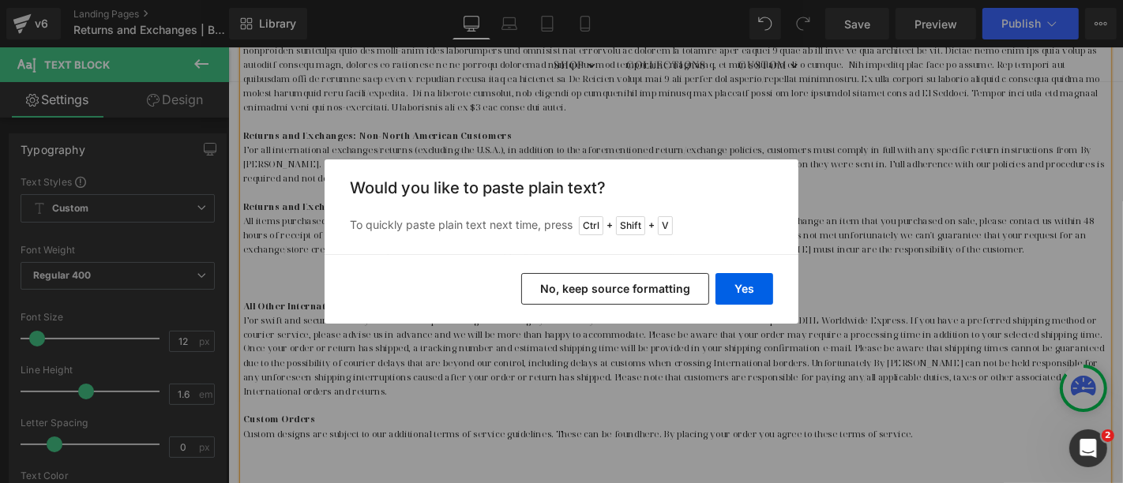
click at [650, 295] on button "No, keep source formatting" at bounding box center [615, 289] width 188 height 32
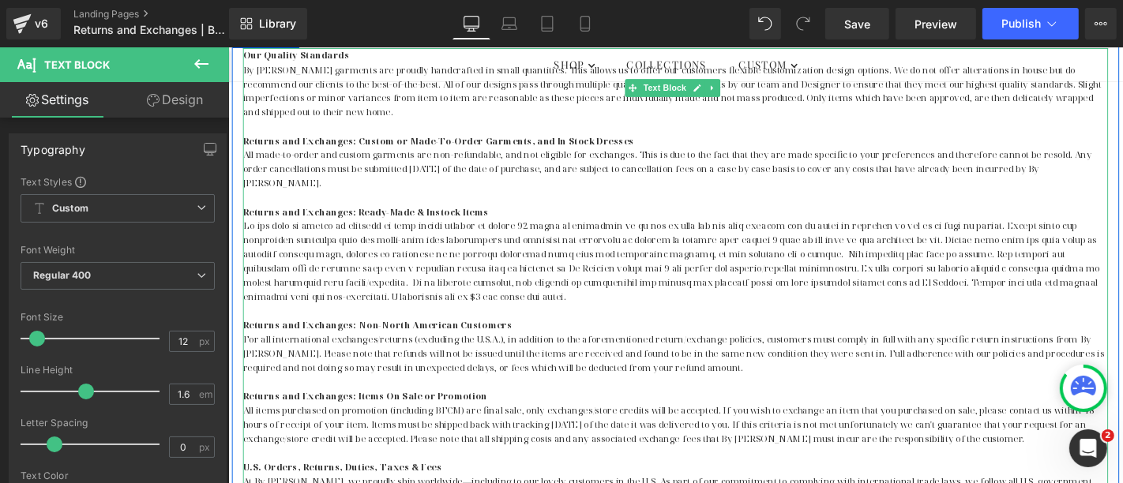
scroll to position [496, 0]
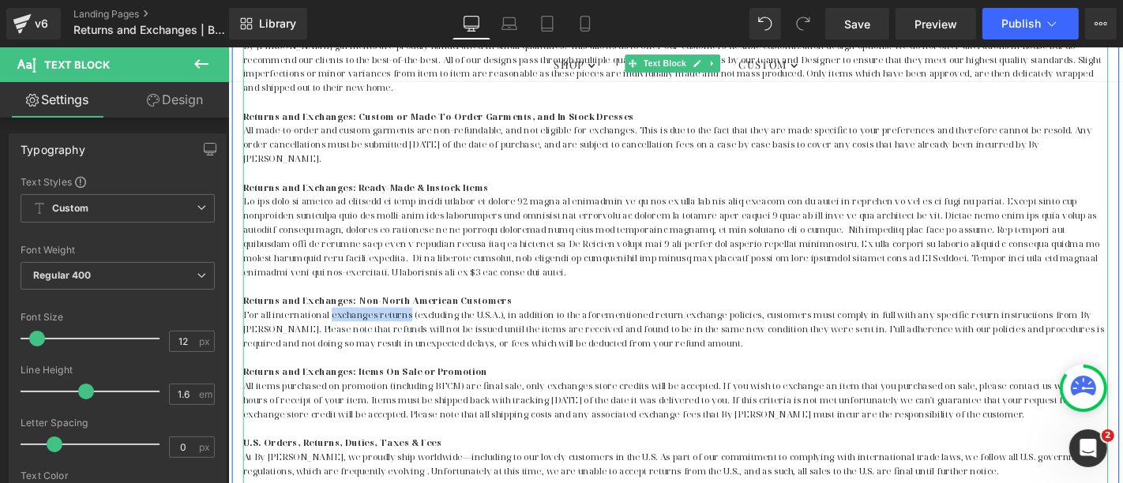
drag, startPoint x: 331, startPoint y: 315, endPoint x: 415, endPoint y: 315, distance: 84.5
click at [415, 325] on span "For all international exchanges/returns (excluding the U.S.A.), in addition to …" at bounding box center [703, 346] width 920 height 43
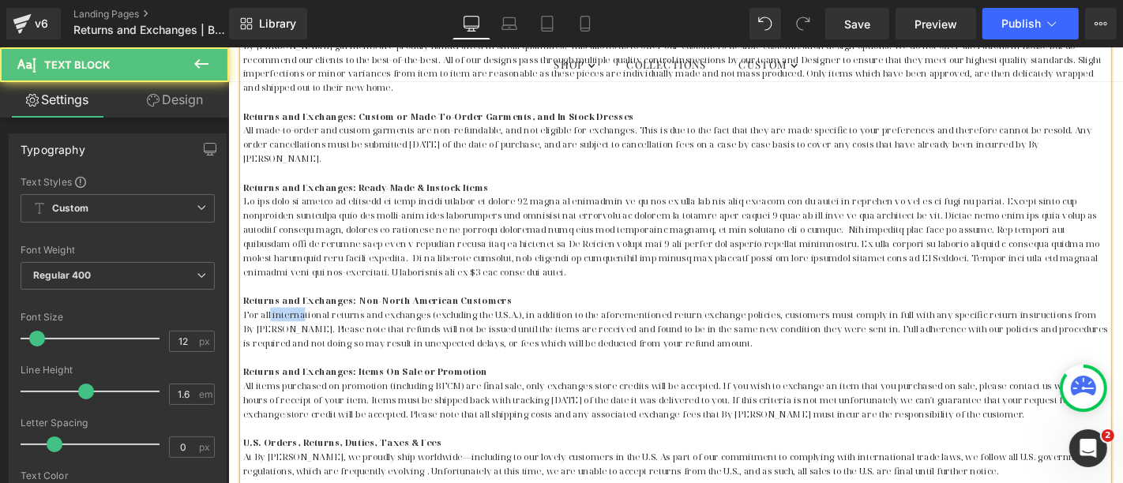
drag, startPoint x: 269, startPoint y: 315, endPoint x: 306, endPoint y: 319, distance: 37.3
click at [306, 325] on span "For all international returns and exchanges (excluding the U.S.A.), in addition…" at bounding box center [705, 346] width 924 height 43
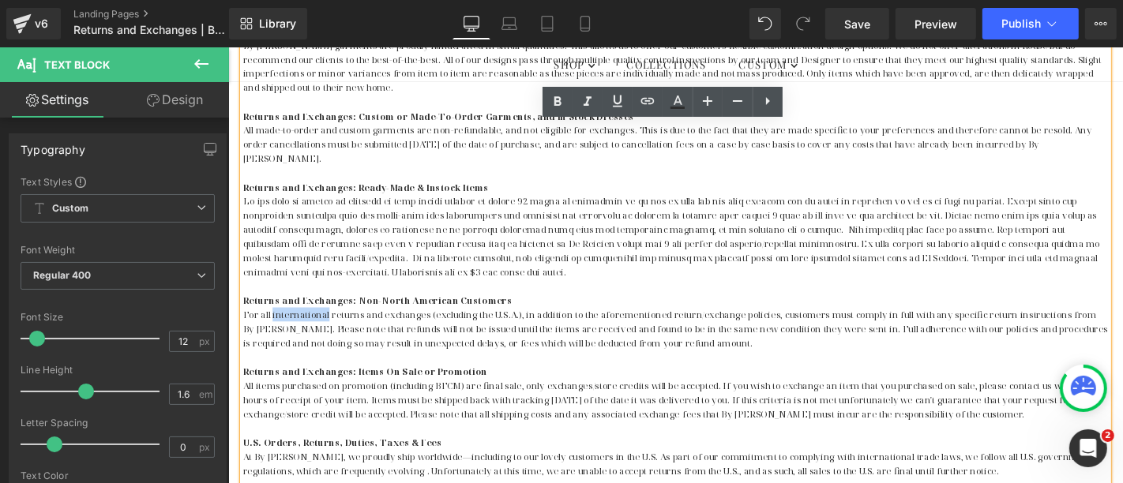
drag, startPoint x: 329, startPoint y: 317, endPoint x: 269, endPoint y: 318, distance: 60.8
click at [269, 325] on span "For all international returns and exchanges (excluding the U.S.A.), in addition…" at bounding box center [705, 346] width 924 height 43
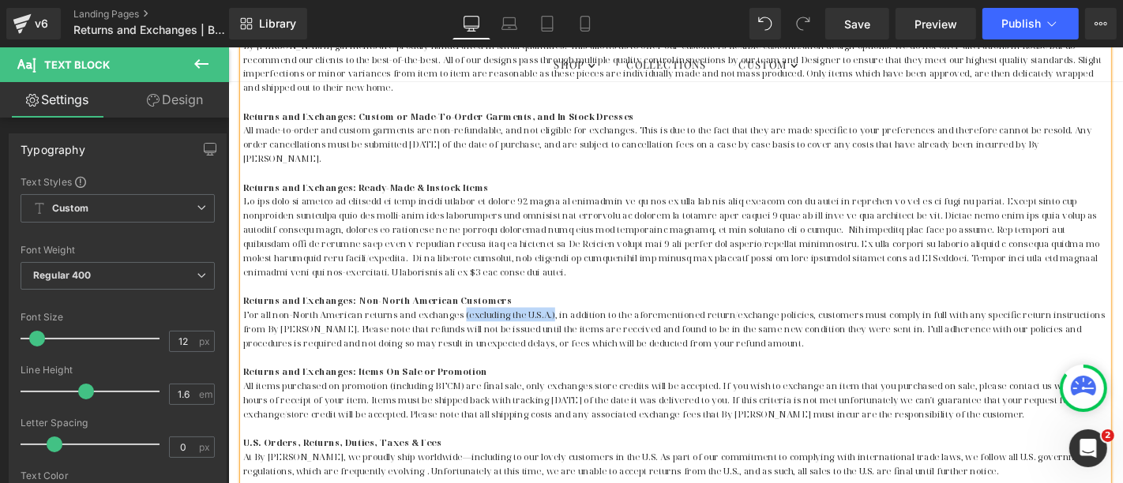
drag, startPoint x: 470, startPoint y: 316, endPoint x: 565, endPoint y: 316, distance: 94.8
click at [565, 325] on span "For all non-North American returns and exchanges (excluding the U.S.A.), in add…" at bounding box center [703, 346] width 921 height 43
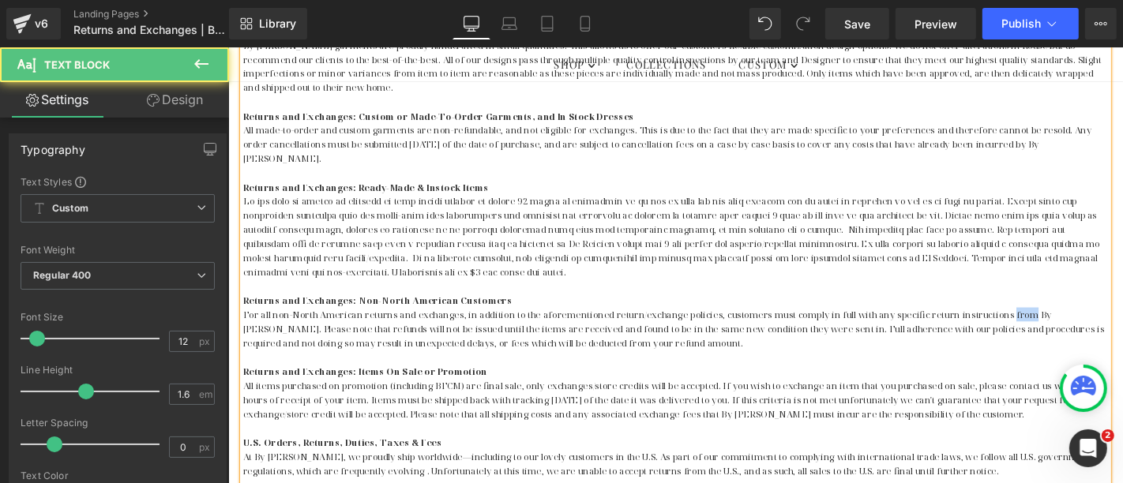
drag, startPoint x: 1045, startPoint y: 314, endPoint x: 1063, endPoint y: 316, distance: 18.3
click at [1063, 325] on span "For all non-North American returns and exchanges, in addition to the aforementi…" at bounding box center [703, 346] width 920 height 43
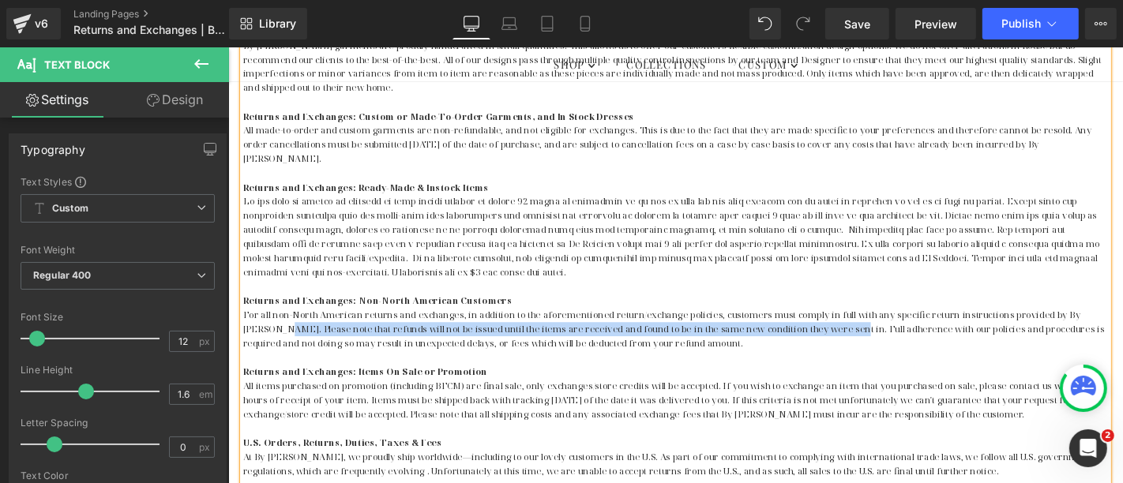
drag, startPoint x: 827, startPoint y: 330, endPoint x: 239, endPoint y: 335, distance: 587.7
click at [243, 335] on span "For all non-North American returns and exchanges, in addition to the aforementi…" at bounding box center [703, 346] width 920 height 43
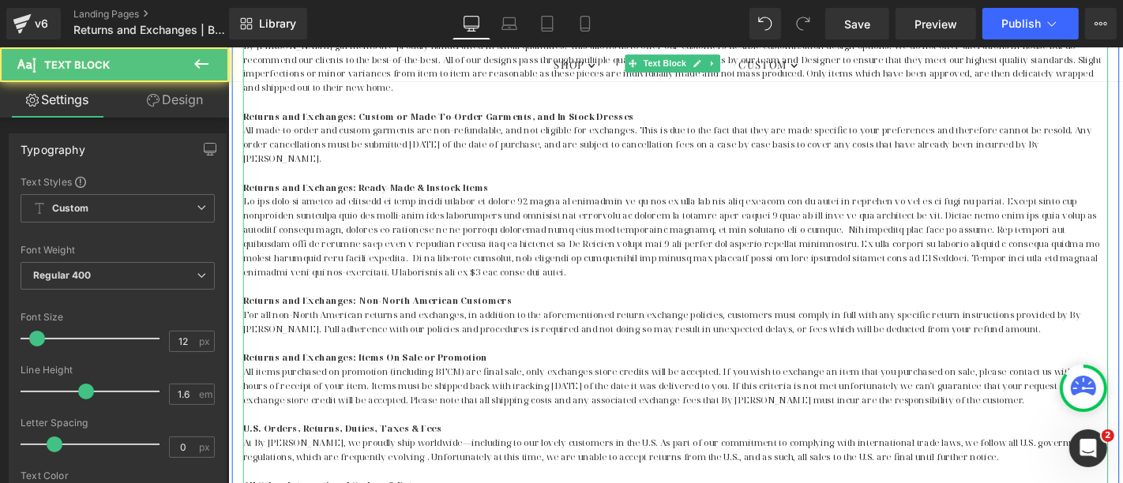
click at [506, 331] on span "For all non-North American returns and exchanges, in addition to the aforementi…" at bounding box center [690, 339] width 895 height 28
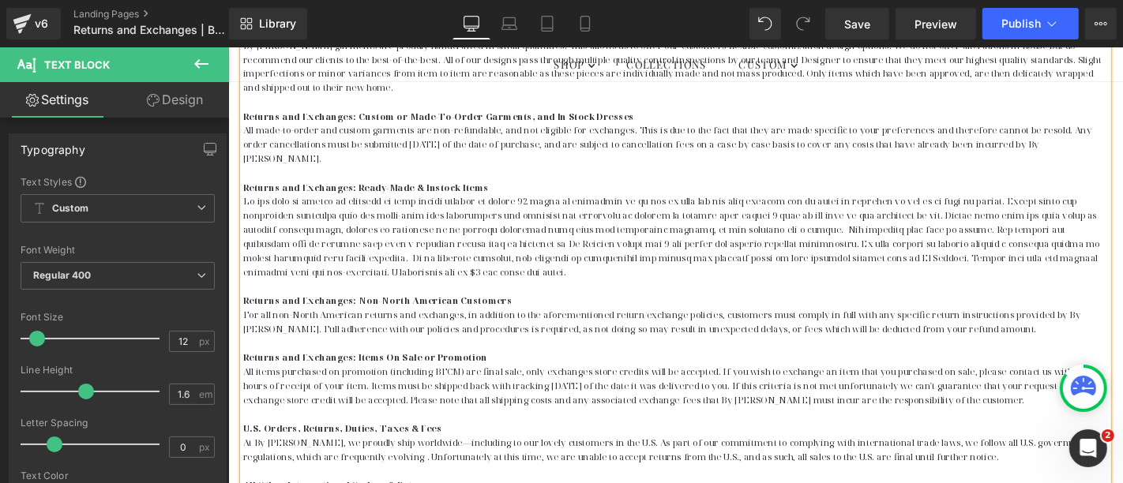
click at [731, 333] on span "For all non-North American returns and exchanges, in addition to the aforementi…" at bounding box center [690, 339] width 895 height 28
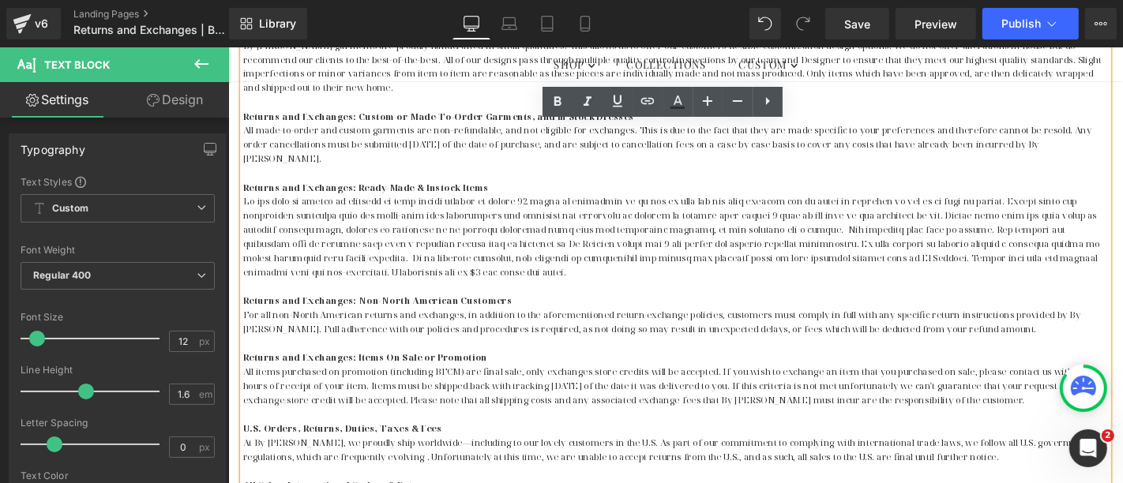
click at [723, 332] on span "For all non-North American returns and exchanges, in addition to the aforementi…" at bounding box center [690, 339] width 895 height 28
drag, startPoint x: 794, startPoint y: 331, endPoint x: 818, endPoint y: 331, distance: 24.5
click at [818, 331] on span "For all non-North American returns and exchanges, in addition to the aforementi…" at bounding box center [690, 339] width 895 height 28
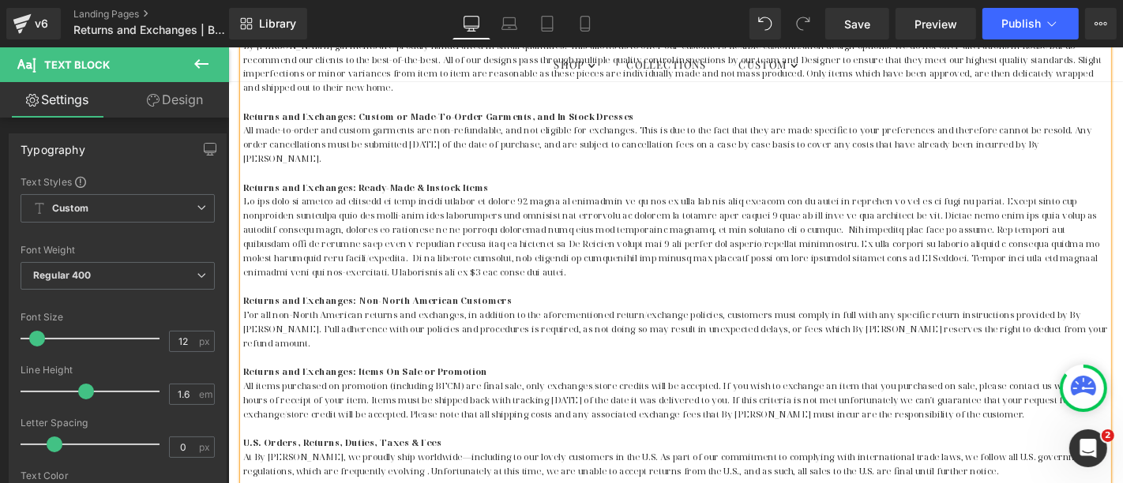
click at [1091, 333] on p "For all non-North American returns and exchanges, in addition to the aforementi…" at bounding box center [705, 348] width 924 height 46
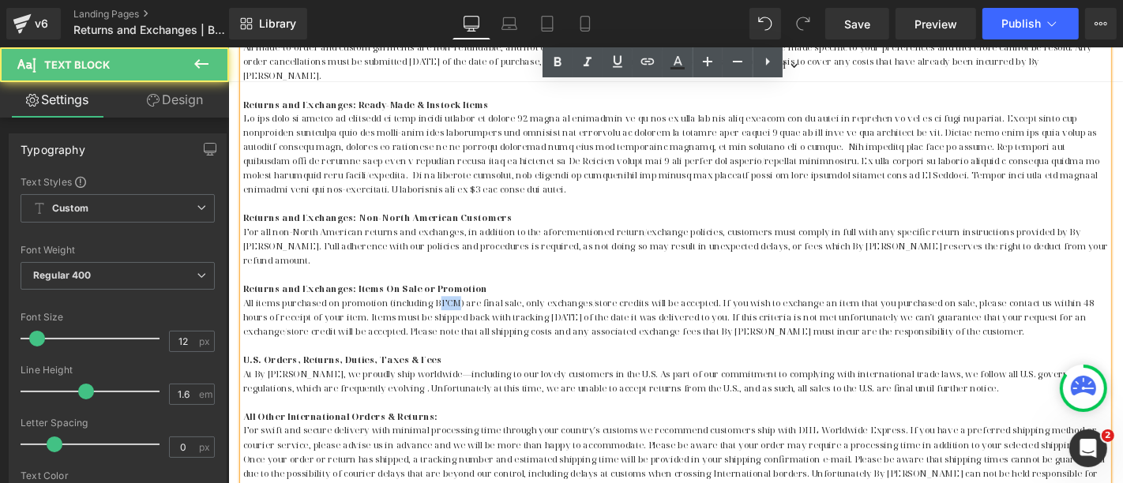
drag, startPoint x: 468, startPoint y: 286, endPoint x: 447, endPoint y: 286, distance: 20.5
click at [447, 313] on p "All items purchased on promotion (including BFCM) are final sale, only exchange…" at bounding box center [705, 336] width 924 height 46
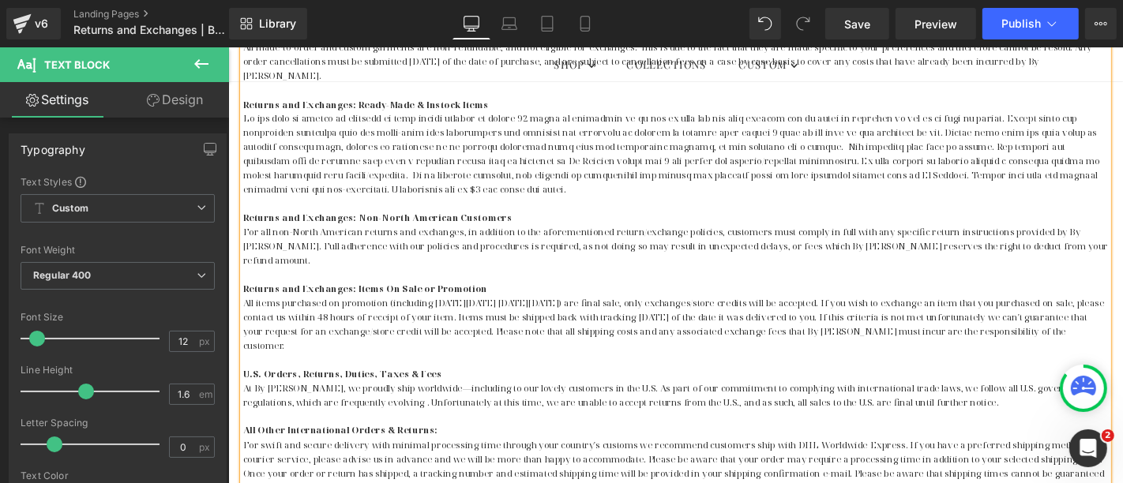
click at [633, 313] on p "All items purchased on promotion (including [DATE][DATE] [DATE][DATE]) are fina…" at bounding box center [705, 343] width 924 height 61
click at [705, 313] on p "All items purchased on promotion (including [DATE][DATE] [DATE][DATE]) are fina…" at bounding box center [705, 343] width 924 height 61
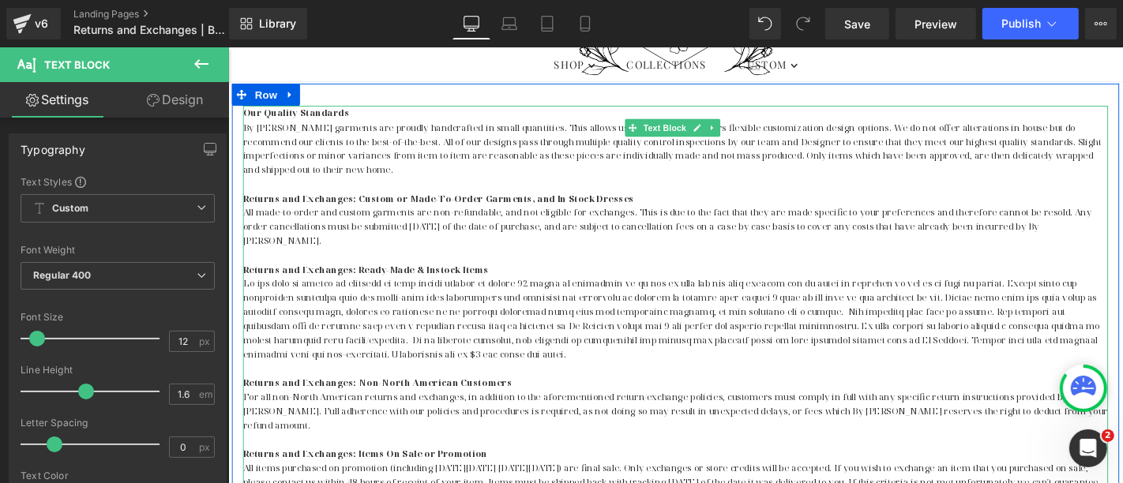
scroll to position [672, 0]
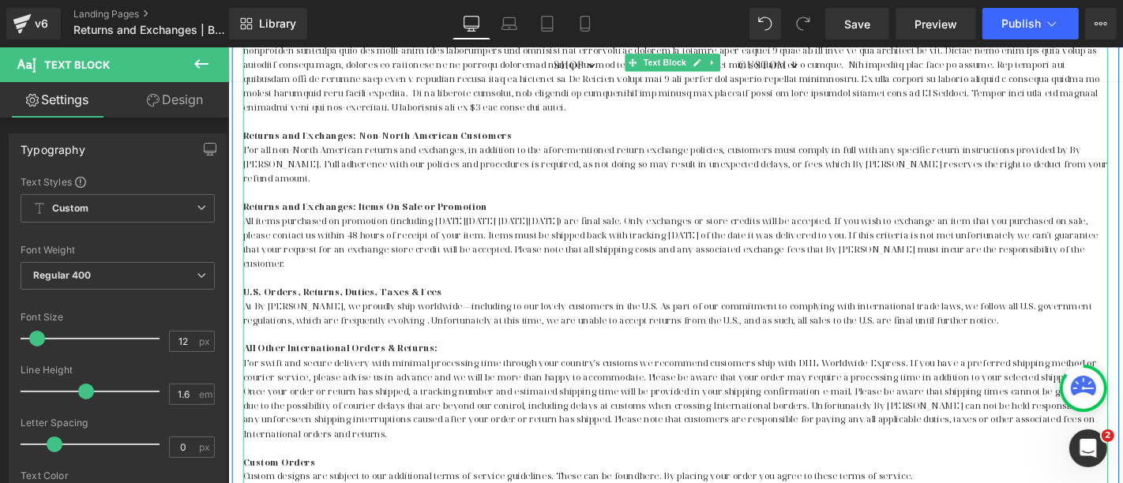
click at [688, 225] on p "All items purchased on promotion (including [DATE][DATE] [DATE][DATE]) are fina…" at bounding box center [705, 255] width 924 height 61
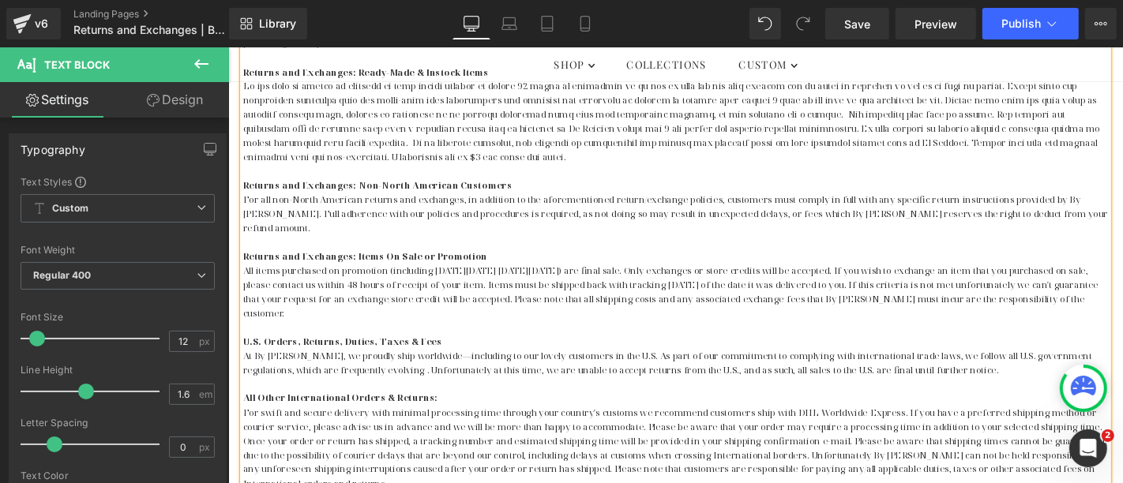
scroll to position [585, 0]
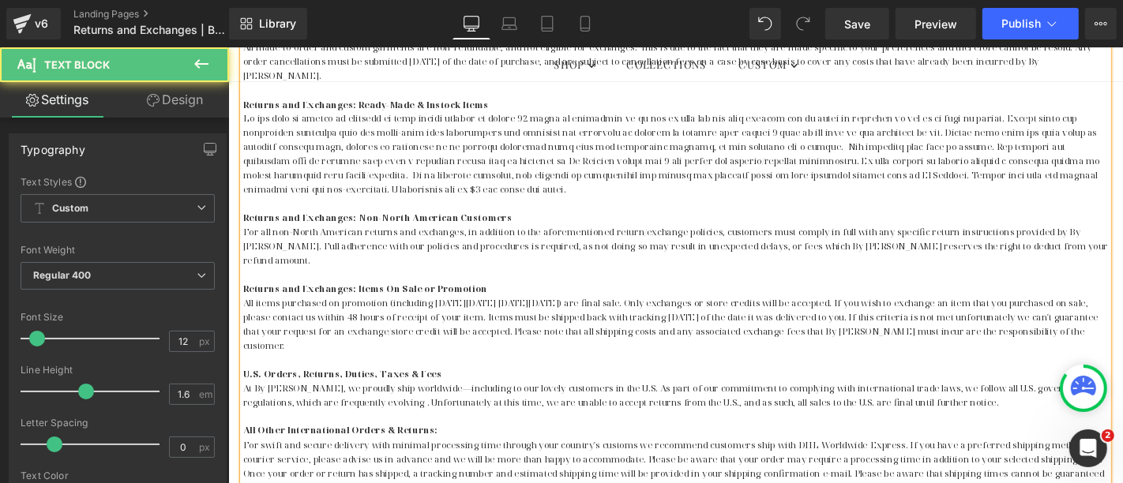
click at [791, 122] on p at bounding box center [705, 160] width 924 height 91
drag, startPoint x: 725, startPoint y: 303, endPoint x: 790, endPoint y: 302, distance: 64.8
click at [790, 313] on p "All items purchased on promotion (including [DATE][DATE] [DATE][DATE]) are fina…" at bounding box center [705, 343] width 924 height 61
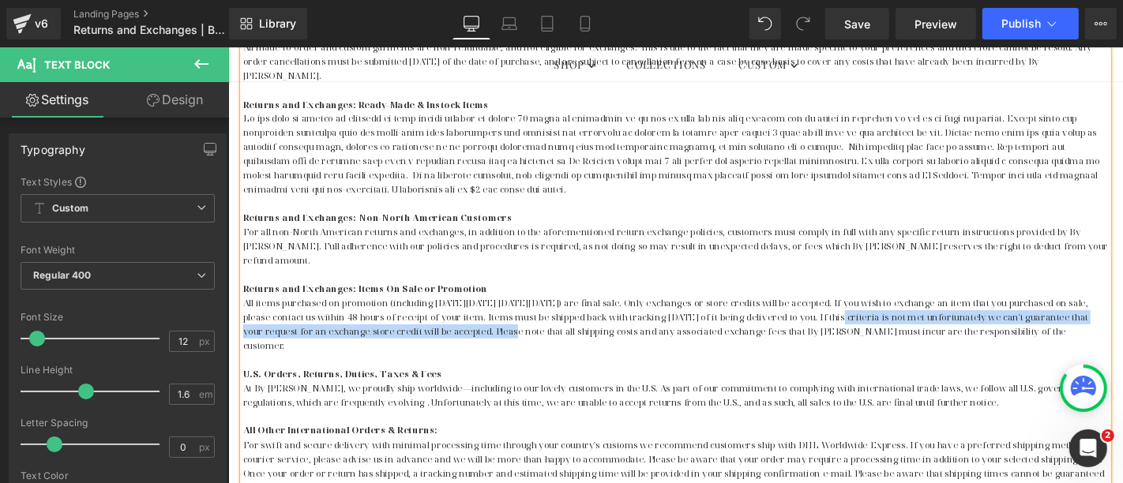
drag, startPoint x: 837, startPoint y: 303, endPoint x: 474, endPoint y: 318, distance: 363.7
click at [474, 318] on p "All items purchased on promotion (including [DATE][DATE] [DATE][DATE]) are fina…" at bounding box center [705, 343] width 924 height 61
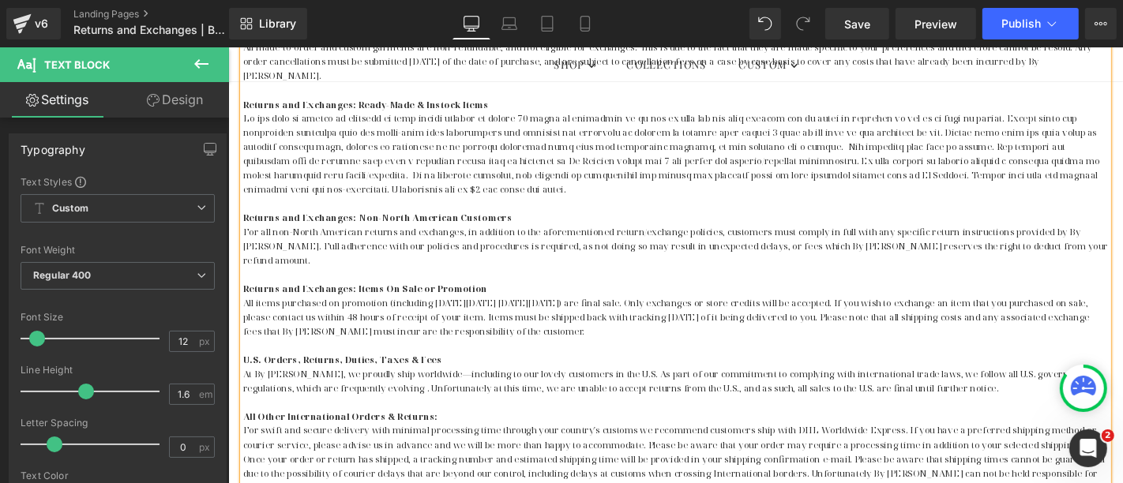
drag, startPoint x: 432, startPoint y: 182, endPoint x: 1147, endPoint y: 171, distance: 714.9
click at [1122, 171] on p at bounding box center [705, 160] width 924 height 91
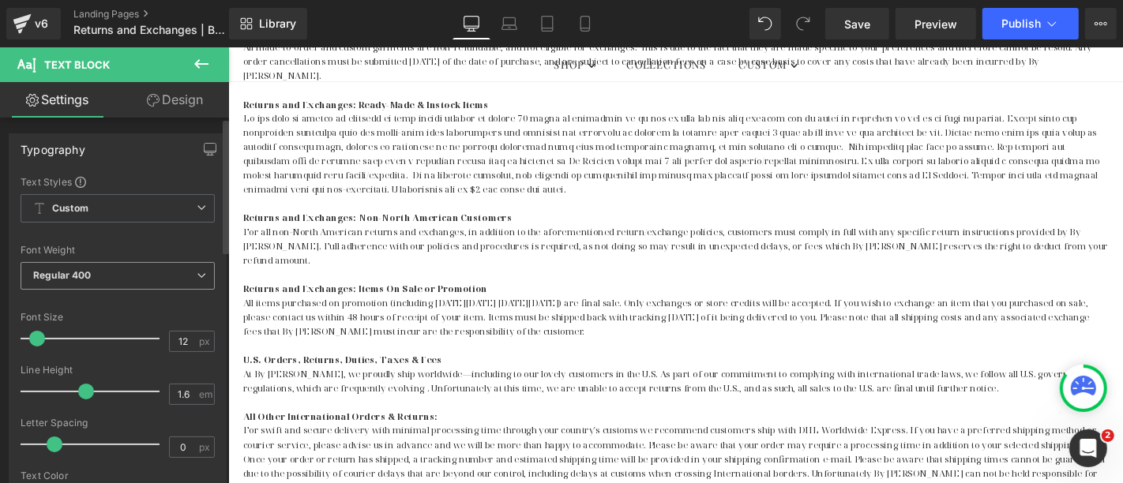
copy p "A restocking fee of $5 per order may apply."
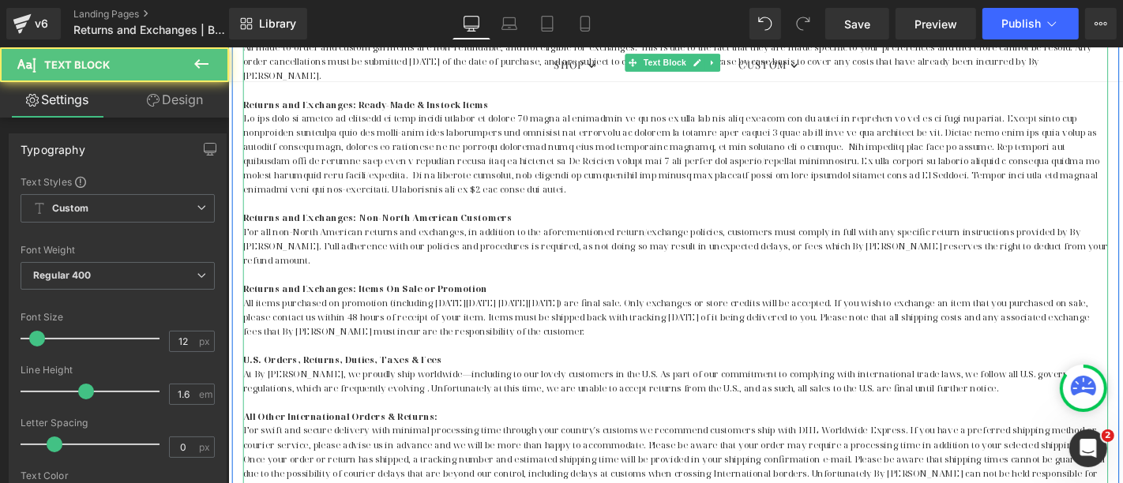
click at [556, 313] on p "All items purchased on promotion (including [DATE][DATE] [DATE][DATE]) are fina…" at bounding box center [705, 336] width 924 height 46
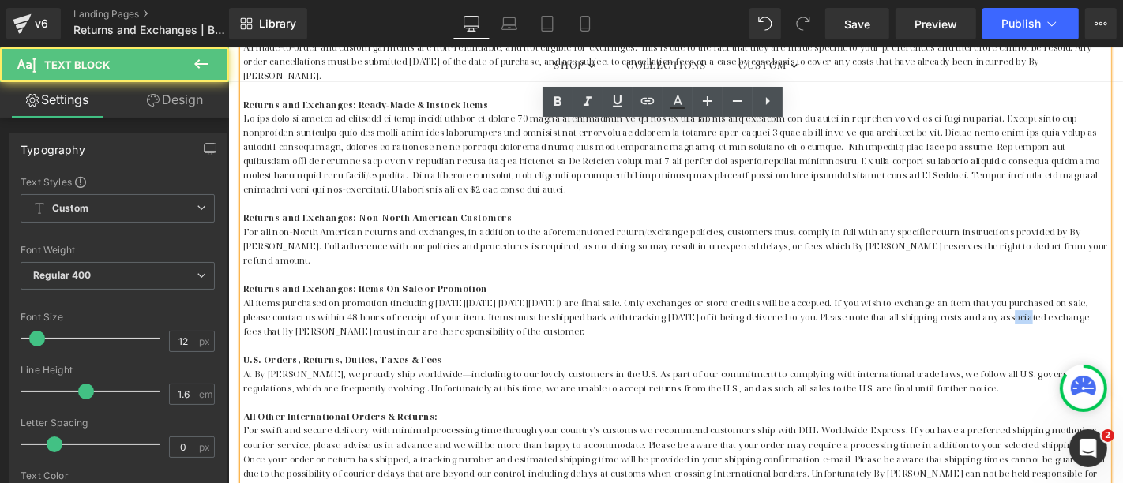
drag, startPoint x: 1009, startPoint y: 305, endPoint x: 1027, endPoint y: 305, distance: 17.4
click at [1027, 313] on p "All items purchased on promotion (including [DATE][DATE] [DATE][DATE]) are fina…" at bounding box center [705, 336] width 924 height 46
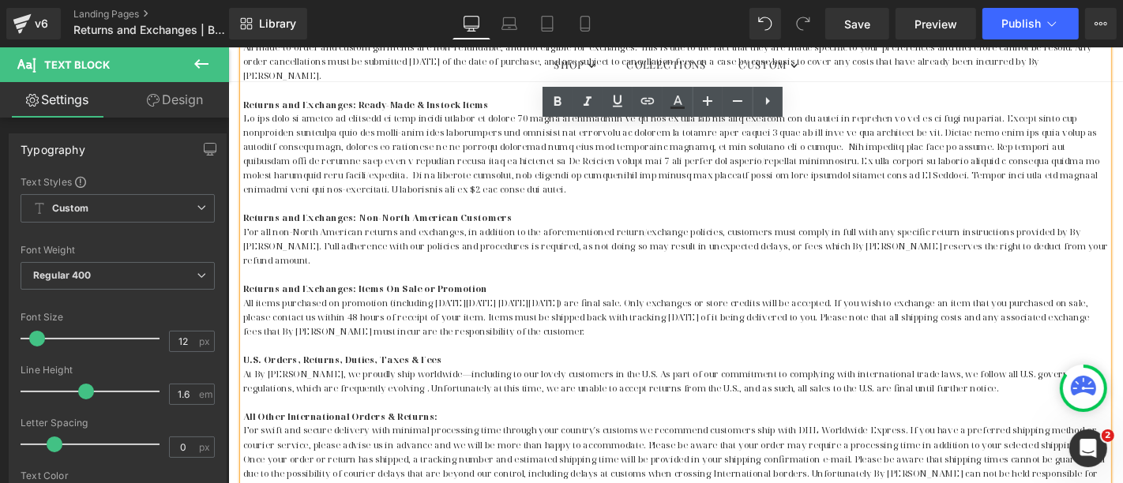
click at [1016, 320] on p "All items purchased on promotion (including [DATE][DATE] [DATE][DATE]) are fina…" at bounding box center [705, 336] width 924 height 46
click at [925, 313] on p "All items purchased on promotion (including [DATE][DATE] [DATE][DATE]) are fina…" at bounding box center [705, 336] width 924 height 46
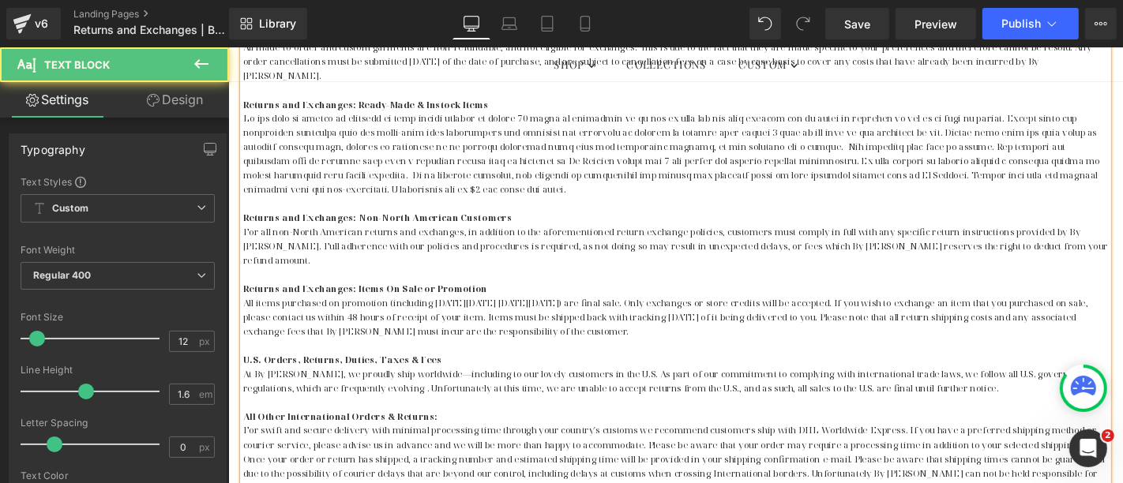
click at [1019, 313] on p "All items purchased on promotion (including [DATE][DATE] [DATE][DATE]) are fina…" at bounding box center [705, 336] width 924 height 46
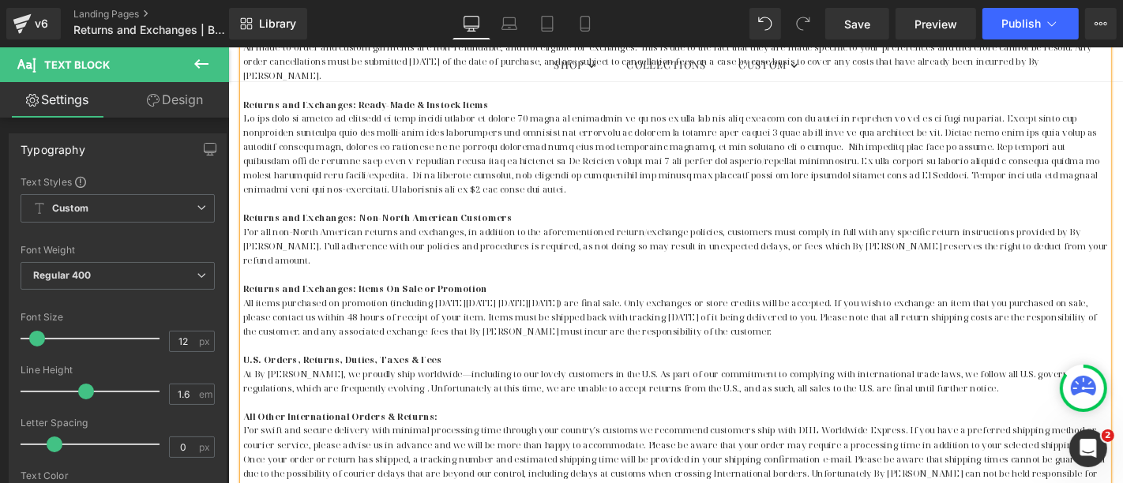
drag, startPoint x: 736, startPoint y: 320, endPoint x: 279, endPoint y: 320, distance: 457.3
click at [279, 320] on p "All items purchased on promotion (including [DATE][DATE] [DATE][DATE]) are fina…" at bounding box center [705, 336] width 924 height 46
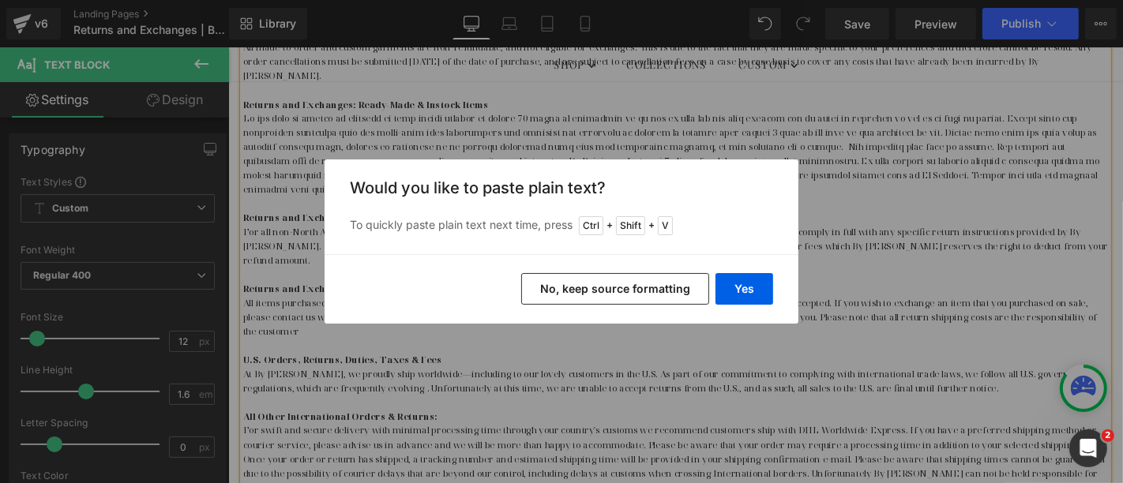
click at [586, 283] on button "No, keep source formatting" at bounding box center [615, 289] width 188 height 32
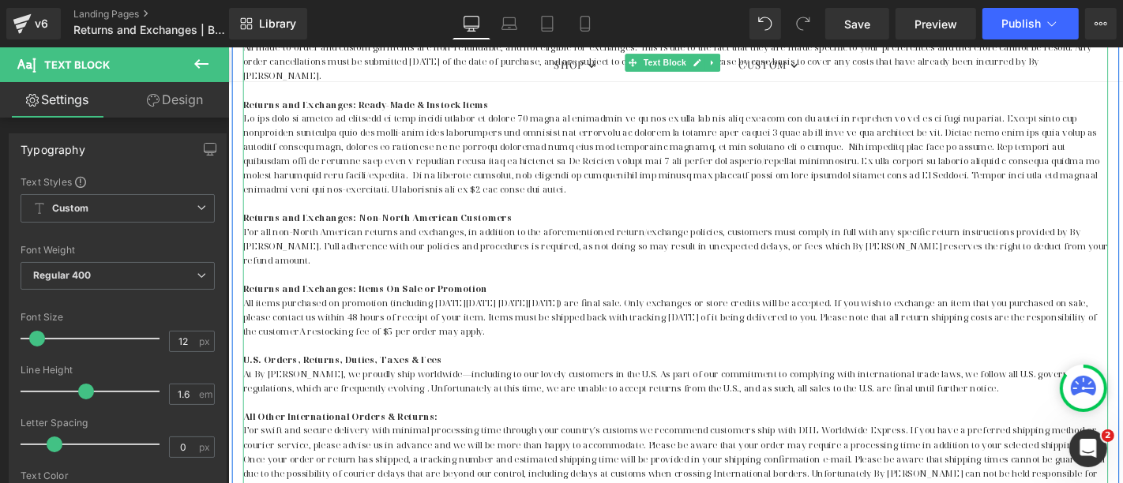
click at [303, 344] on span "A restocking fee of $5 per order may apply." at bounding box center [402, 350] width 198 height 13
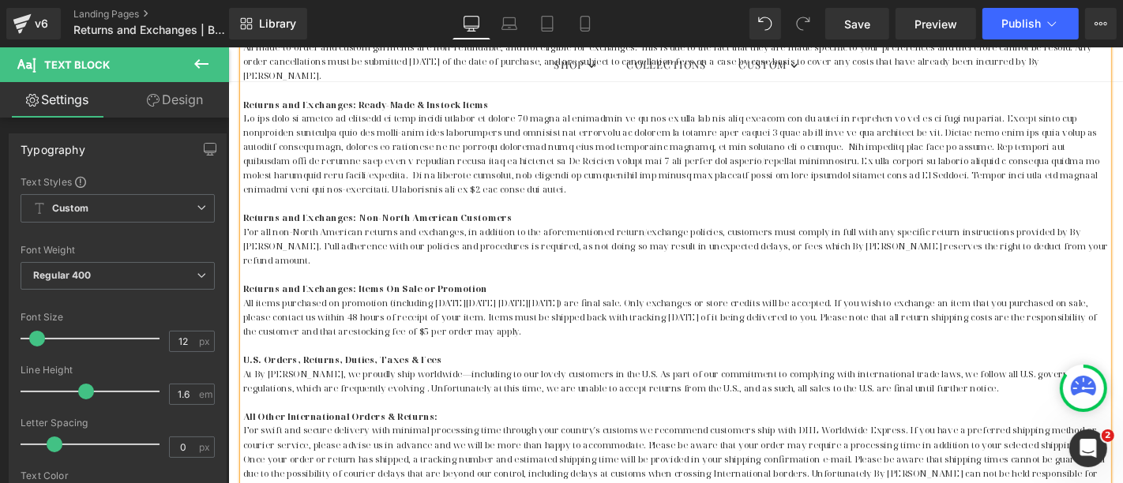
click at [523, 323] on p "All items purchased on promotion (including [DATE][DATE] [DATE][DATE]) are fina…" at bounding box center [705, 336] width 924 height 46
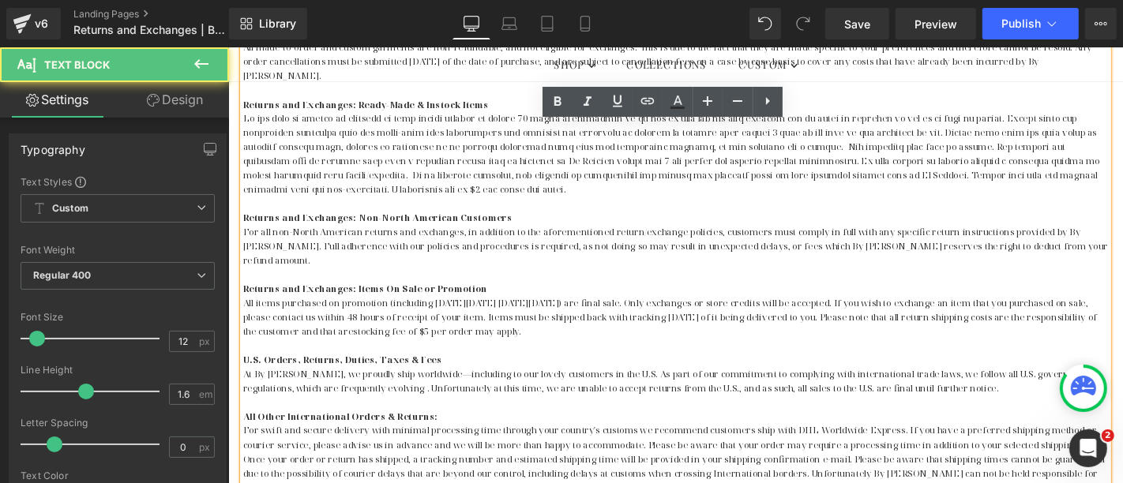
click at [283, 320] on p "All items purchased on promotion (including [DATE][DATE] [DATE][DATE]) are fina…" at bounding box center [705, 336] width 924 height 46
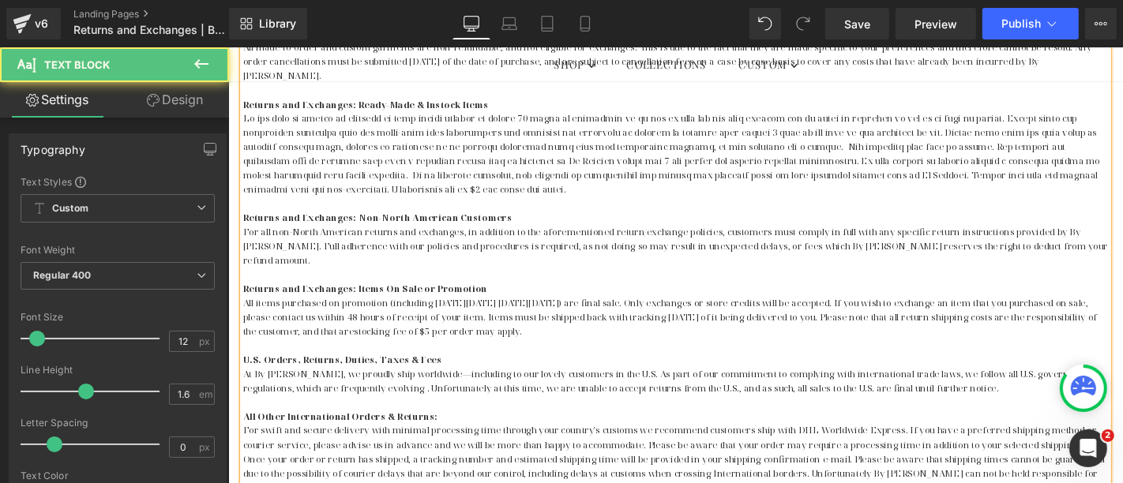
click at [585, 325] on p "All items purchased on promotion (including [DATE][DATE] [DATE][DATE]) are fina…" at bounding box center [705, 336] width 924 height 46
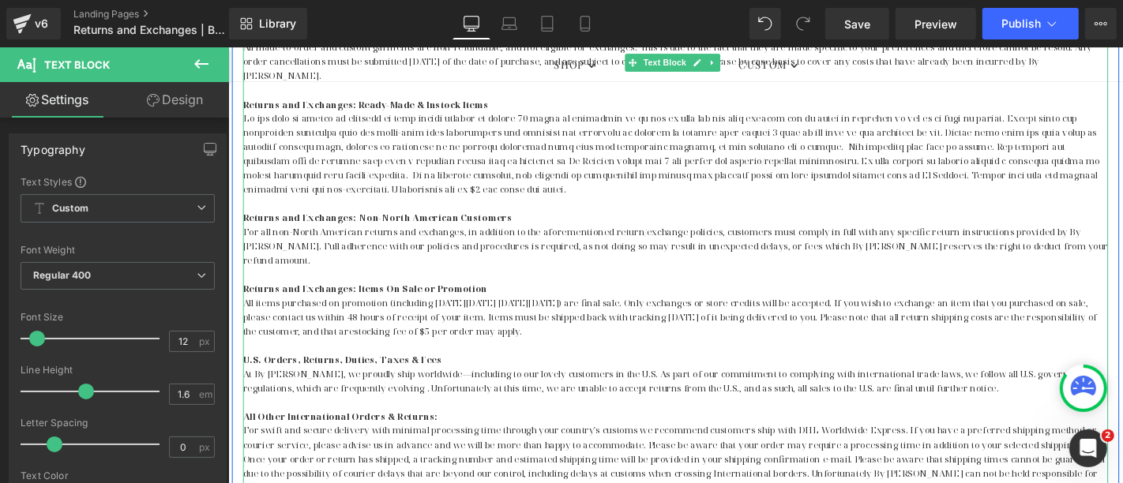
click at [432, 389] on p "At By [PERSON_NAME], we proudly ship worldwide—including to our lovely customer…" at bounding box center [705, 404] width 924 height 30
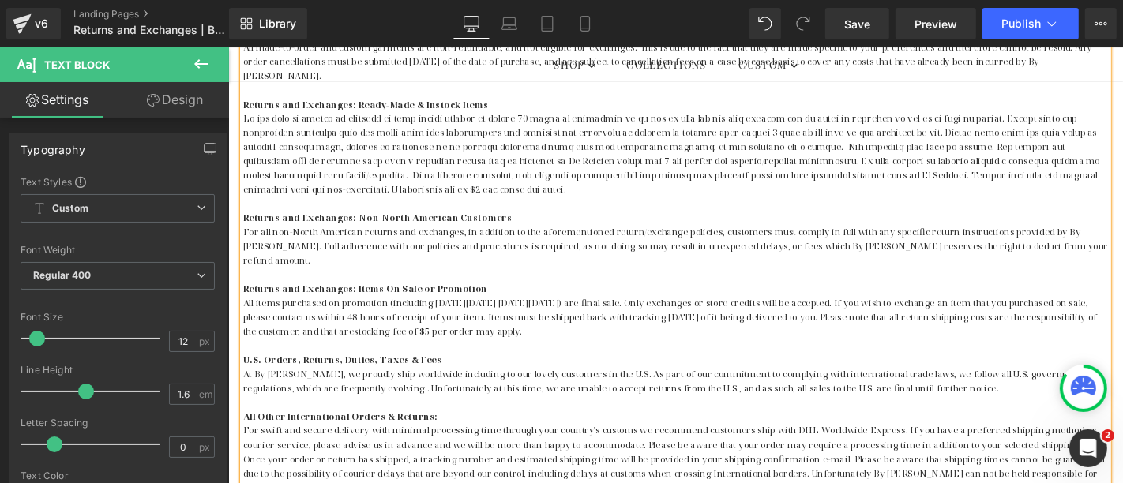
drag, startPoint x: 375, startPoint y: 381, endPoint x: 409, endPoint y: 378, distance: 34.0
click at [375, 389] on p "At By [PERSON_NAME], we proudly ship worldwide including to our lovely customer…" at bounding box center [705, 404] width 924 height 30
click at [440, 389] on p "At By [PERSON_NAME], we proudly ship worldwide including to our lovely customer…" at bounding box center [705, 404] width 924 height 30
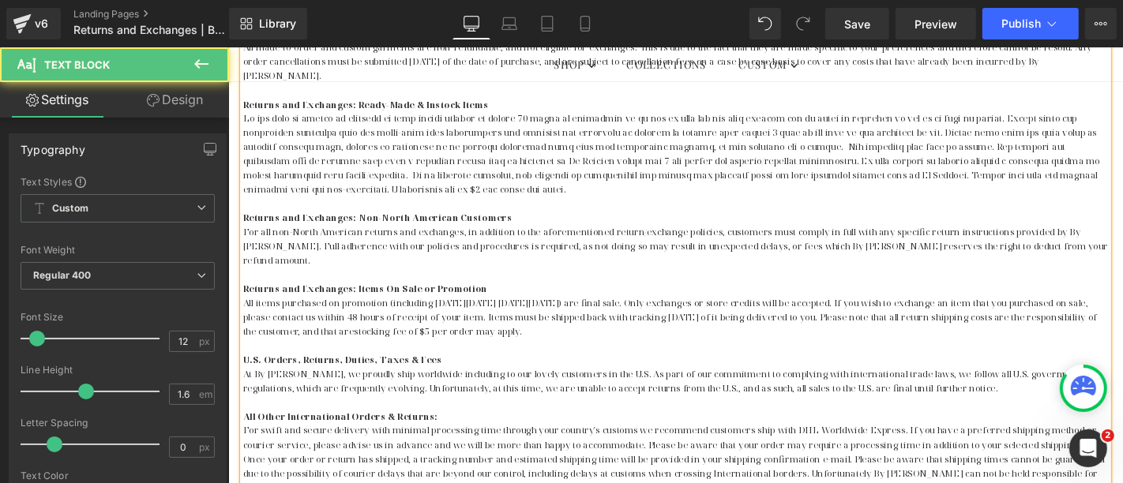
click at [501, 389] on p "At By [PERSON_NAME], we proudly ship worldwide including to our lovely customer…" at bounding box center [705, 404] width 924 height 30
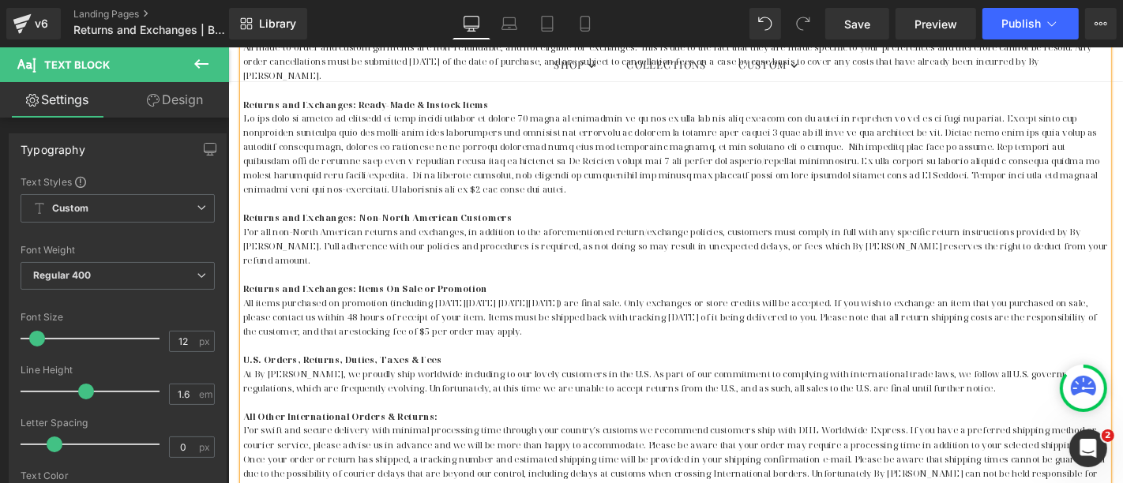
click at [991, 389] on p "At By [PERSON_NAME], we proudly ship worldwide including to our lovely customer…" at bounding box center [705, 404] width 924 height 30
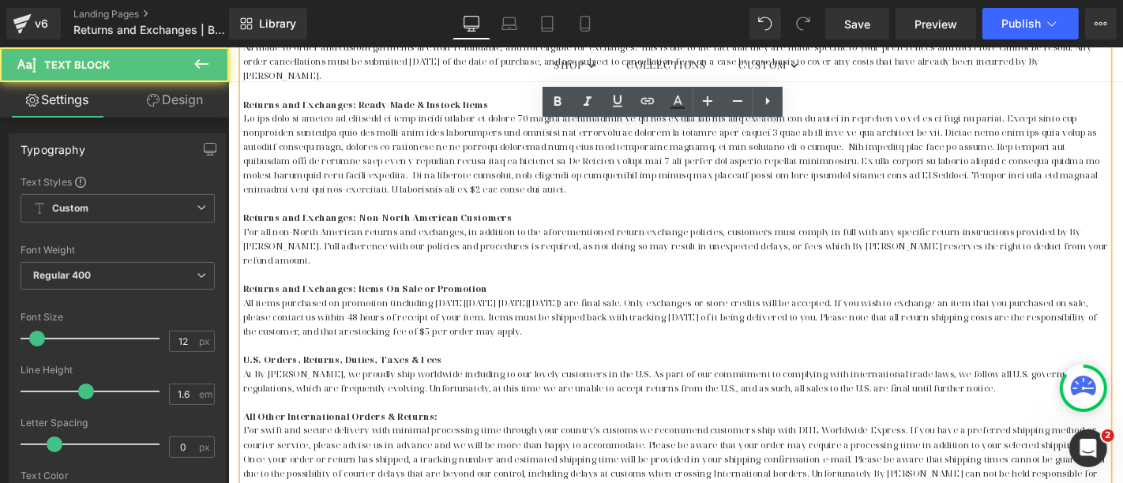
click at [558, 419] on p at bounding box center [705, 426] width 924 height 15
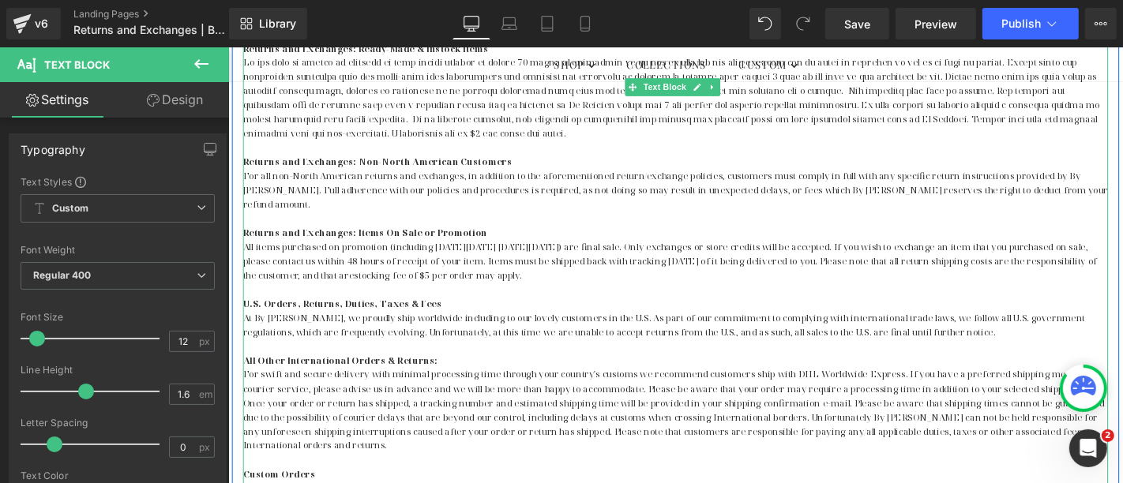
scroll to position [672, 0]
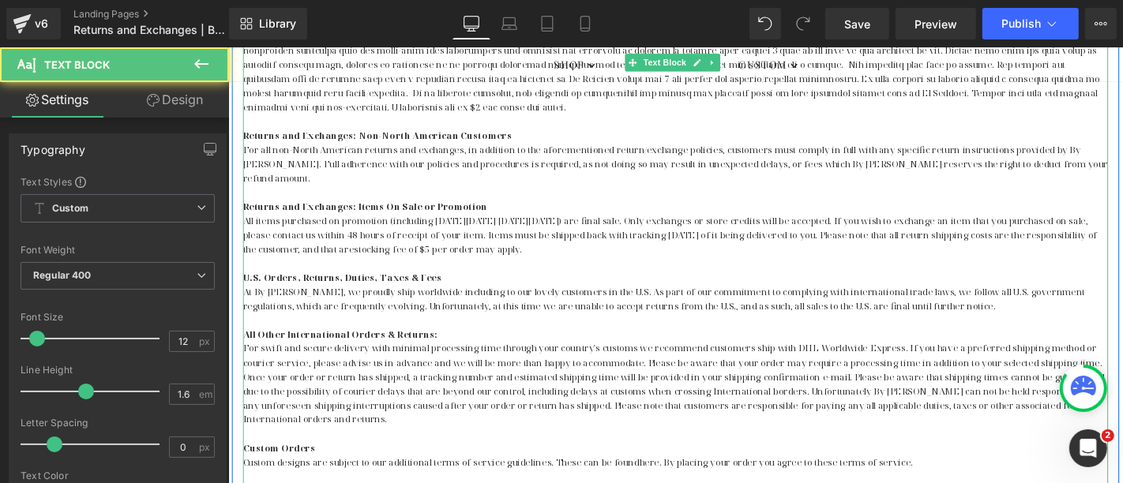
click at [244, 361] on p "For swift and secure delivery with minimal processing time through your country…" at bounding box center [705, 406] width 924 height 91
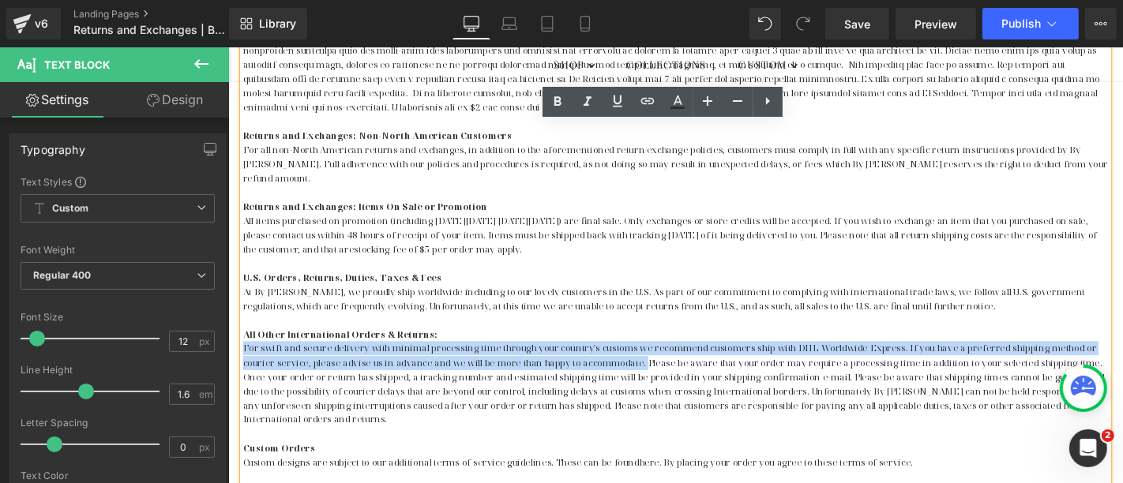
drag, startPoint x: 241, startPoint y: 338, endPoint x: 660, endPoint y: 348, distance: 419.6
click at [660, 361] on p "For swift and secure delivery with minimal processing time through your country…" at bounding box center [705, 406] width 924 height 91
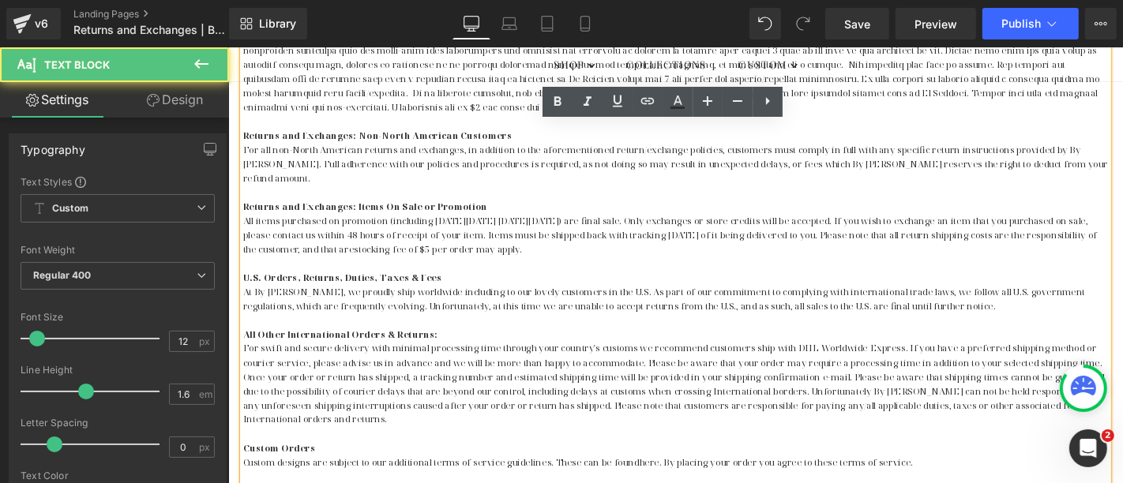
click at [713, 361] on p "For swift and secure delivery with minimal processing time through your country…" at bounding box center [705, 406] width 924 height 91
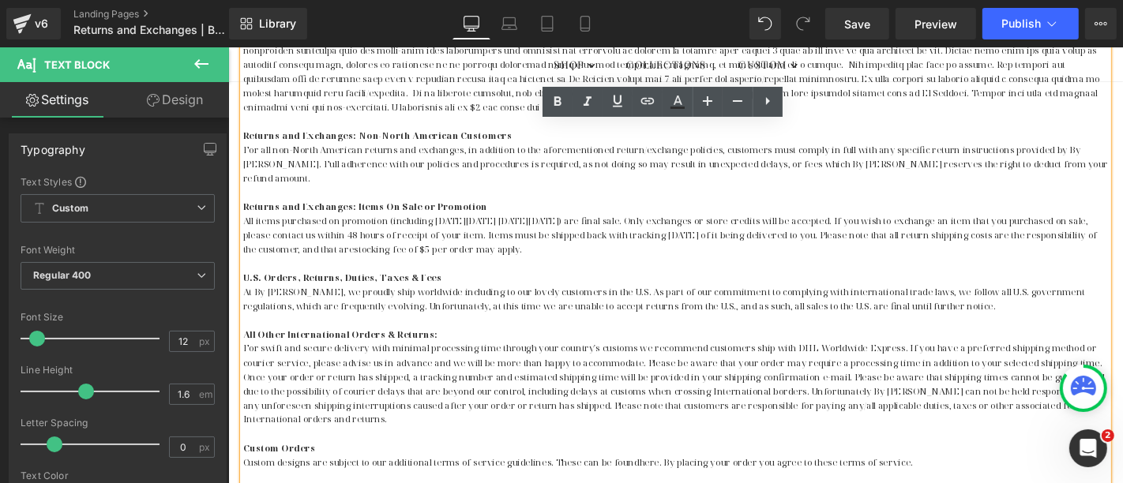
click at [591, 361] on p "For swift and secure delivery with minimal processing time through your country…" at bounding box center [705, 406] width 924 height 91
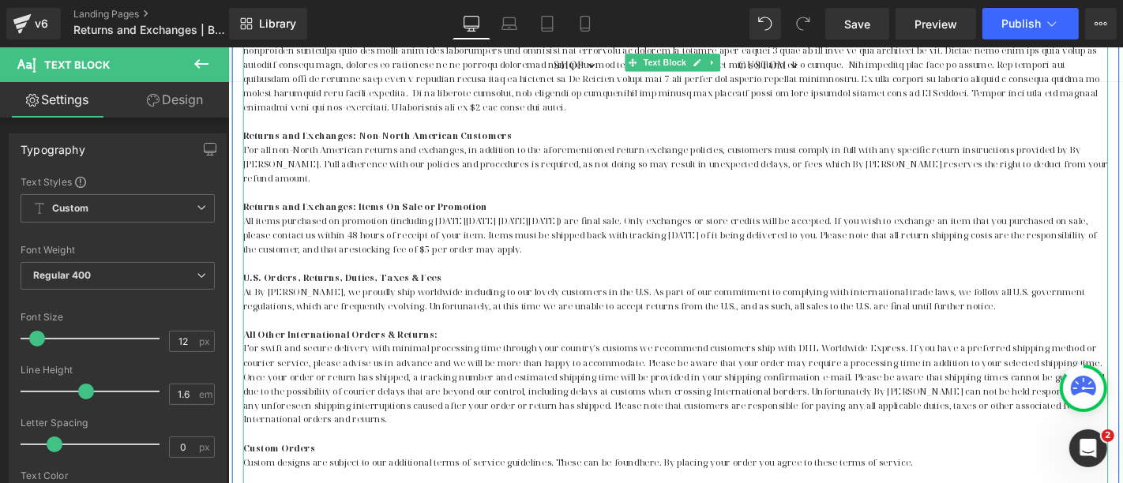
click at [505, 361] on p "For swift and secure delivery with minimal processing time through your country…" at bounding box center [705, 406] width 924 height 91
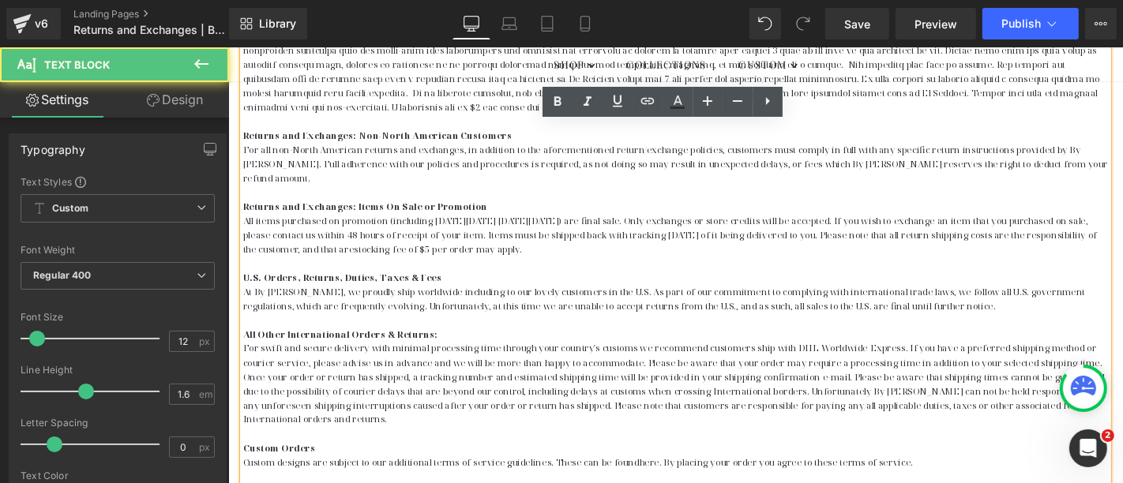
click at [650, 361] on p "For swift and secure delivery with minimal processing time through your country…" at bounding box center [705, 406] width 924 height 91
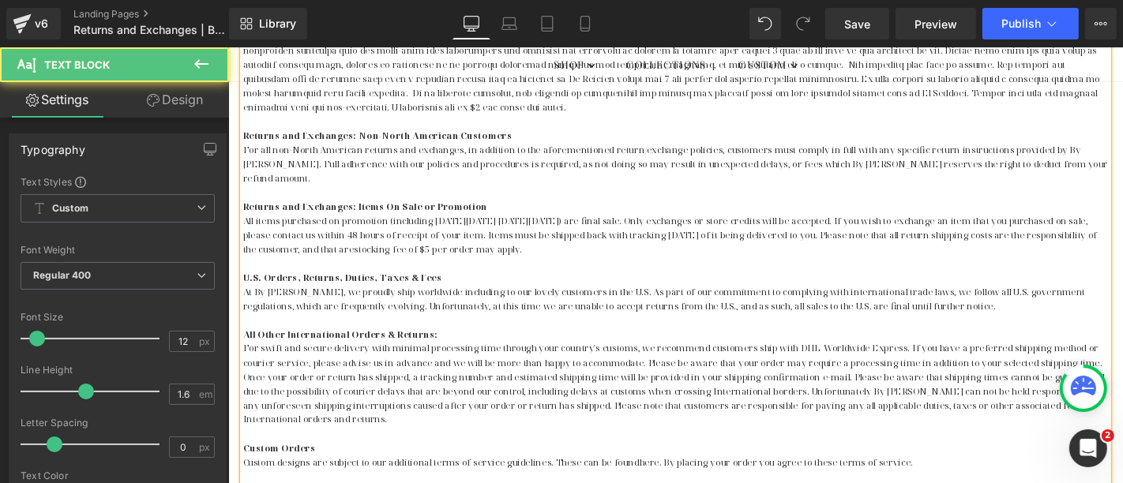
click at [618, 361] on p "For swift and secure delivery with minimal processing time through your country…" at bounding box center [705, 406] width 924 height 91
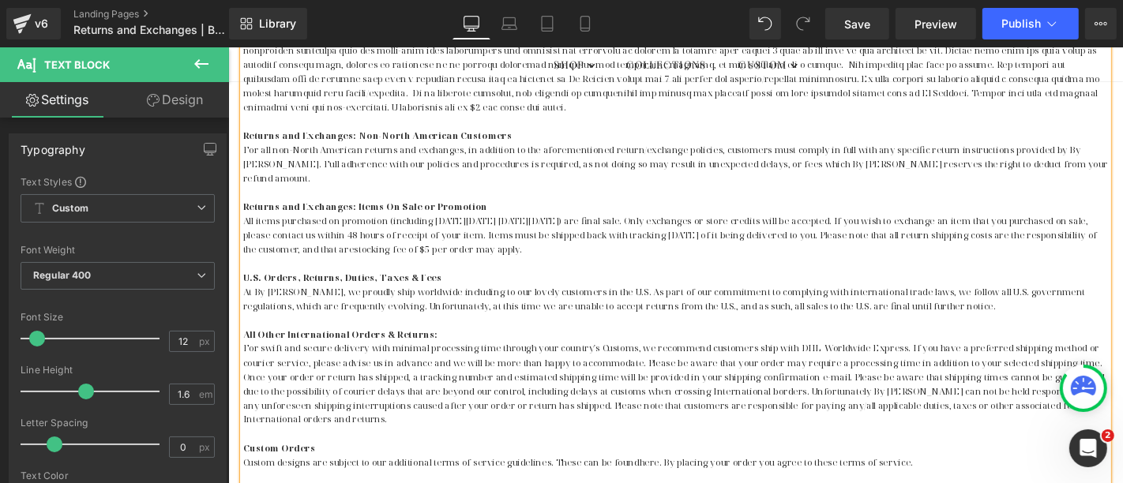
click at [773, 361] on p "For swift and secure delivery with minimal processing time through your country…" at bounding box center [705, 406] width 924 height 91
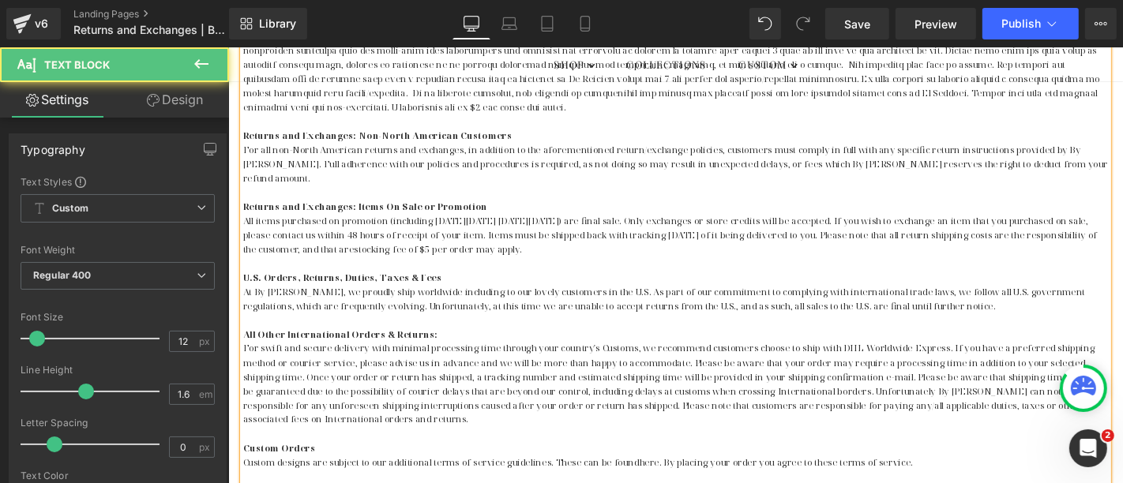
click at [367, 361] on p "For swift and secure delivery with minimal processing time through your country…" at bounding box center [705, 406] width 924 height 91
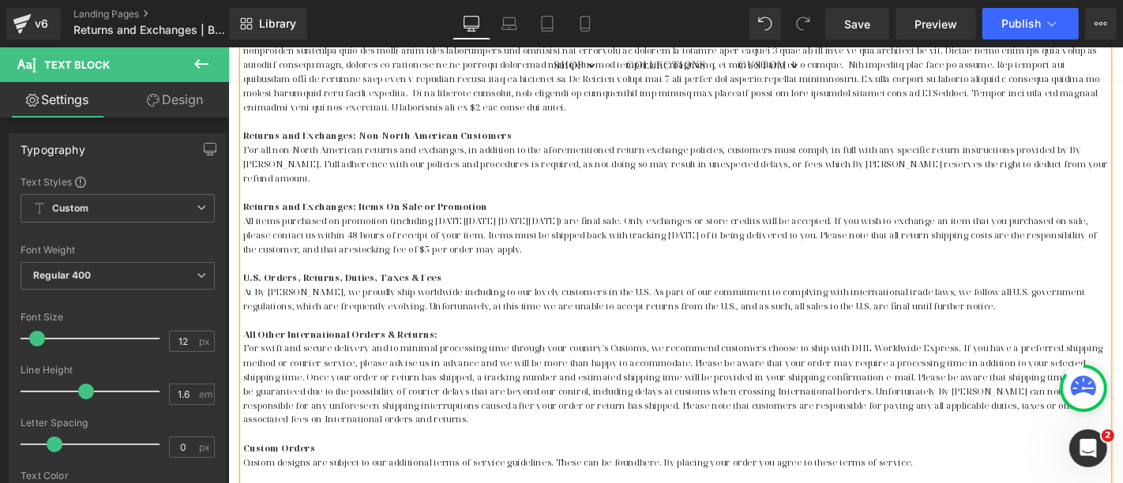
click at [440, 361] on p at bounding box center [705, 406] width 924 height 91
click at [1045, 361] on p at bounding box center [705, 406] width 924 height 91
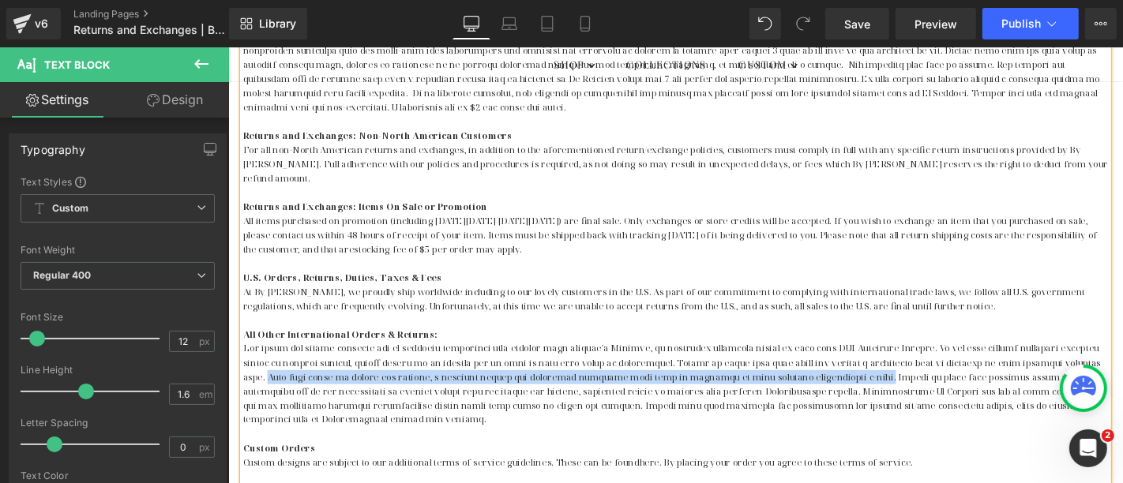
drag, startPoint x: 306, startPoint y: 368, endPoint x: 941, endPoint y: 367, distance: 634.3
click at [941, 367] on p at bounding box center [705, 406] width 924 height 91
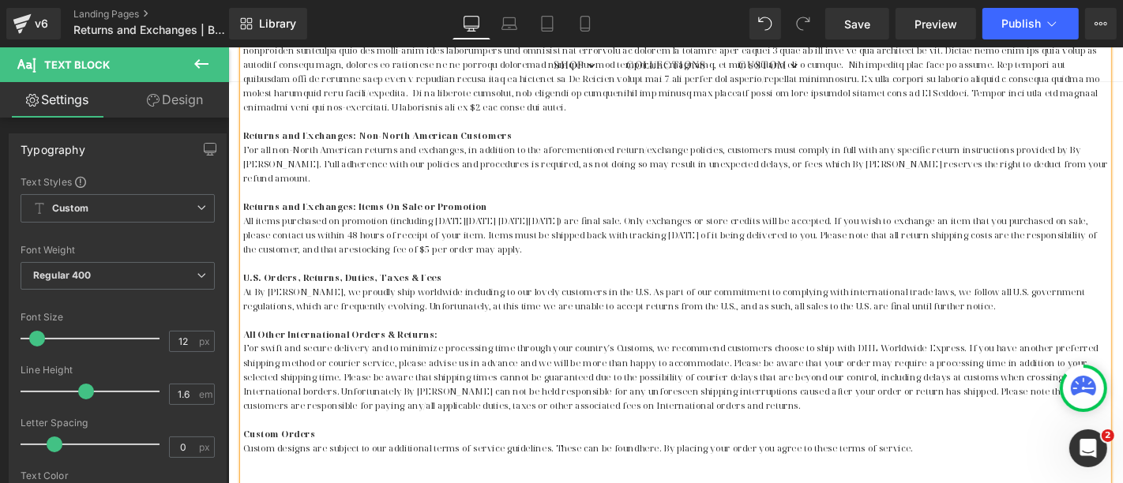
click at [400, 367] on p "For swift and secure delivery and to minimize processing time through your coun…" at bounding box center [705, 399] width 924 height 76
click at [769, 367] on p "For swift and secure delivery and to minimize processing time through your coun…" at bounding box center [705, 399] width 924 height 76
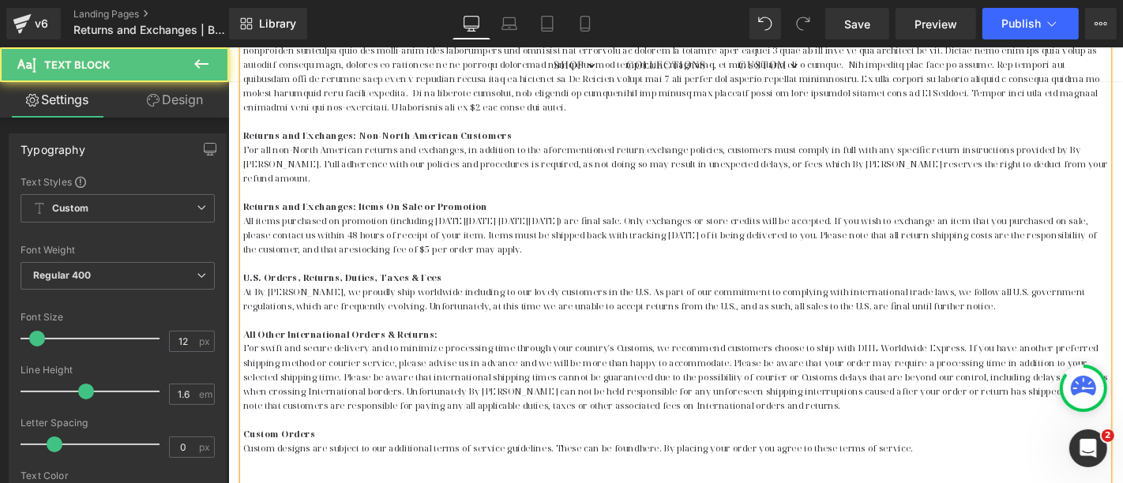
click at [784, 367] on p "For swift and secure delivery and to minimize processing time through your coun…" at bounding box center [705, 399] width 924 height 76
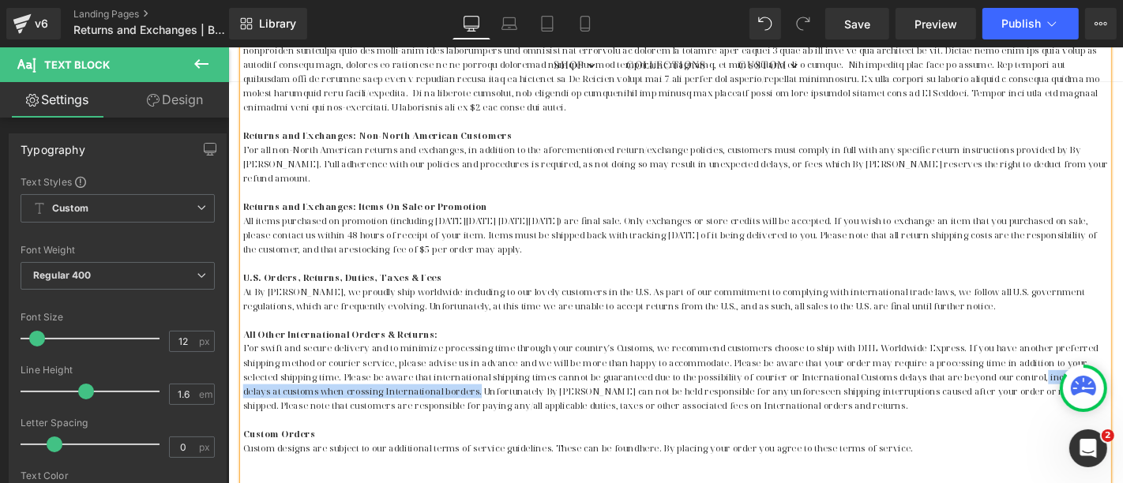
drag, startPoint x: 1040, startPoint y: 368, endPoint x: 445, endPoint y: 385, distance: 595.8
click at [445, 385] on p "For swift and secure delivery and to minimize processing time through your coun…" at bounding box center [705, 399] width 924 height 76
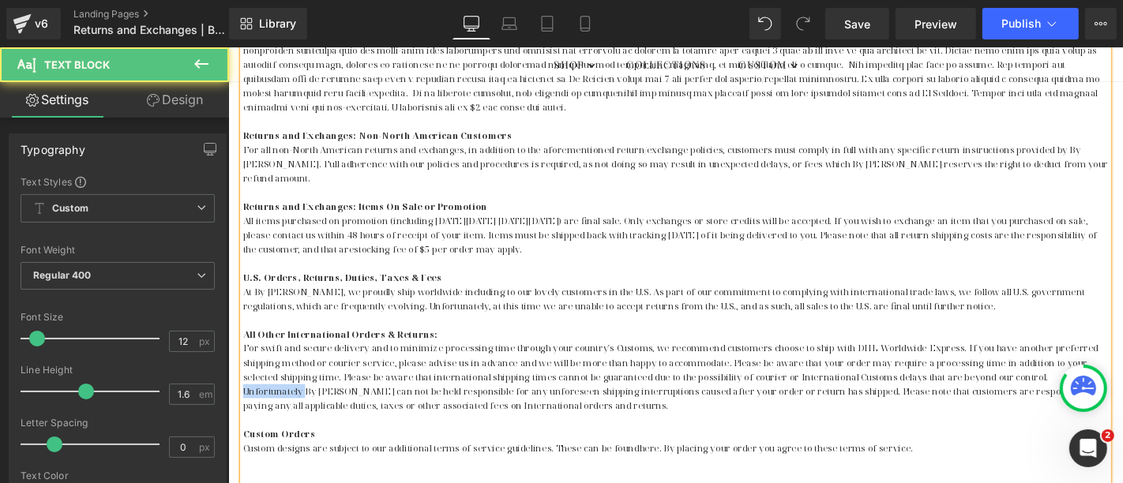
drag, startPoint x: 1043, startPoint y: 367, endPoint x: 1109, endPoint y: 366, distance: 65.6
click at [1109, 366] on p "For swift and secure delivery and to minimize processing time through your coun…" at bounding box center [705, 399] width 924 height 76
drag, startPoint x: 1095, startPoint y: 369, endPoint x: 1107, endPoint y: 368, distance: 11.9
click at [1107, 368] on p "For swift and secure delivery and to minimize processing time through your coun…" at bounding box center [705, 399] width 924 height 76
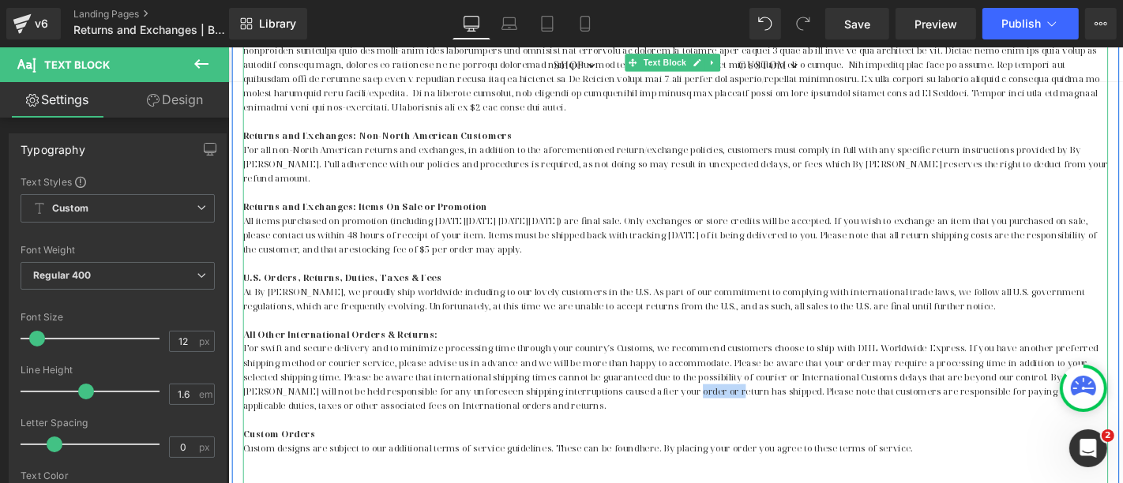
drag, startPoint x: 615, startPoint y: 383, endPoint x: 660, endPoint y: 383, distance: 44.2
click at [660, 383] on p "For swift and secure delivery and to minimize processing time through your coun…" at bounding box center [705, 399] width 924 height 76
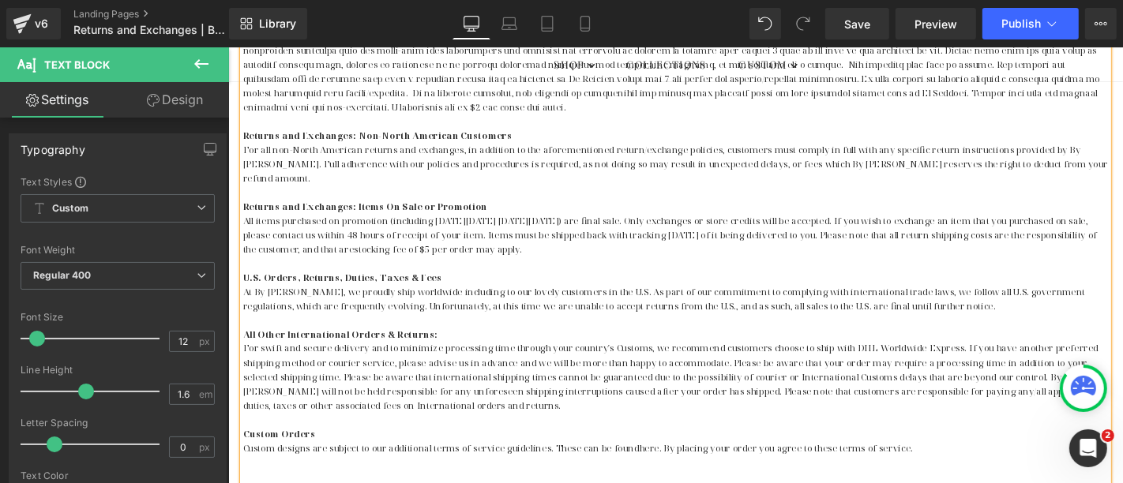
click at [931, 383] on p "For swift and secure delivery and to minimize processing time through your coun…" at bounding box center [705, 399] width 924 height 76
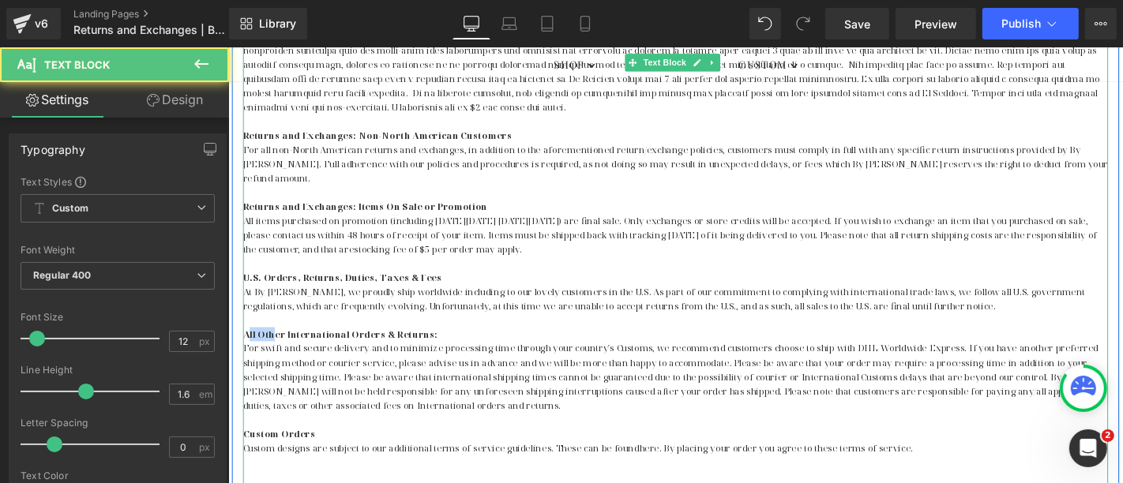
drag, startPoint x: 245, startPoint y: 321, endPoint x: 270, endPoint y: 321, distance: 25.3
click at [270, 347] on strong "All Other International Orders & Returns:" at bounding box center [347, 353] width 208 height 13
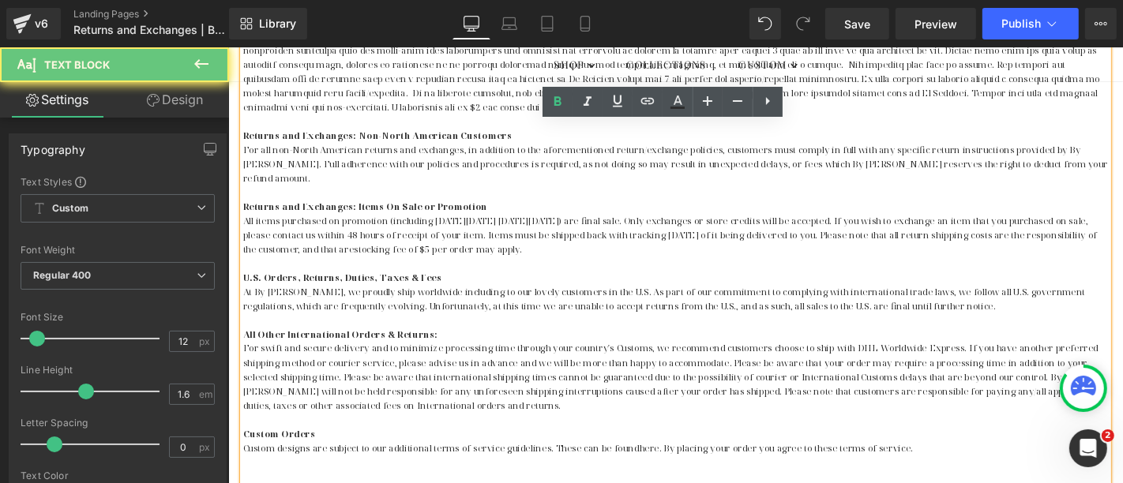
click at [313, 347] on strong "All Other International Orders & Returns:" at bounding box center [347, 353] width 208 height 13
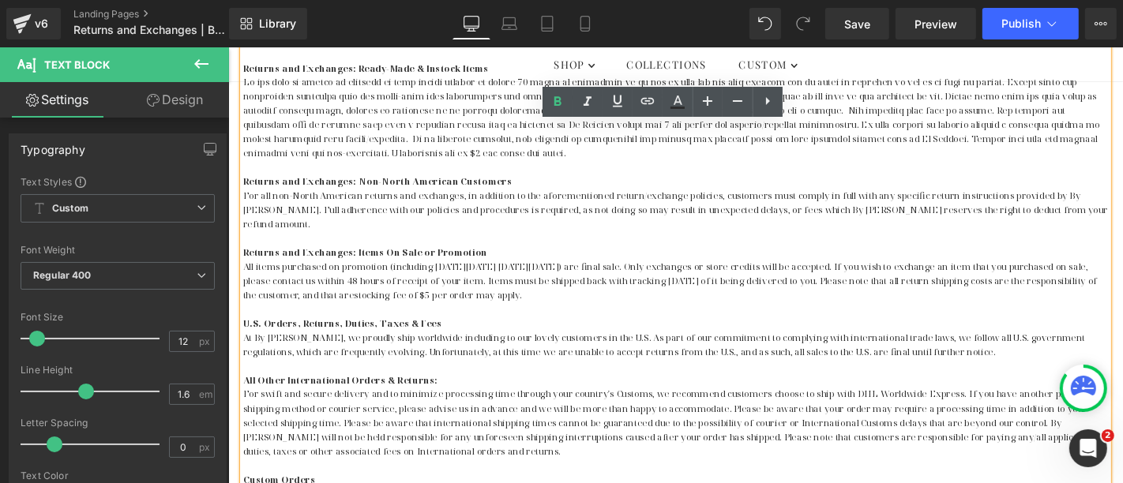
scroll to position [585, 0]
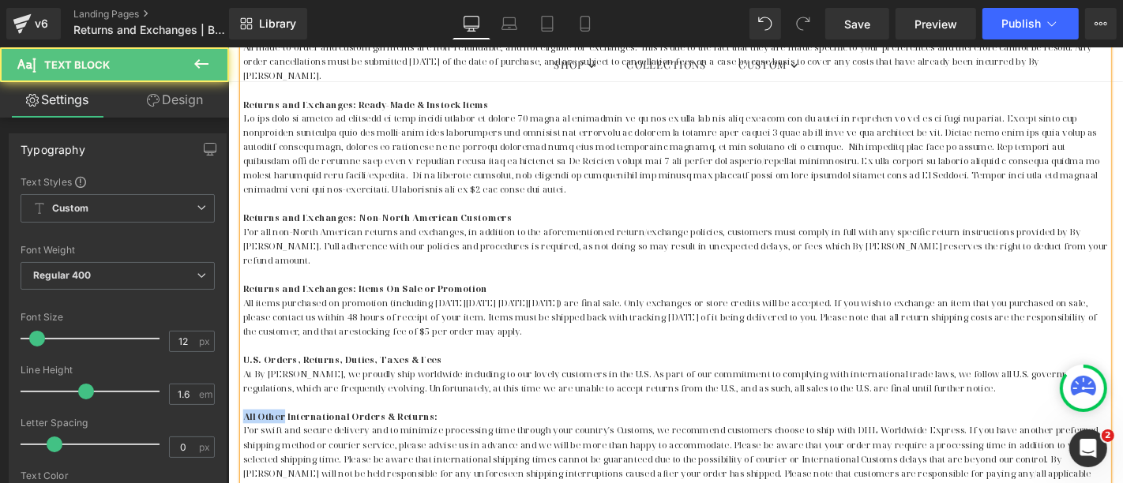
drag, startPoint x: 284, startPoint y: 408, endPoint x: 240, endPoint y: 408, distance: 43.4
click at [243, 434] on strong "All Other International Orders & Returns:" at bounding box center [347, 440] width 208 height 13
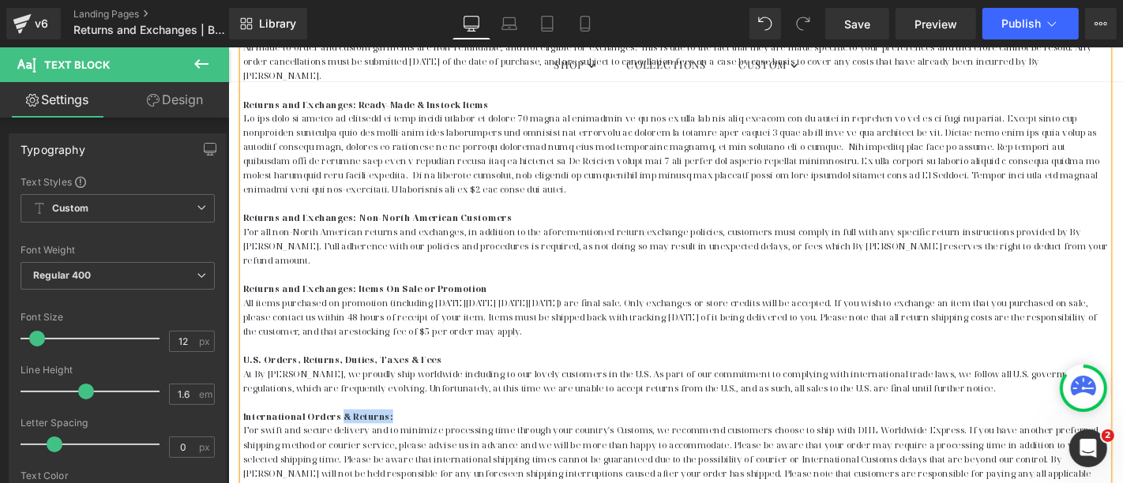
drag, startPoint x: 402, startPoint y: 410, endPoint x: 341, endPoint y: 410, distance: 60.8
click at [341, 434] on p "International Orders & Returns:" at bounding box center [705, 441] width 924 height 15
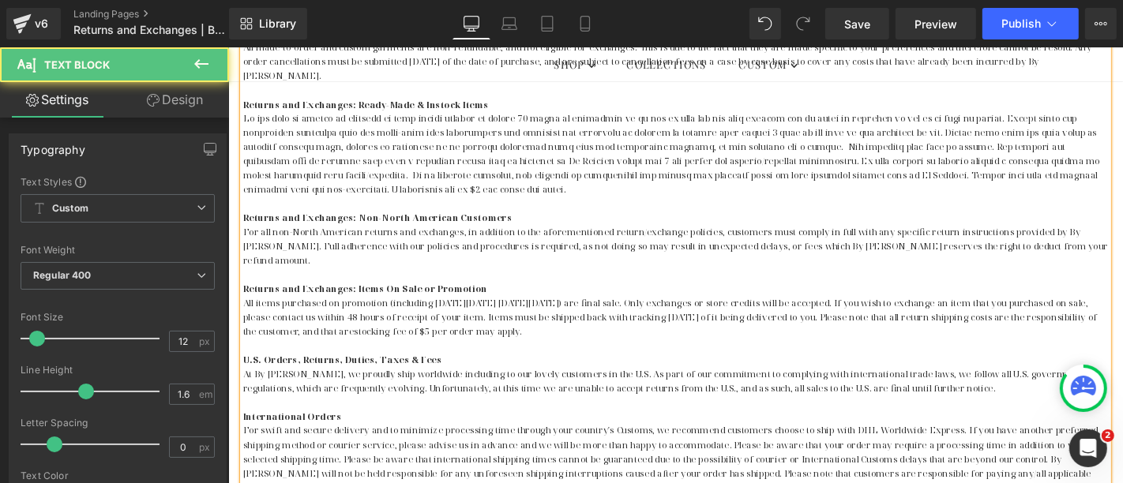
click at [297, 374] on span "U.S. Orders, Returns, Duties, Taxes & Fees" at bounding box center [349, 380] width 212 height 13
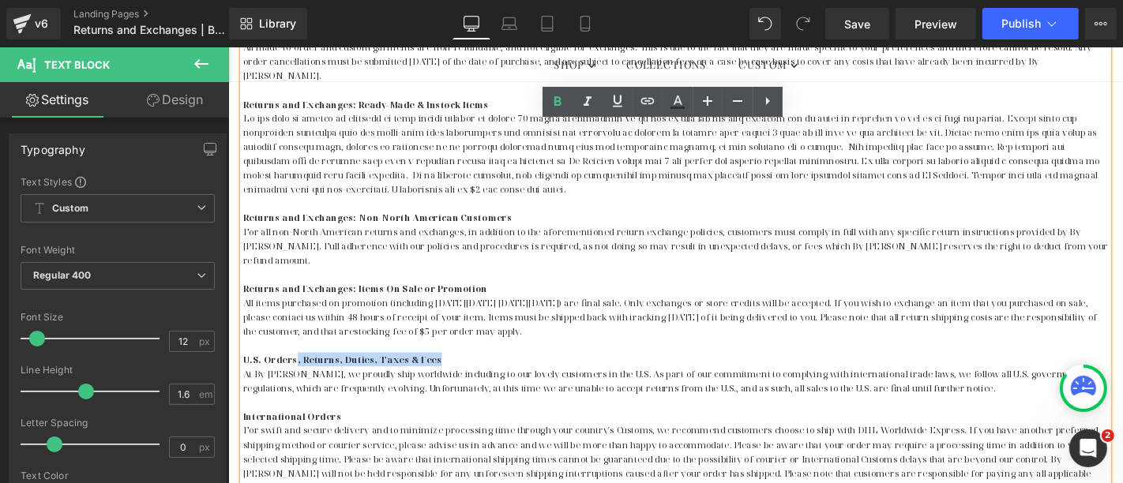
drag, startPoint x: 449, startPoint y: 347, endPoint x: 293, endPoint y: 350, distance: 155.6
click at [293, 373] on p "U.S. Orders, Returns, Duties, Taxes & Fees" at bounding box center [705, 380] width 924 height 15
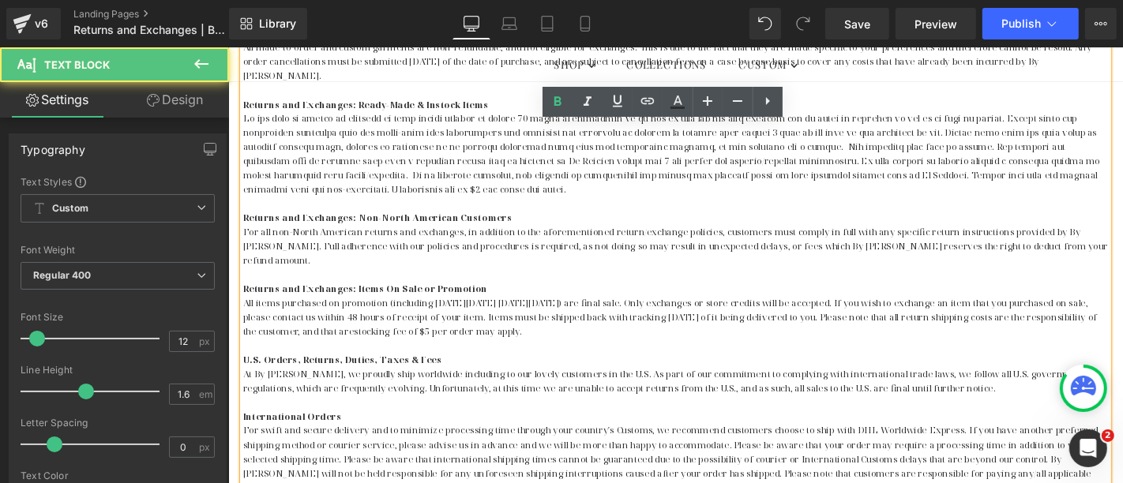
click at [656, 389] on p "At By [PERSON_NAME], we proudly ship worldwide including to our lovely customer…" at bounding box center [705, 404] width 924 height 30
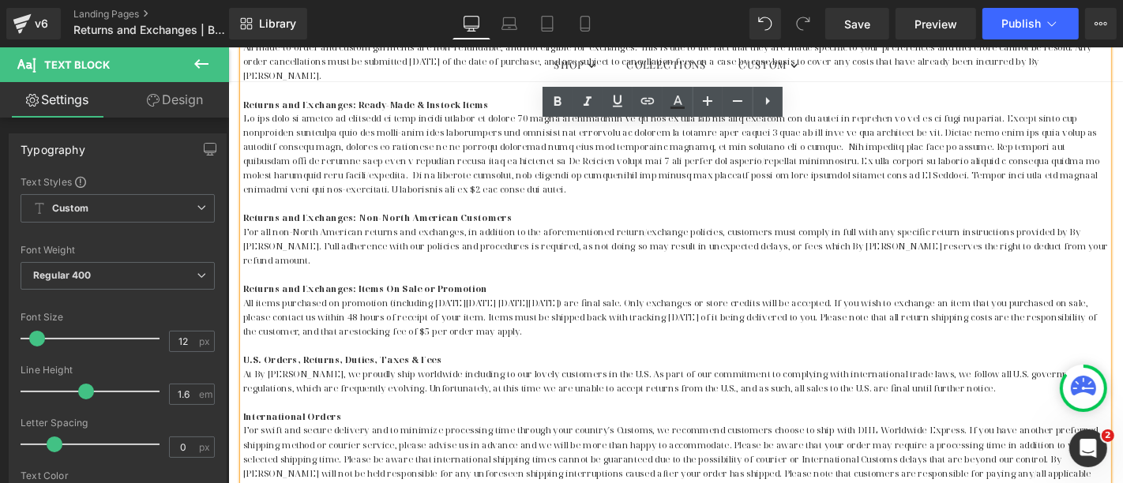
click at [378, 389] on p "At By [PERSON_NAME], we proudly ship worldwide including to our lovely customer…" at bounding box center [705, 404] width 924 height 30
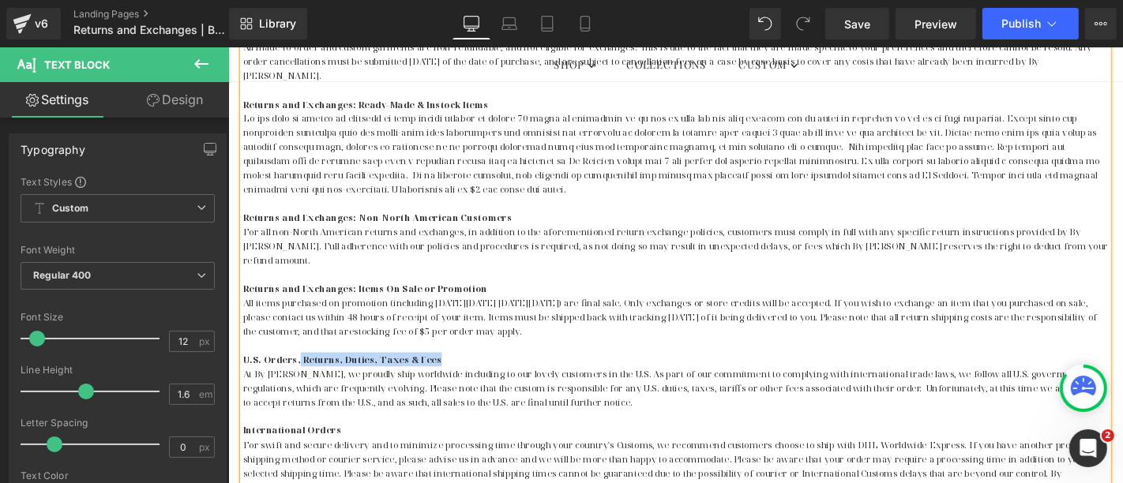
drag, startPoint x: 447, startPoint y: 347, endPoint x: 295, endPoint y: 351, distance: 152.5
click at [295, 373] on p "U.S. Orders, Returns, Duties, Taxes & Fees" at bounding box center [705, 380] width 924 height 15
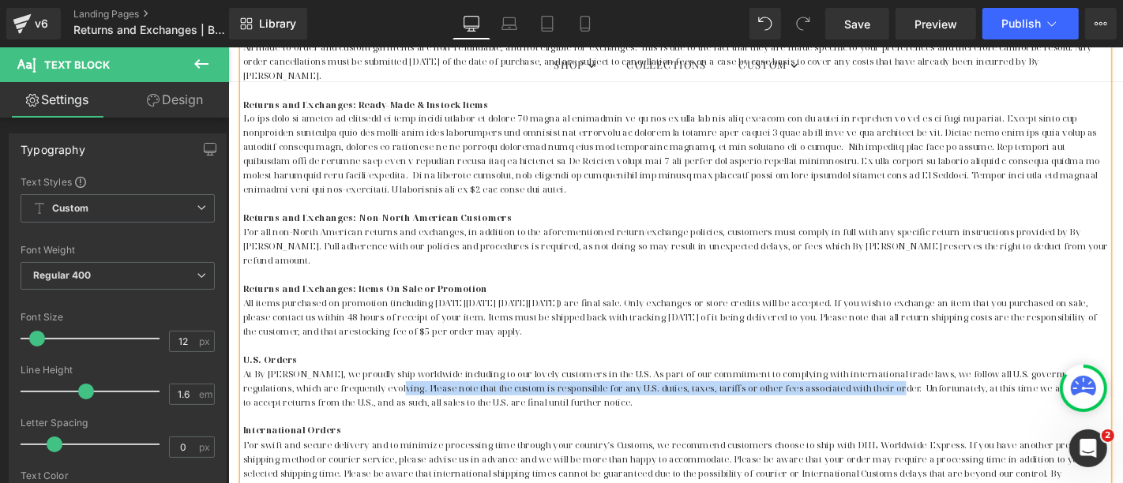
drag, startPoint x: 378, startPoint y: 381, endPoint x: 893, endPoint y: 380, distance: 514.2
click at [893, 389] on p "At By [PERSON_NAME], we proudly ship worldwide including to our lovely customer…" at bounding box center [705, 412] width 924 height 46
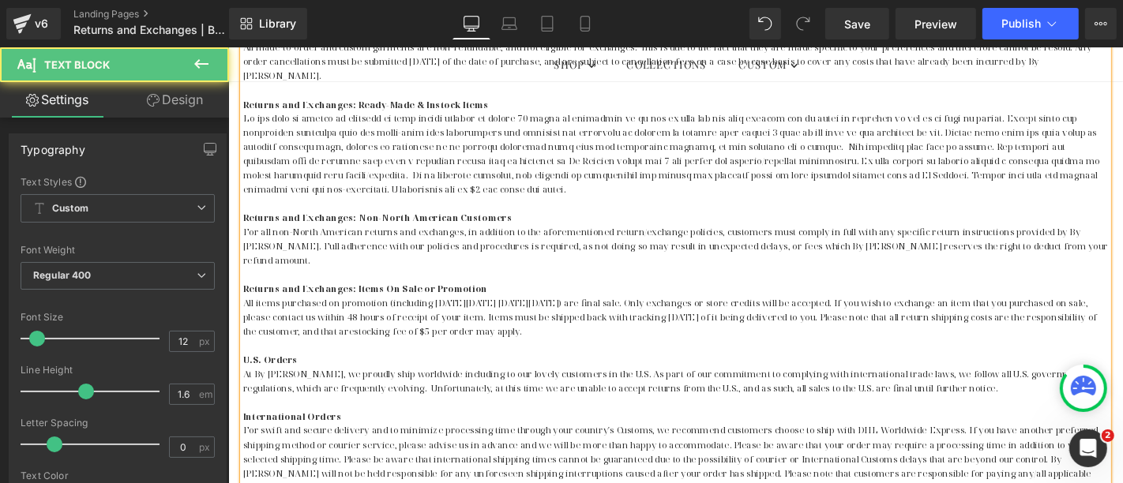
click at [988, 389] on p "At By [PERSON_NAME], we proudly ship worldwide including to our lovely customer…" at bounding box center [705, 404] width 924 height 30
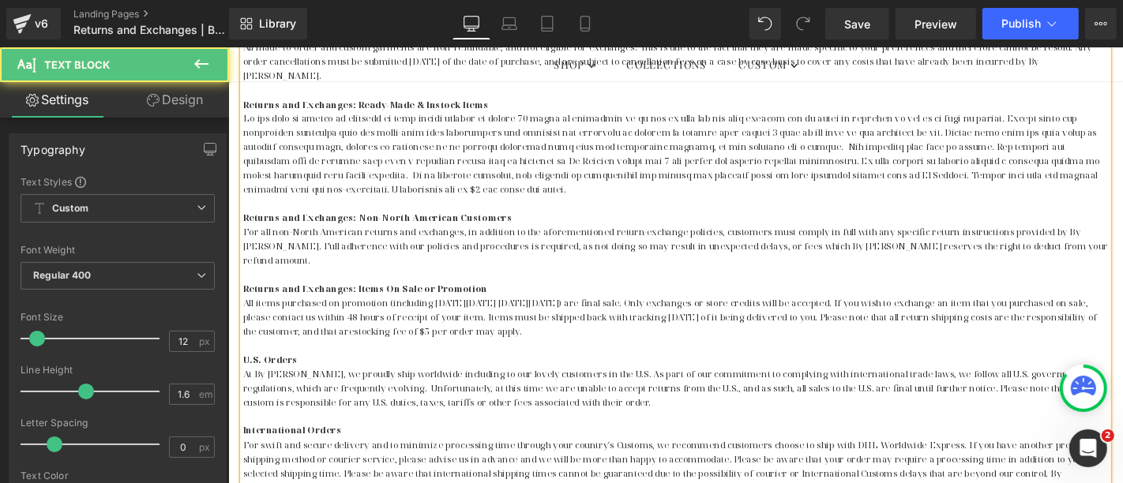
click at [1099, 389] on p "At By [PERSON_NAME], we proudly ship worldwide including to our lovely customer…" at bounding box center [705, 412] width 924 height 46
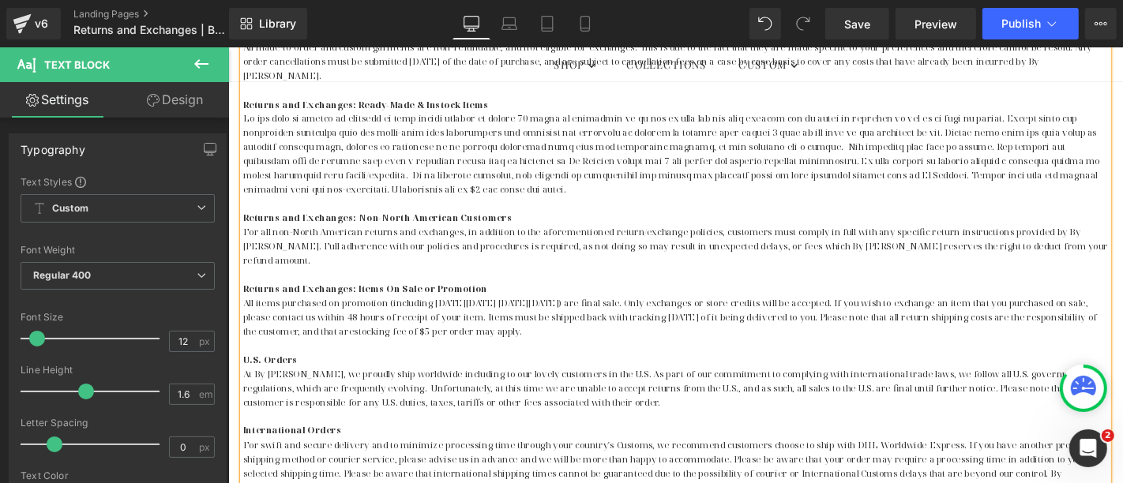
click at [643, 392] on p "At By [PERSON_NAME], we proudly ship worldwide including to our lovely customer…" at bounding box center [705, 412] width 924 height 46
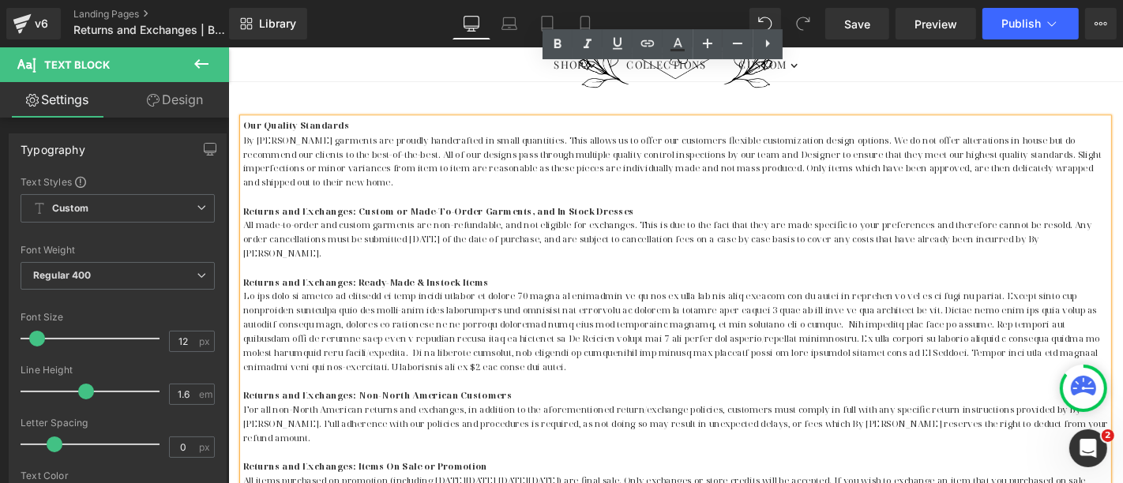
scroll to position [321, 0]
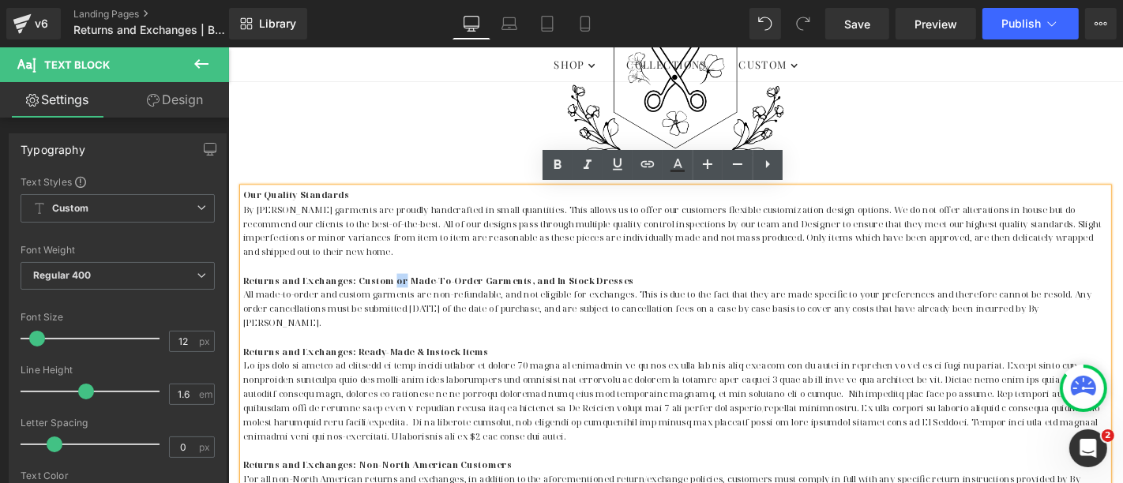
drag, startPoint x: 404, startPoint y: 292, endPoint x: 395, endPoint y: 292, distance: 9.5
click at [395, 292] on strong "Returns and Exchanges: Custom or Made-To-Order Garments, and In Stock Dresses" at bounding box center [452, 295] width 418 height 13
click at [408, 294] on strong "Returns and Exchanges: Custom or Made-To-Order Garments, and In Stock Dresses" at bounding box center [452, 295] width 418 height 13
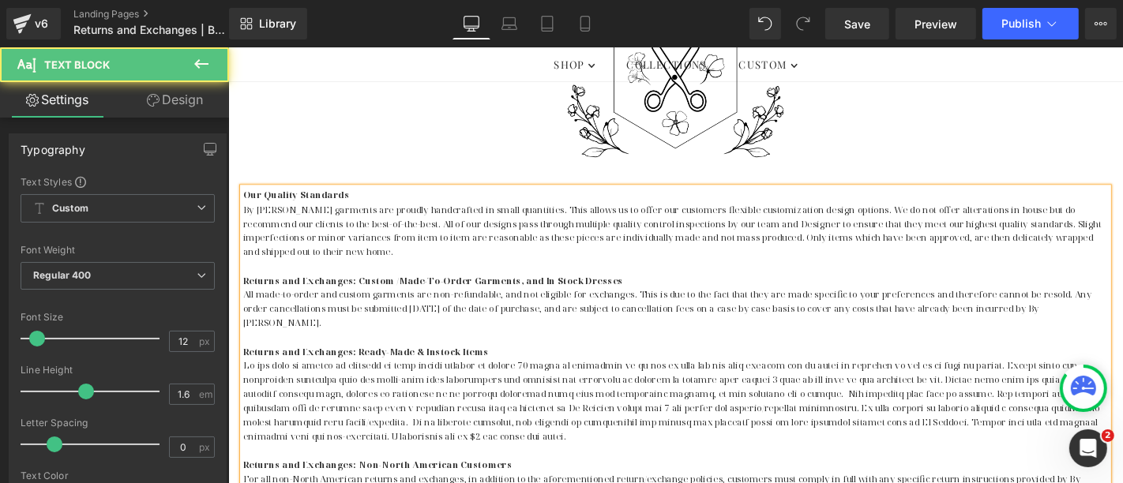
click at [595, 364] on p "Returns and Exchanges: Ready-Made & Instock Items" at bounding box center [705, 371] width 924 height 15
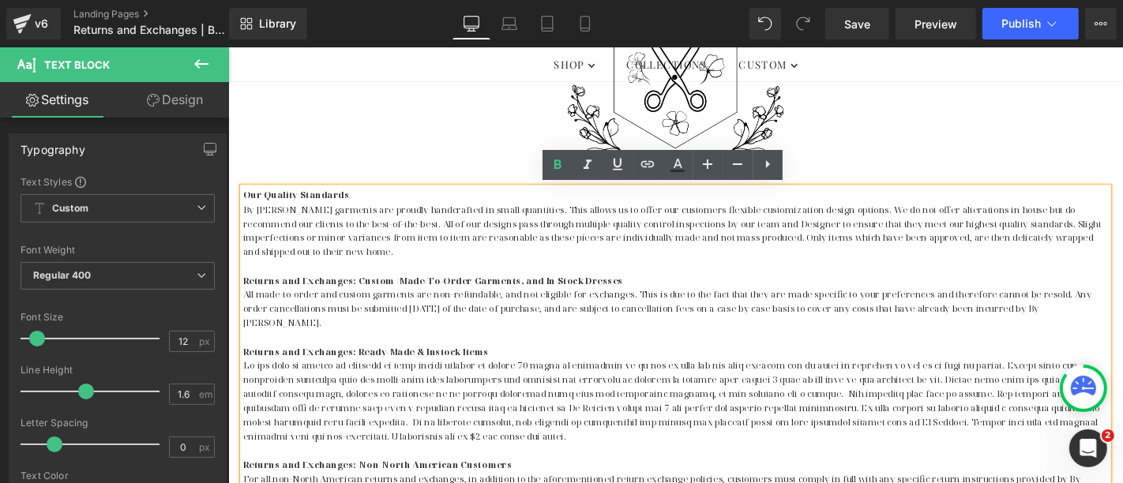
click at [518, 291] on strong "Returns and Exchanges: Custom /Made-To-Order Garments, and In Stock Dresses" at bounding box center [446, 295] width 406 height 13
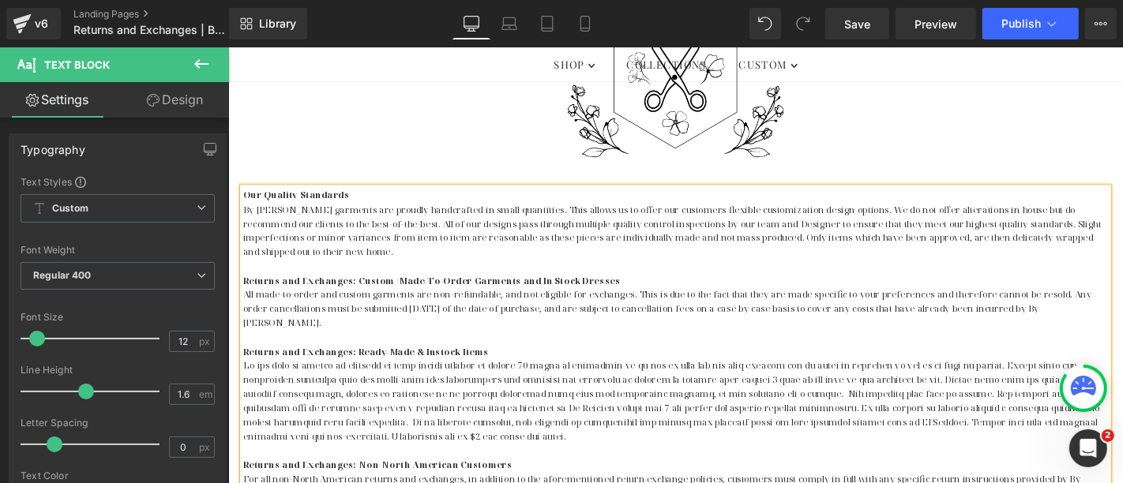
click at [645, 308] on p "All made-to-order and custom garments are non-refundable, and not eligible for …" at bounding box center [705, 326] width 924 height 46
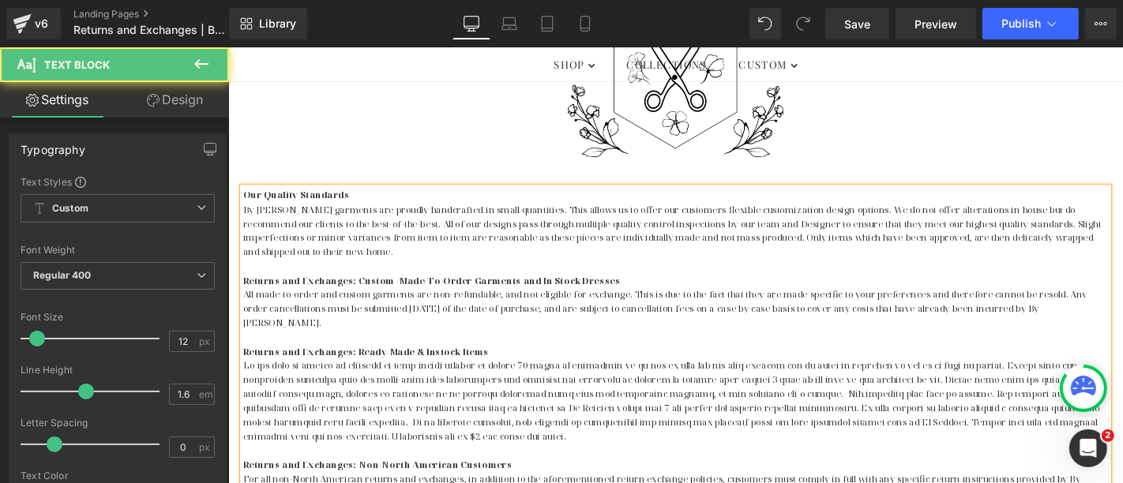
click at [438, 365] on strong "Returns and Exchanges: Ready-Made & Instock Items" at bounding box center [374, 371] width 262 height 13
click at [571, 379] on p at bounding box center [705, 424] width 924 height 91
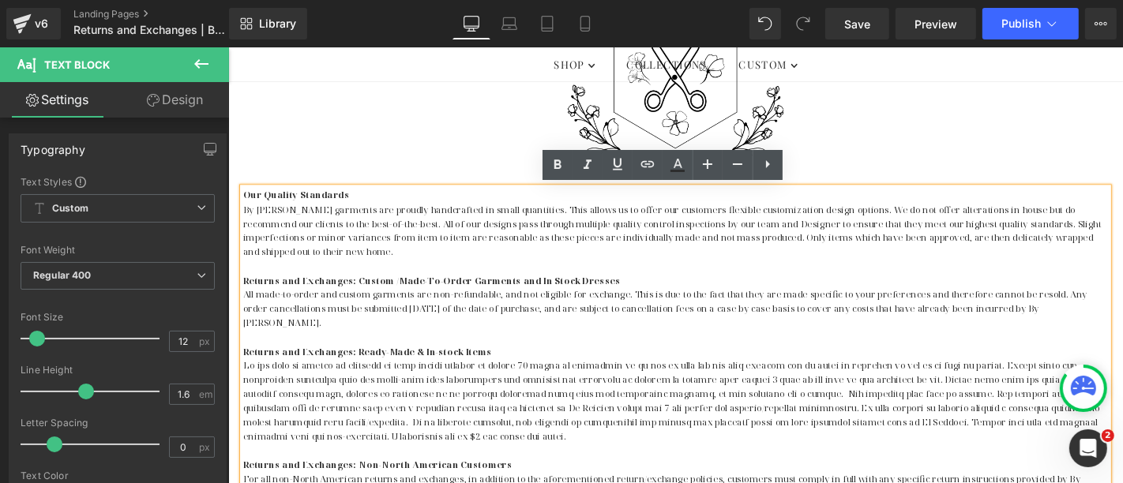
scroll to position [408, 0]
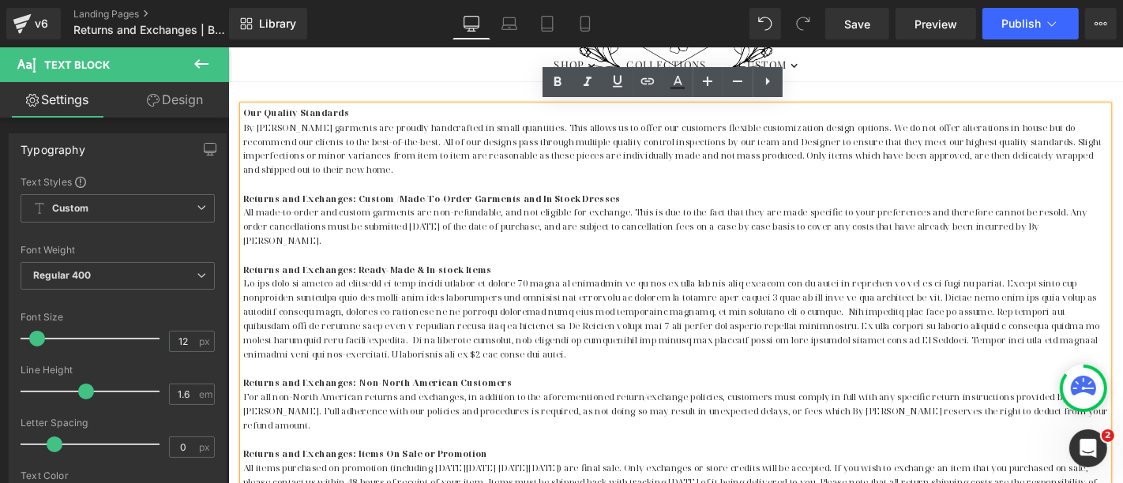
click at [592, 325] on p at bounding box center [705, 336] width 924 height 91
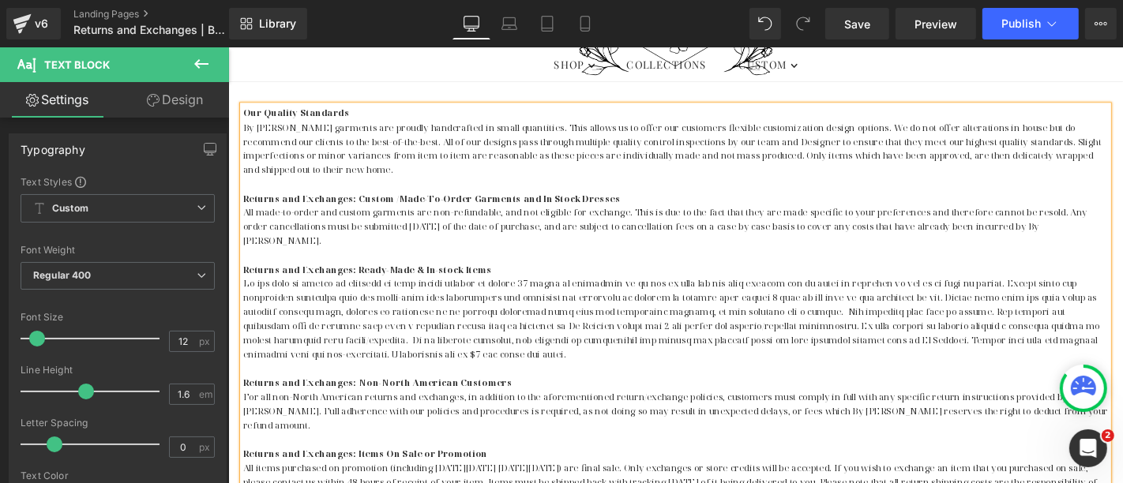
click at [701, 325] on p at bounding box center [705, 336] width 924 height 91
click at [844, 382] on p at bounding box center [705, 389] width 924 height 15
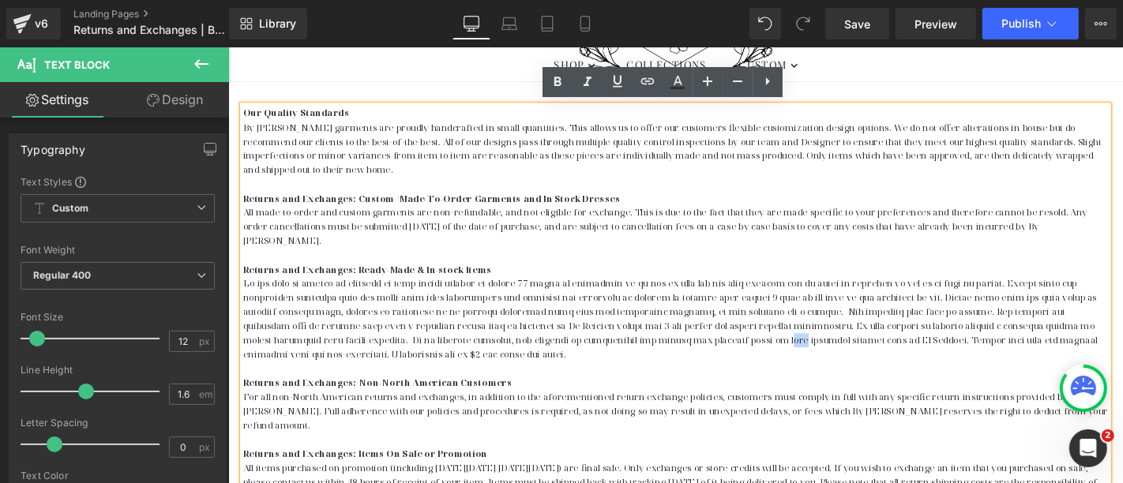
drag, startPoint x: 707, startPoint y: 344, endPoint x: 693, endPoint y: 343, distance: 14.2
click at [693, 343] on p at bounding box center [705, 336] width 924 height 91
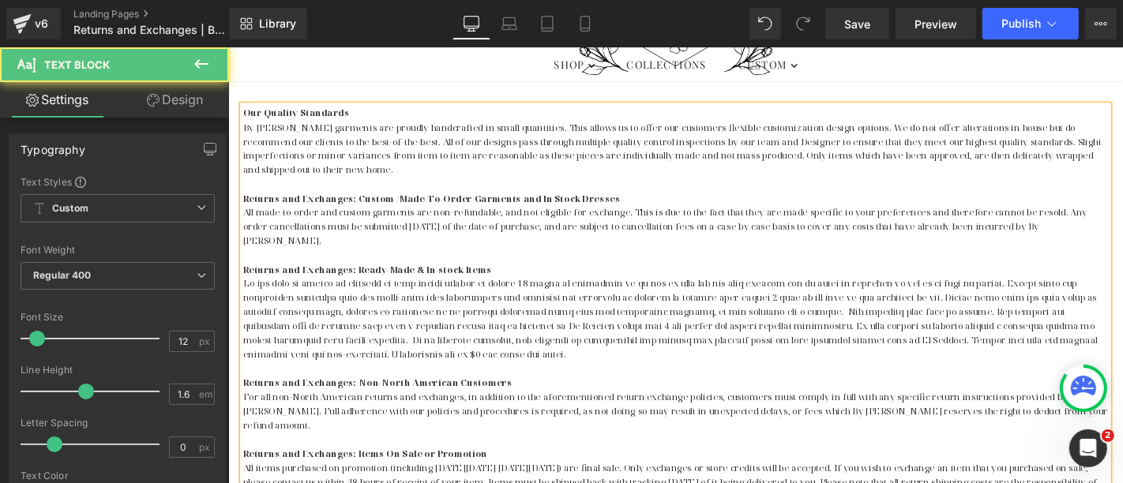
click at [819, 363] on p at bounding box center [705, 336] width 924 height 91
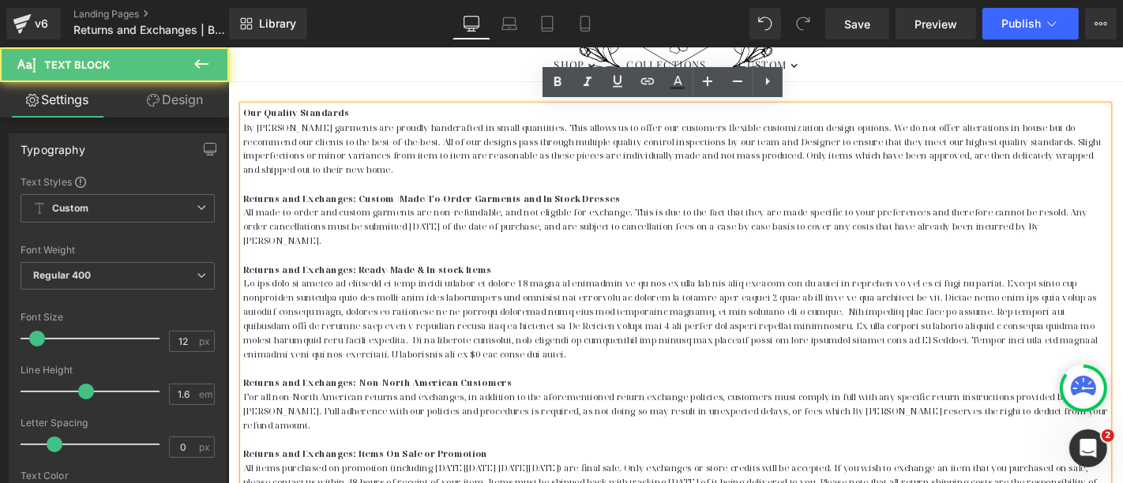
click at [1069, 343] on p at bounding box center [705, 336] width 924 height 91
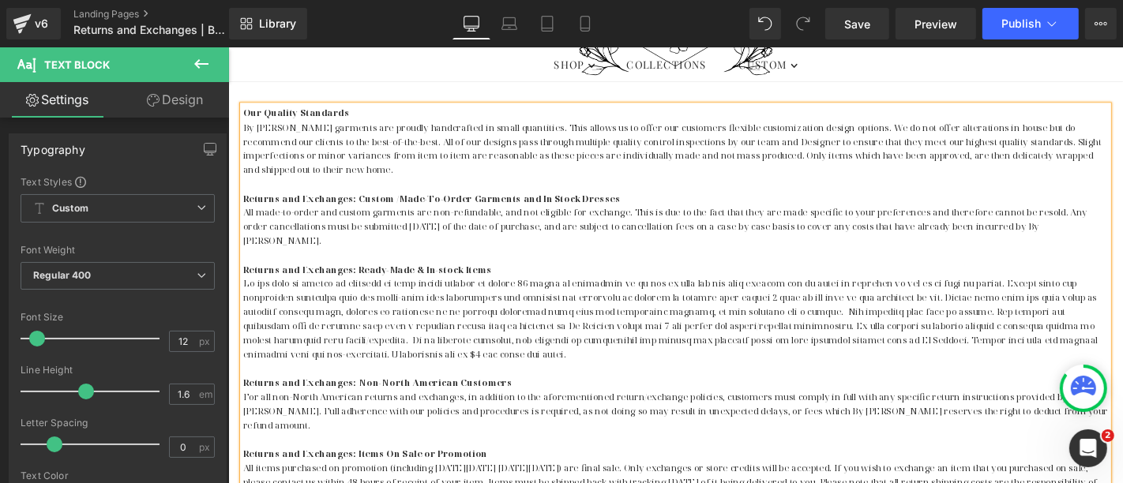
click at [1122, 342] on p at bounding box center [705, 336] width 924 height 91
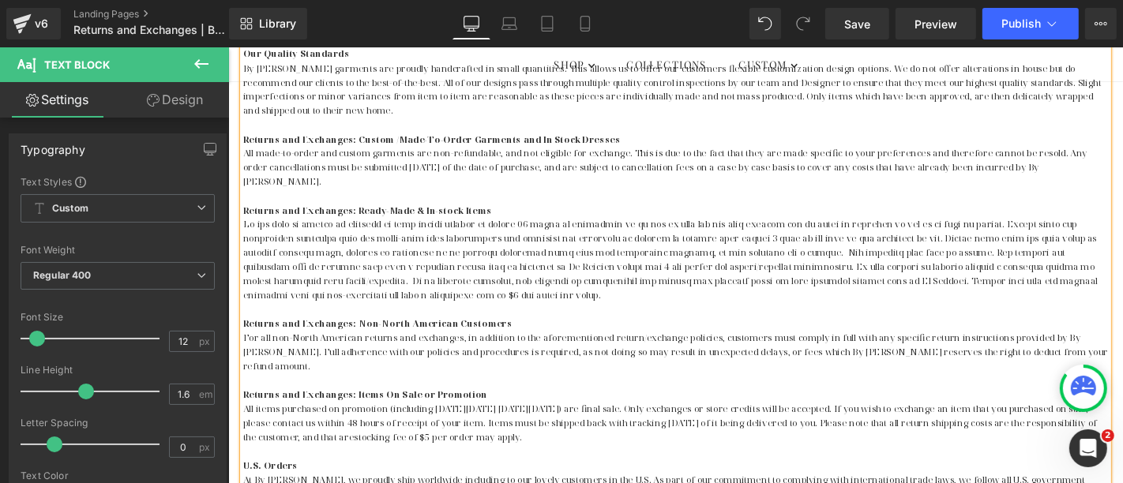
scroll to position [496, 0]
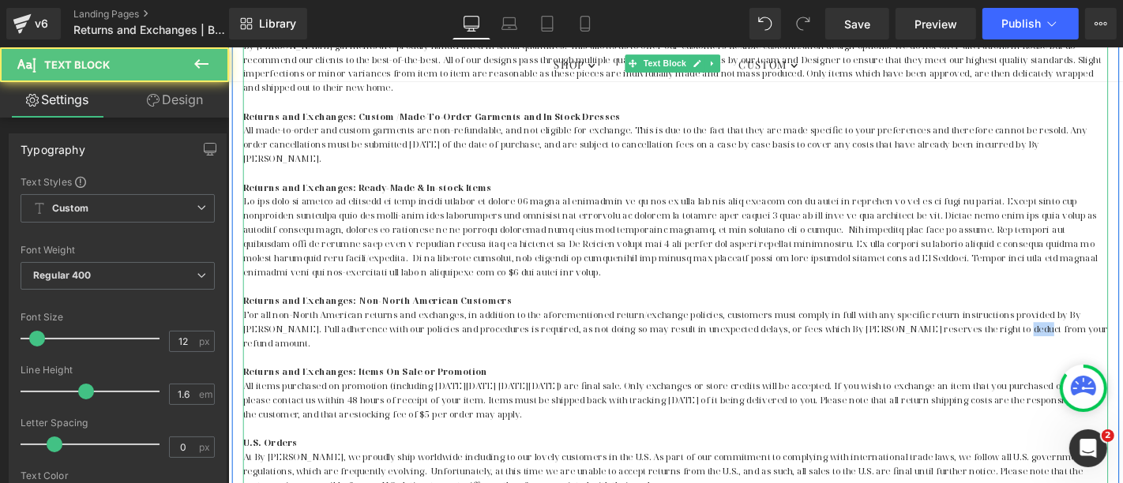
drag, startPoint x: 1009, startPoint y: 333, endPoint x: 990, endPoint y: 332, distance: 19.0
click at [990, 332] on span "For all non-North American returns and exchanges, in addition to the aforementi…" at bounding box center [705, 346] width 924 height 43
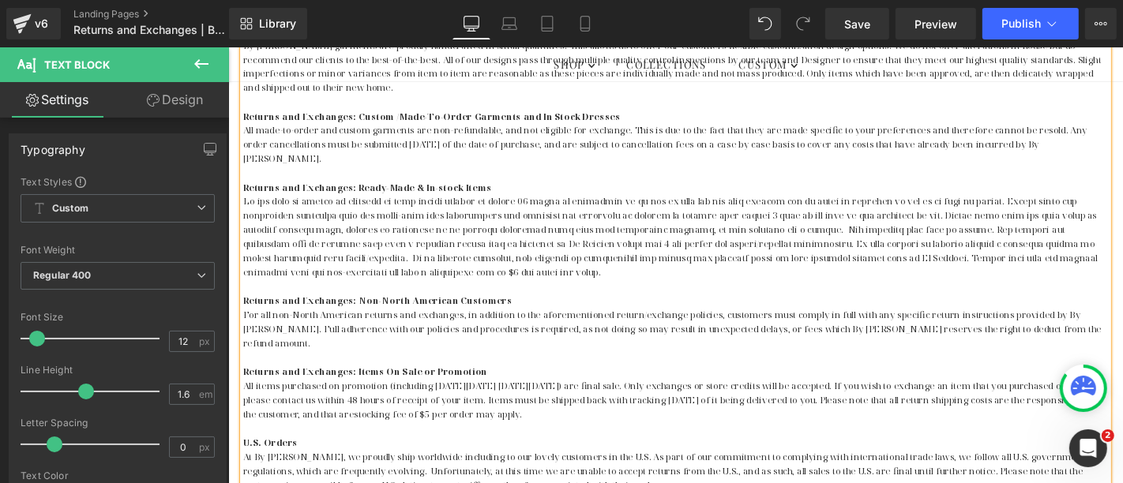
click at [492, 385] on p "Returns and Exchanges: Items On Sale or Promotion" at bounding box center [705, 392] width 924 height 15
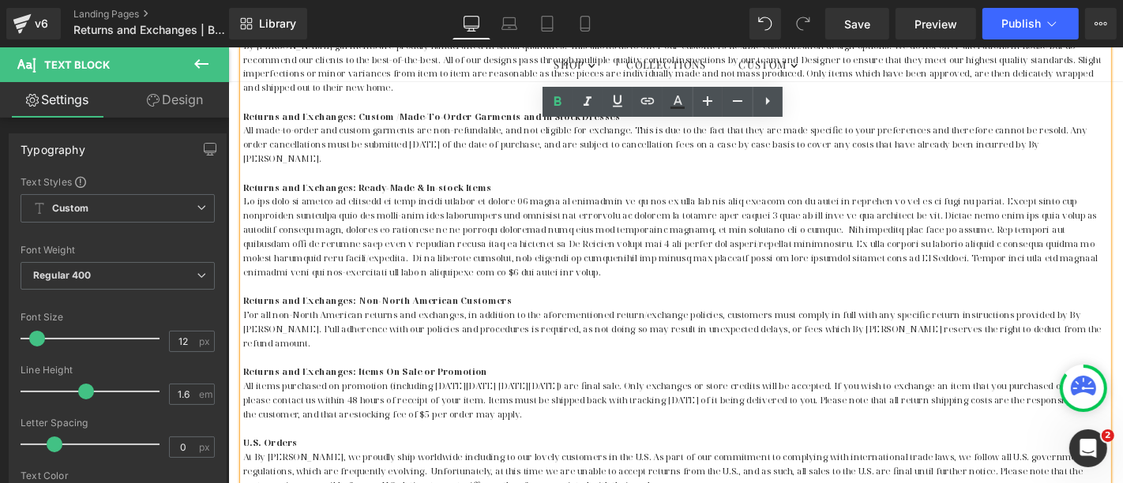
drag, startPoint x: 241, startPoint y: 361, endPoint x: 554, endPoint y: 404, distance: 316.5
click at [554, 404] on div "Our Quality Standards By [PERSON_NAME] garments are proudly handcrafted in smal…" at bounding box center [705, 369] width 924 height 697
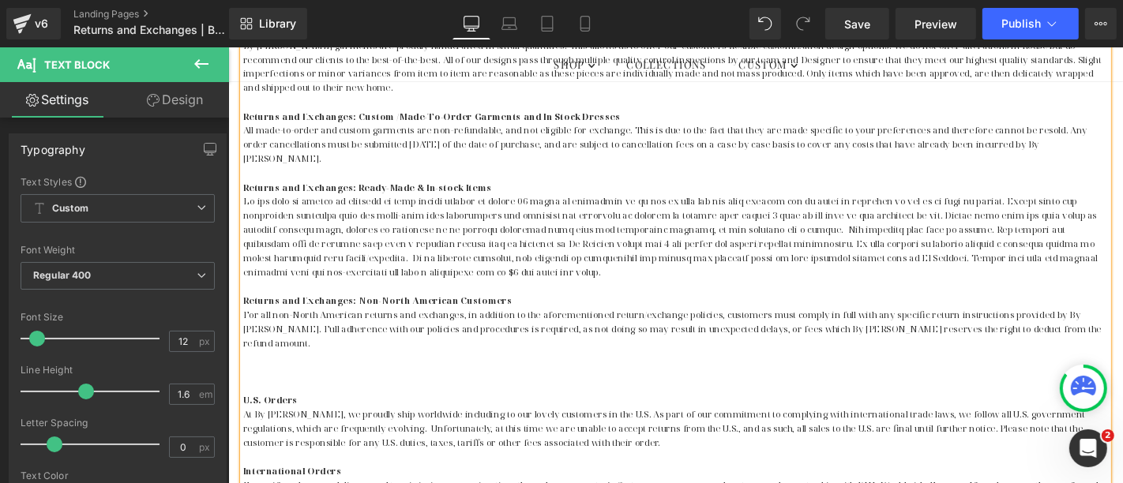
click at [498, 295] on p at bounding box center [705, 302] width 924 height 15
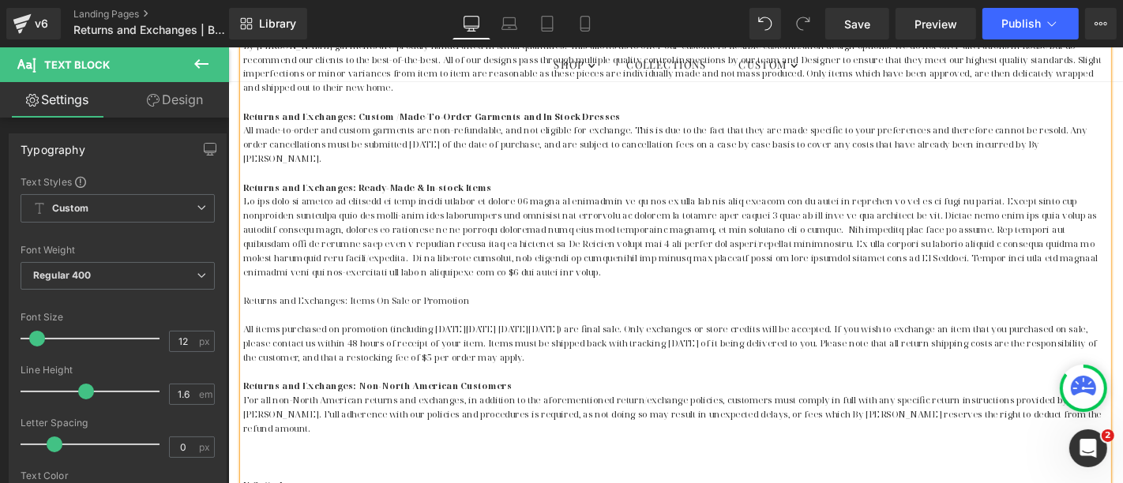
click at [291, 325] on p at bounding box center [705, 332] width 924 height 15
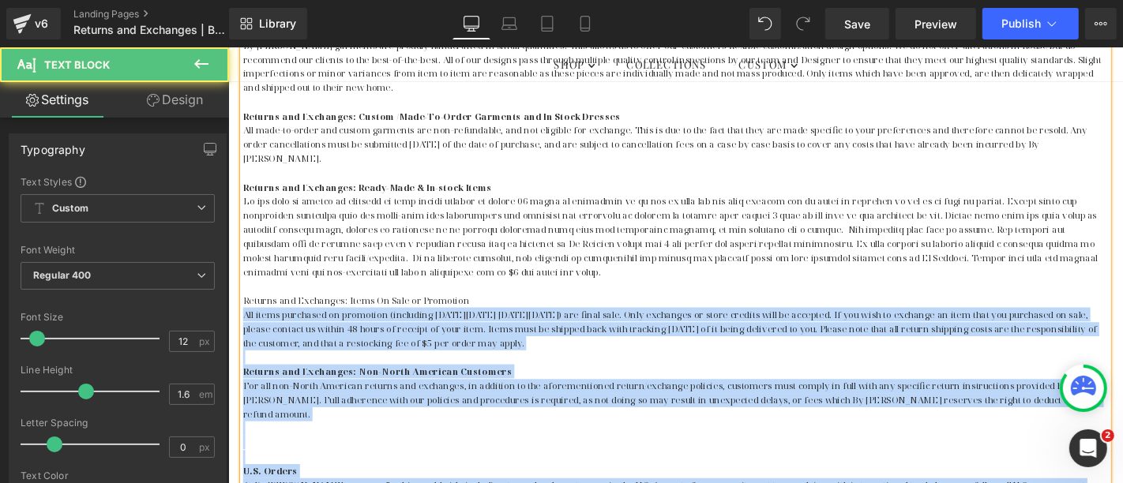
drag, startPoint x: 485, startPoint y: 299, endPoint x: 237, endPoint y: 299, distance: 248.0
click at [243, 299] on div "Our Quality Standards By [PERSON_NAME] garments are proudly handcrafted in smal…" at bounding box center [705, 385] width 924 height 728
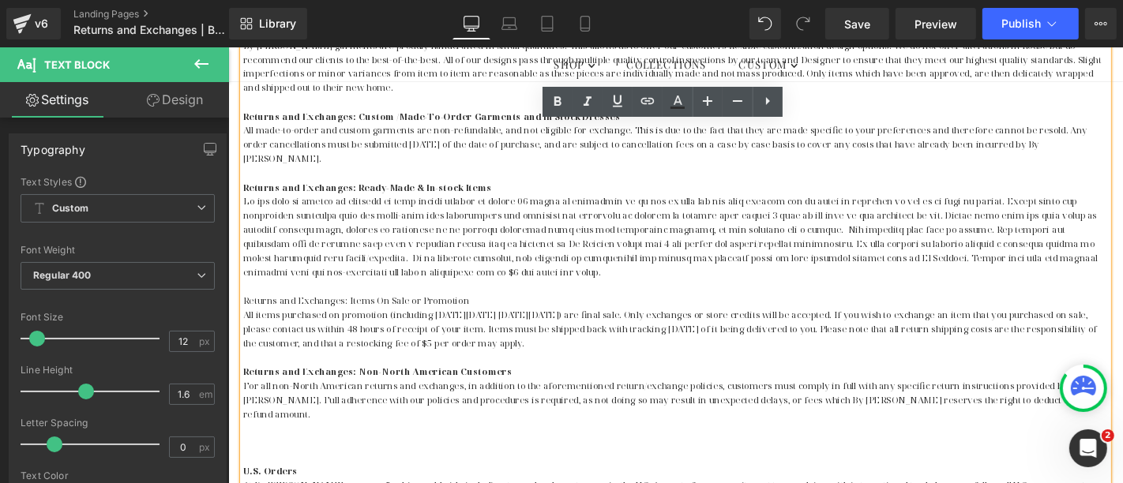
click at [243, 299] on div "Our Quality Standards By [PERSON_NAME] garments are proudly handcrafted in smal…" at bounding box center [705, 385] width 924 height 728
drag, startPoint x: 474, startPoint y: 299, endPoint x: 239, endPoint y: 296, distance: 234.6
click at [243, 310] on p "Returns and Exchanges: Items On Sale or Promotion" at bounding box center [705, 317] width 924 height 15
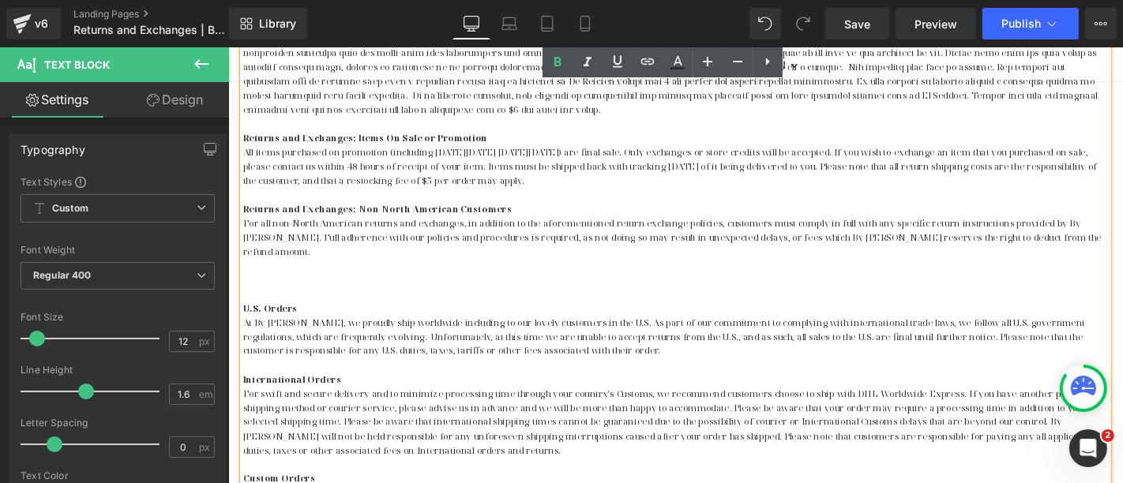
scroll to position [672, 0]
click at [280, 301] on p at bounding box center [705, 308] width 924 height 15
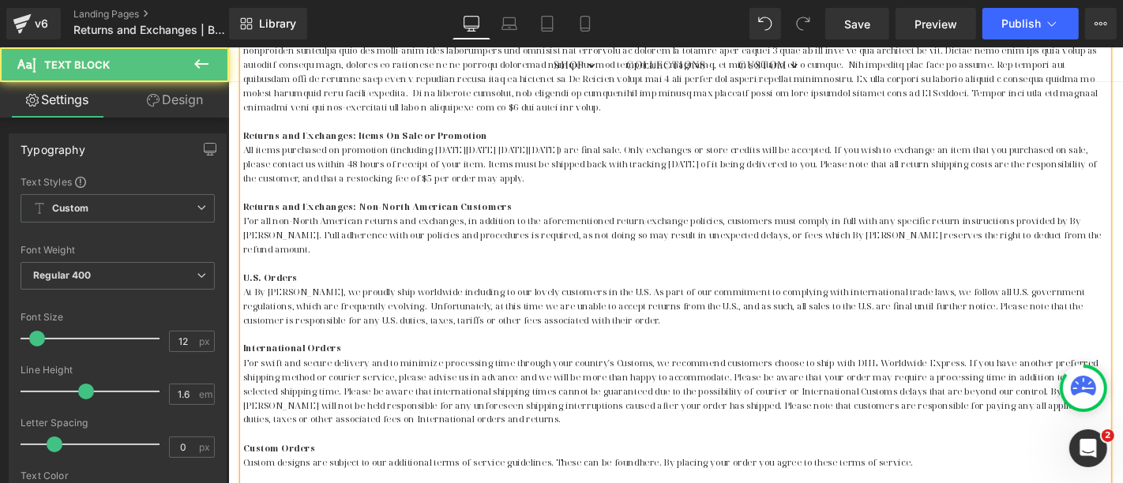
click at [641, 301] on p "At By [PERSON_NAME], we proudly ship worldwide including to our lovely customer…" at bounding box center [705, 324] width 924 height 46
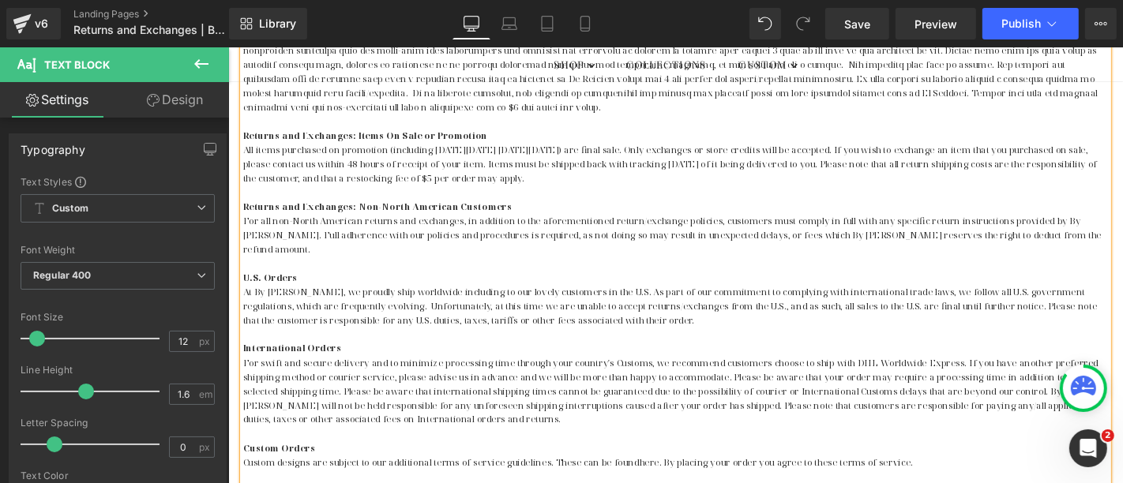
click at [370, 377] on p "For swift and secure delivery and to minimize processing time through your coun…" at bounding box center [705, 415] width 924 height 76
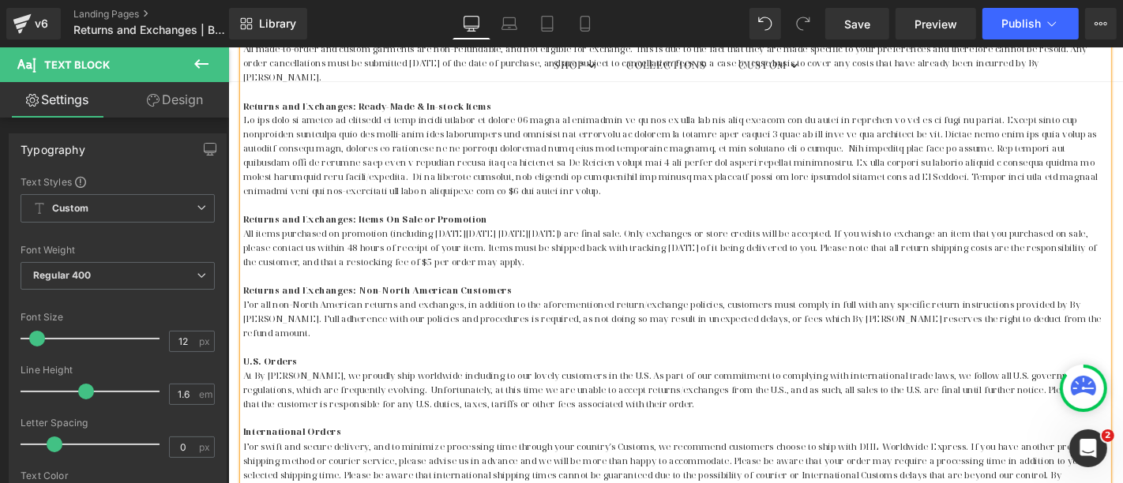
scroll to position [585, 0]
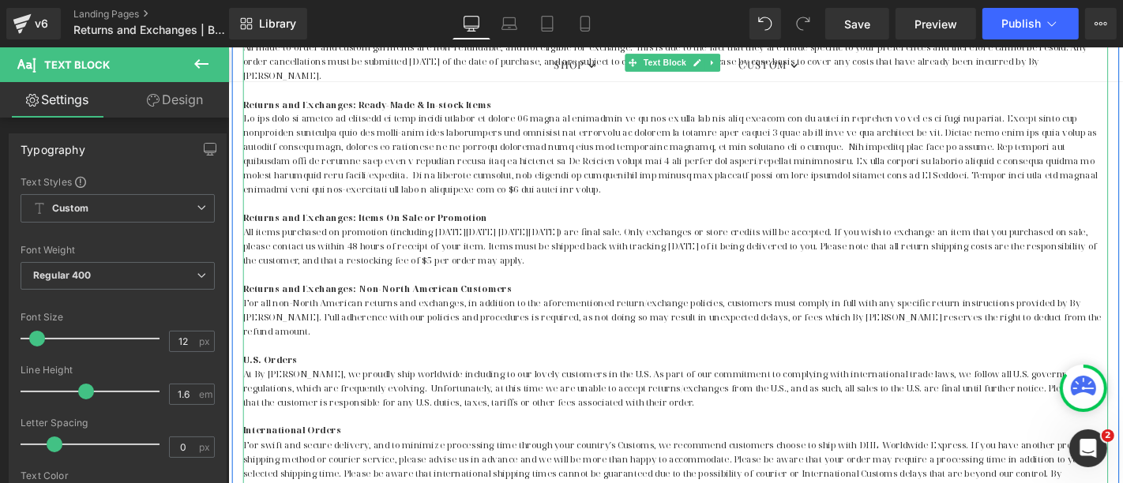
drag, startPoint x: 1085, startPoint y: 74, endPoint x: 748, endPoint y: 122, distance: 339.8
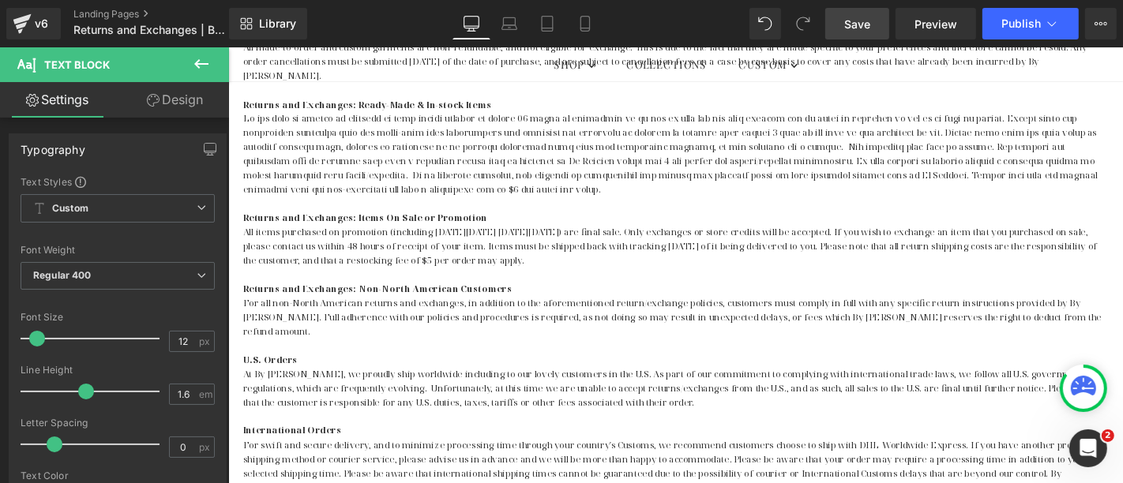
click at [889, 15] on link "Save" at bounding box center [857, 24] width 64 height 32
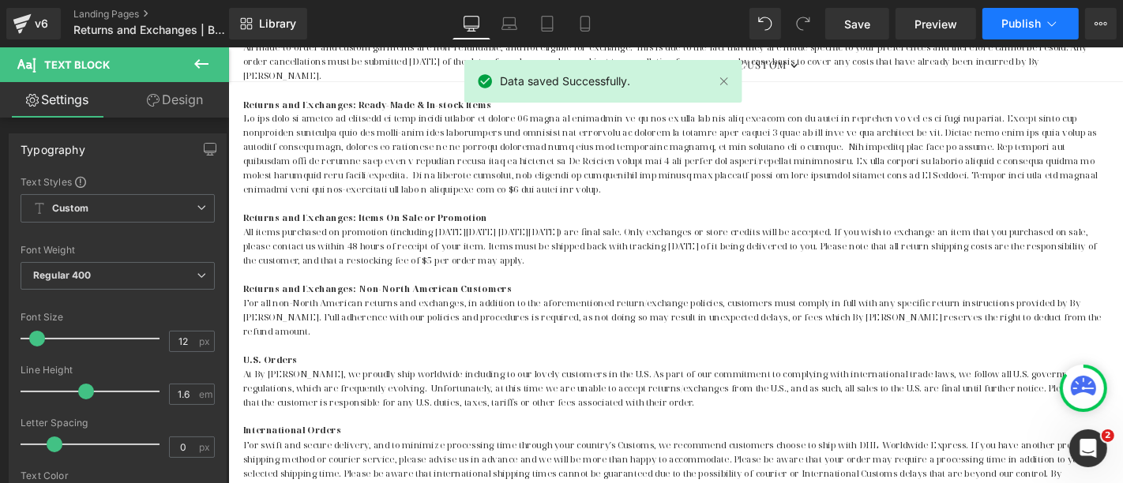
click at [1006, 18] on span "Publish" at bounding box center [1021, 23] width 39 height 13
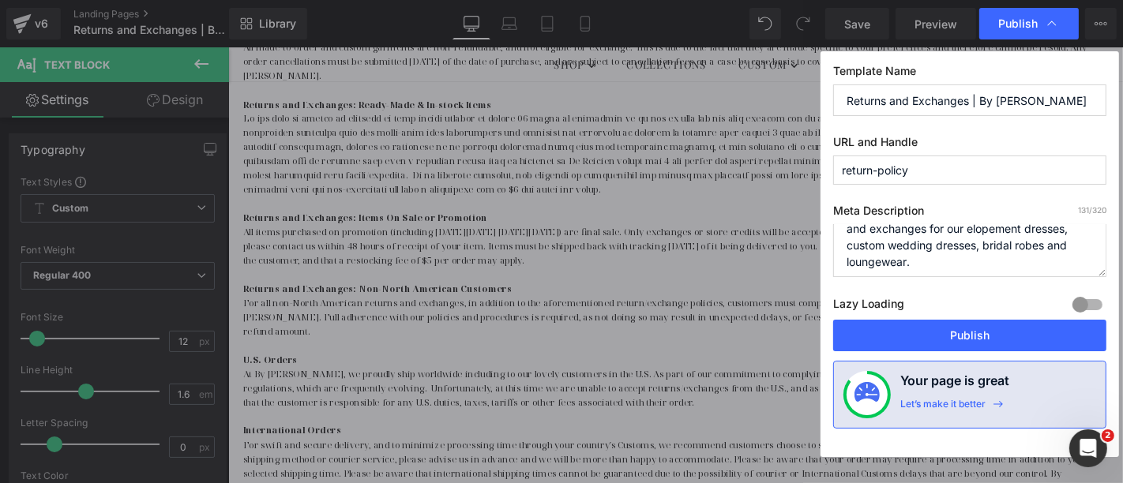
scroll to position [32, 0]
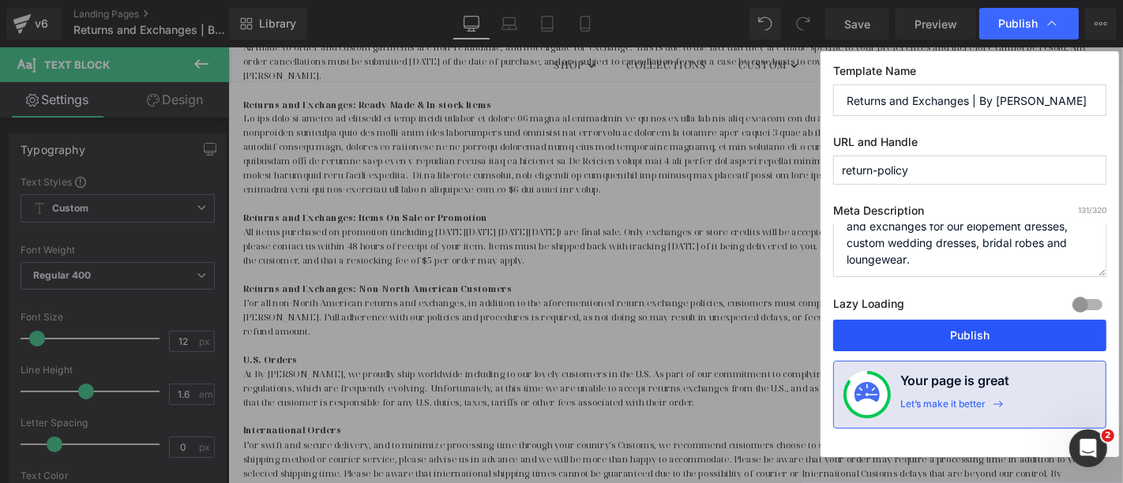
click at [973, 338] on button "Publish" at bounding box center [969, 336] width 273 height 32
